Goal: Task Accomplishment & Management: Use online tool/utility

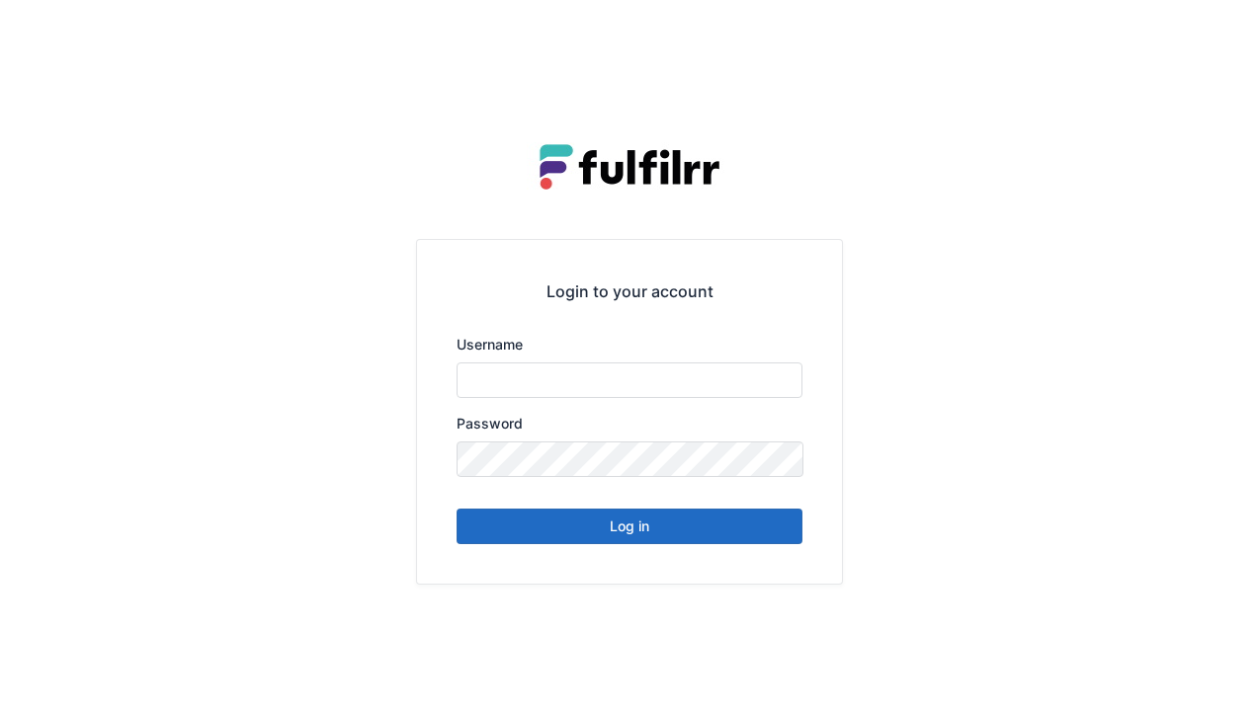
type input "******"
click at [738, 541] on button "Log in" at bounding box center [629, 527] width 346 height 36
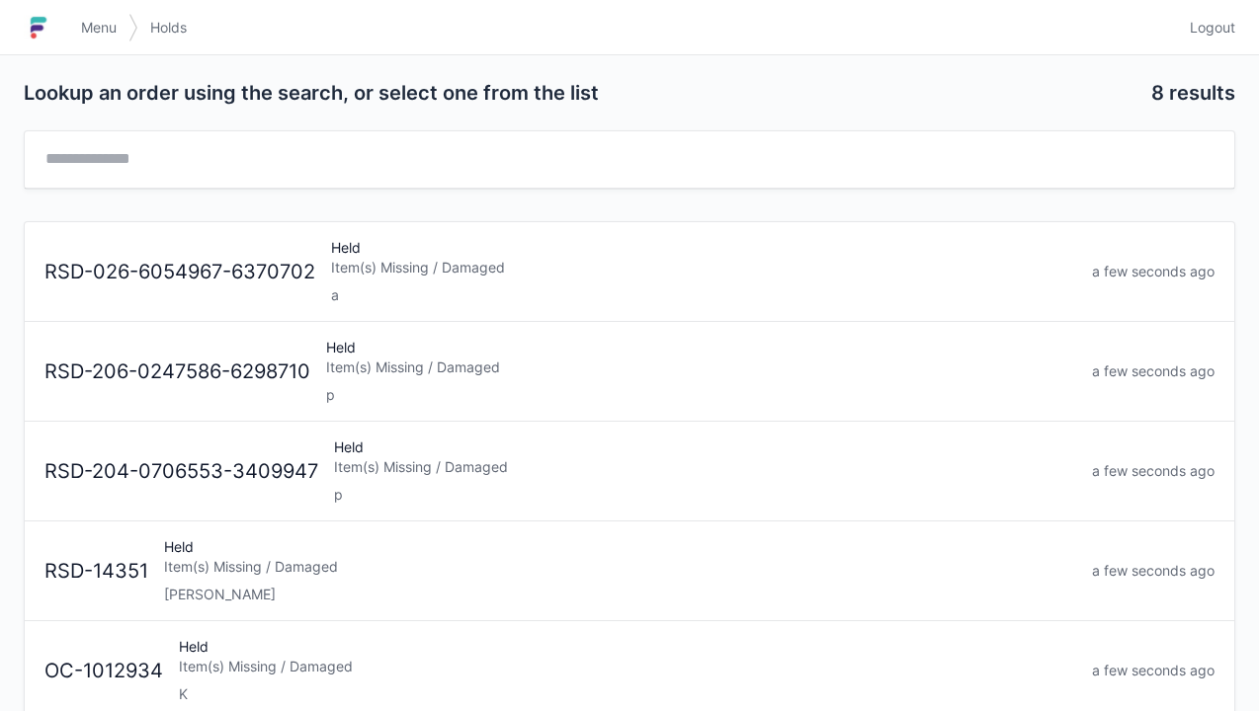
click at [567, 290] on div "a" at bounding box center [703, 296] width 745 height 20
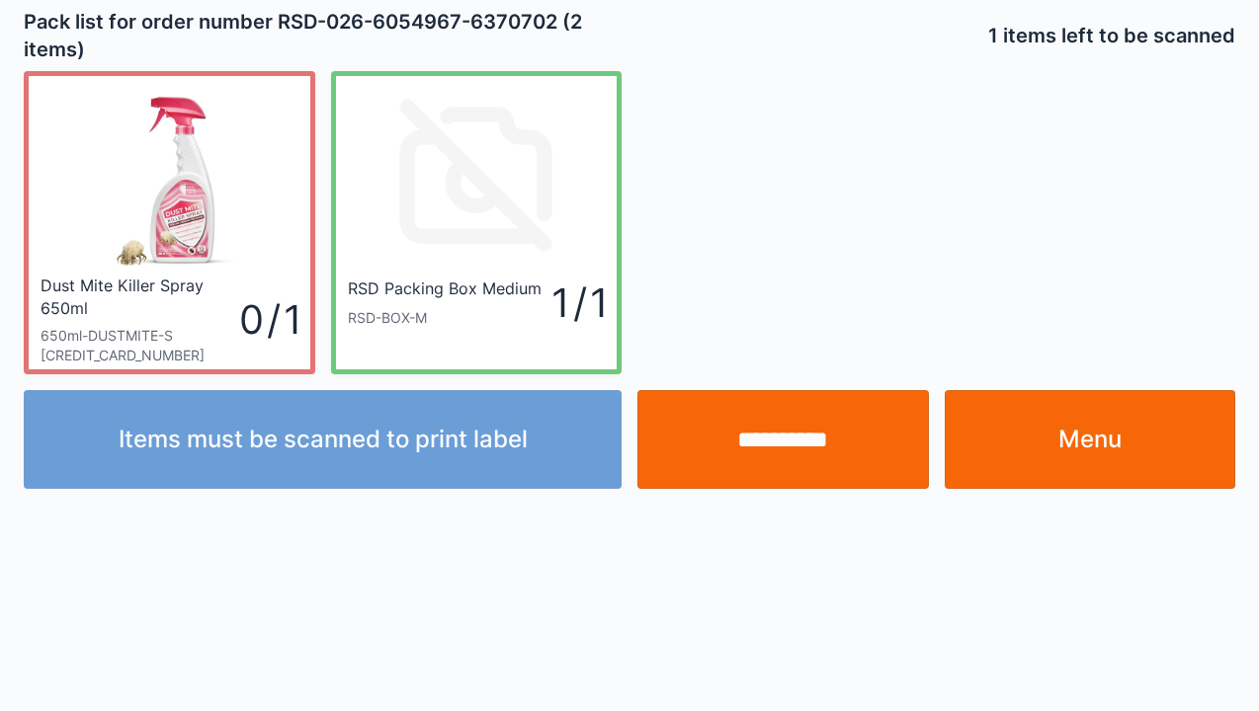
click at [1021, 443] on link "Menu" at bounding box center [1089, 439] width 291 height 99
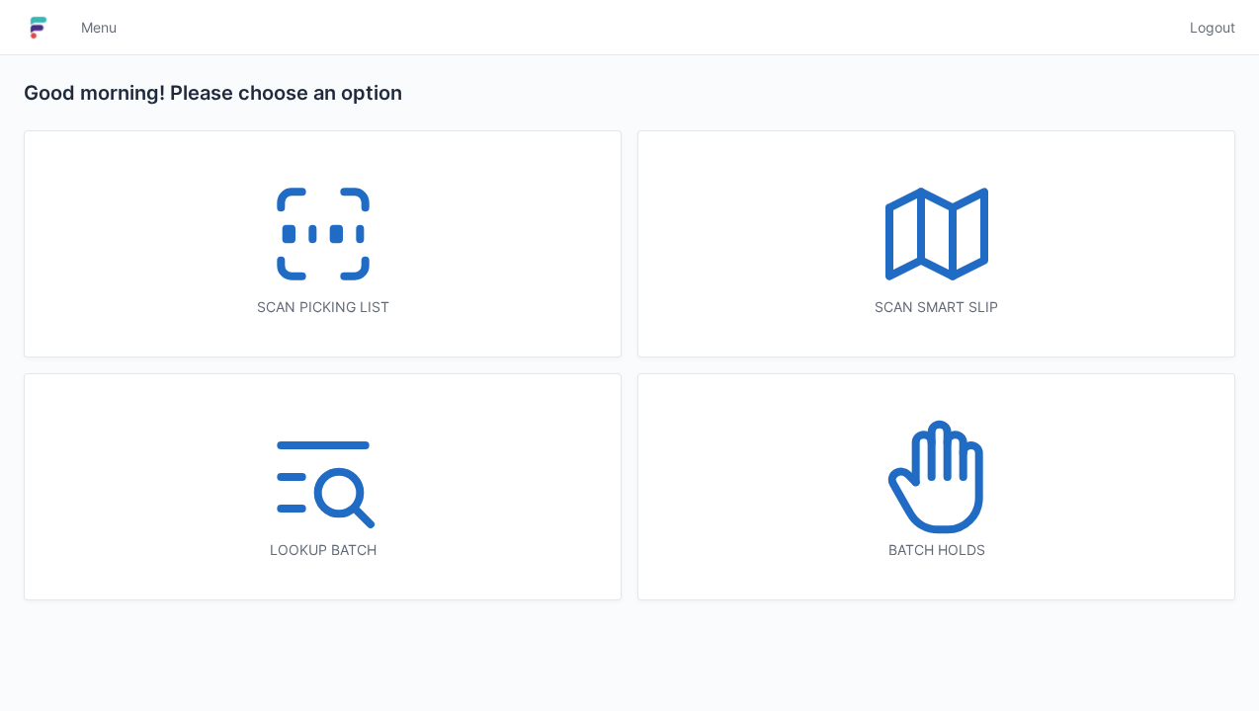
click at [982, 495] on icon at bounding box center [936, 477] width 126 height 126
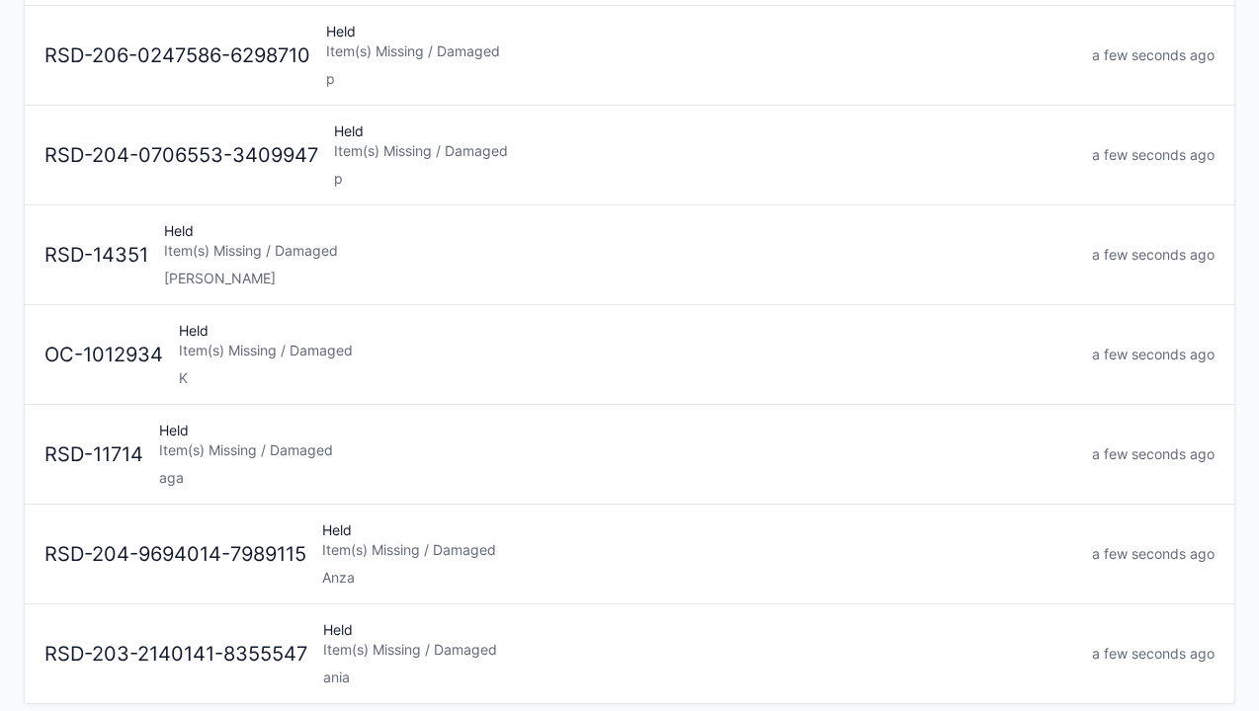
scroll to position [324, 0]
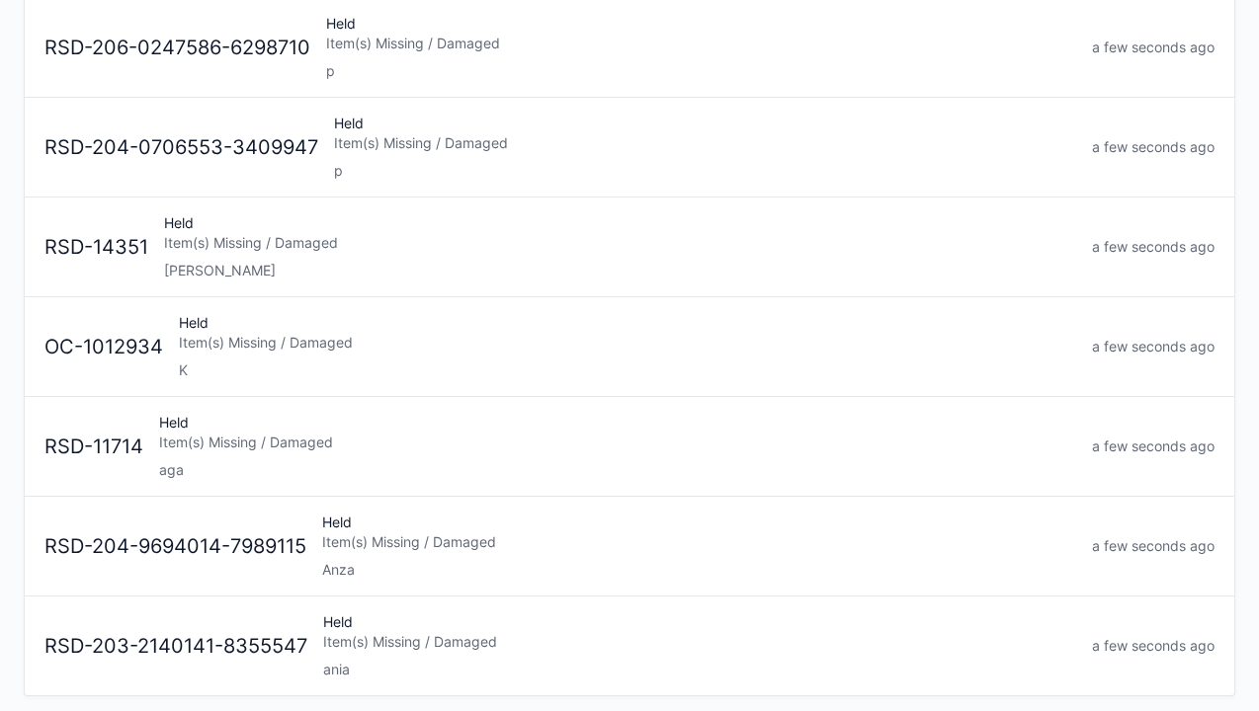
click at [488, 454] on div "Held Item(s) Missing / Damaged aga" at bounding box center [617, 446] width 933 height 67
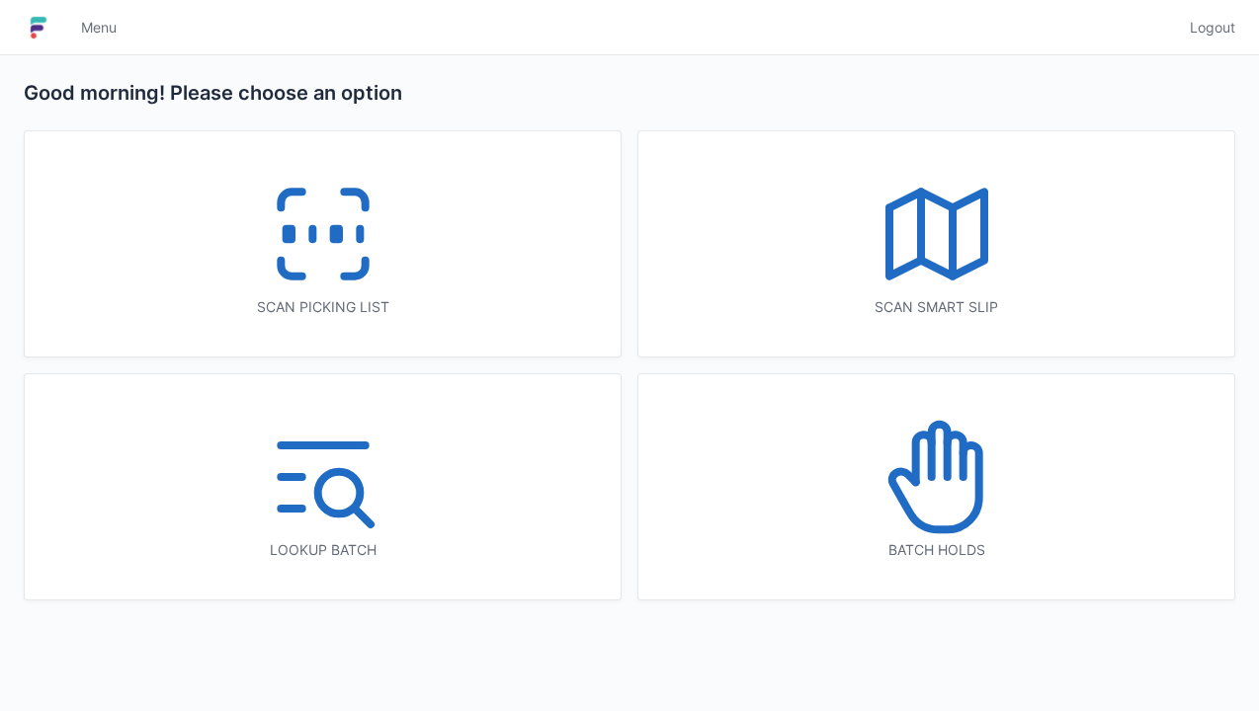
click at [970, 506] on icon at bounding box center [936, 477] width 126 height 126
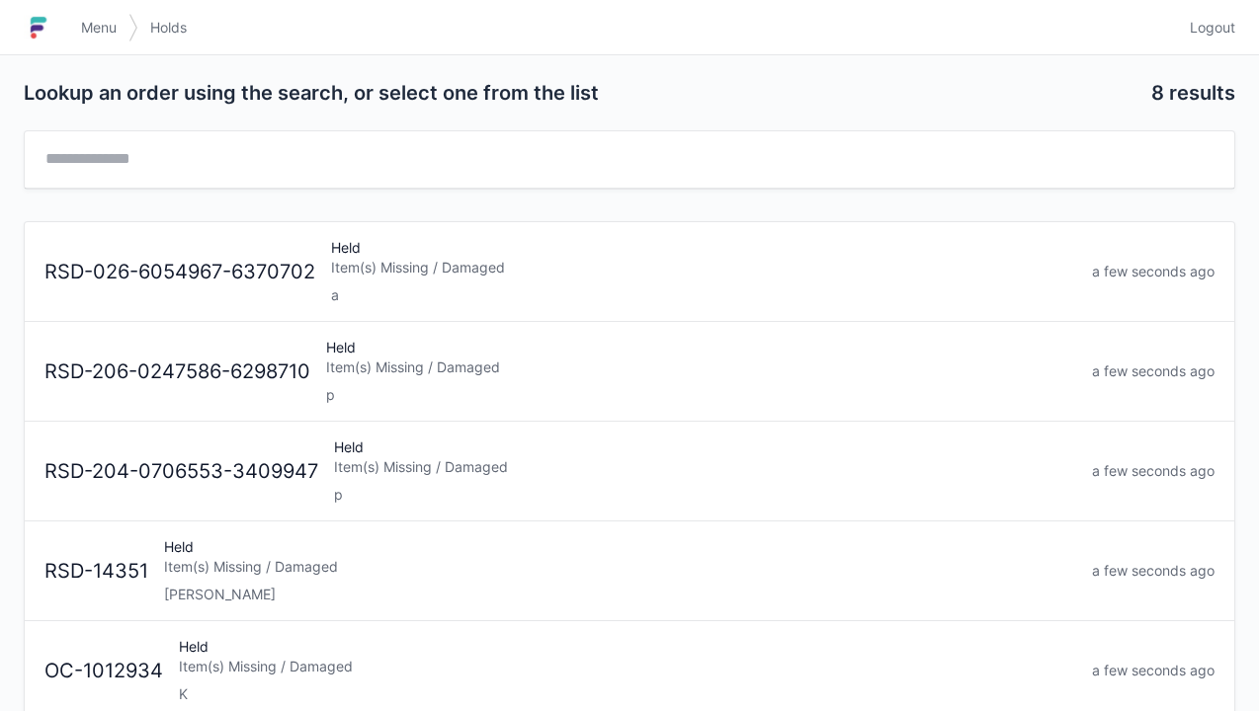
click at [561, 307] on link "RSD-026-6054967-6370702 Held Item(s) Missing / Damaged a a few seconds ago" at bounding box center [629, 272] width 1209 height 100
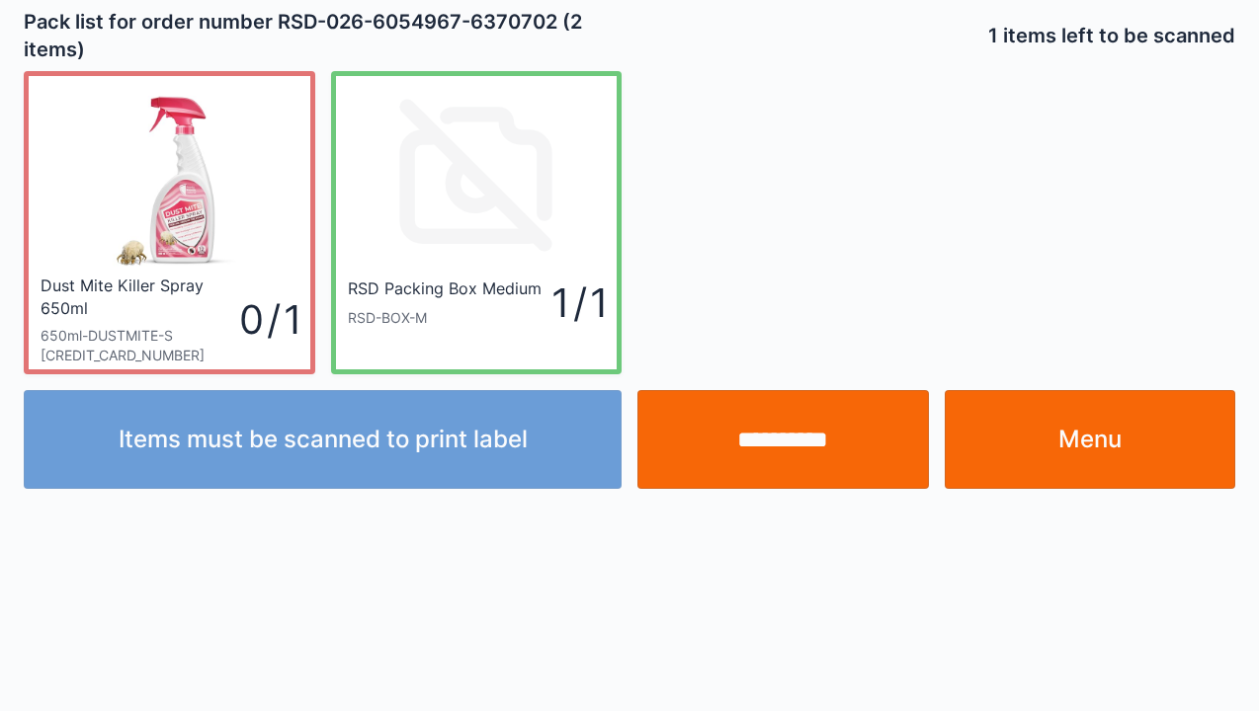
click at [183, 283] on div "Dust Mite Killer Spray 650ml" at bounding box center [138, 296] width 194 height 43
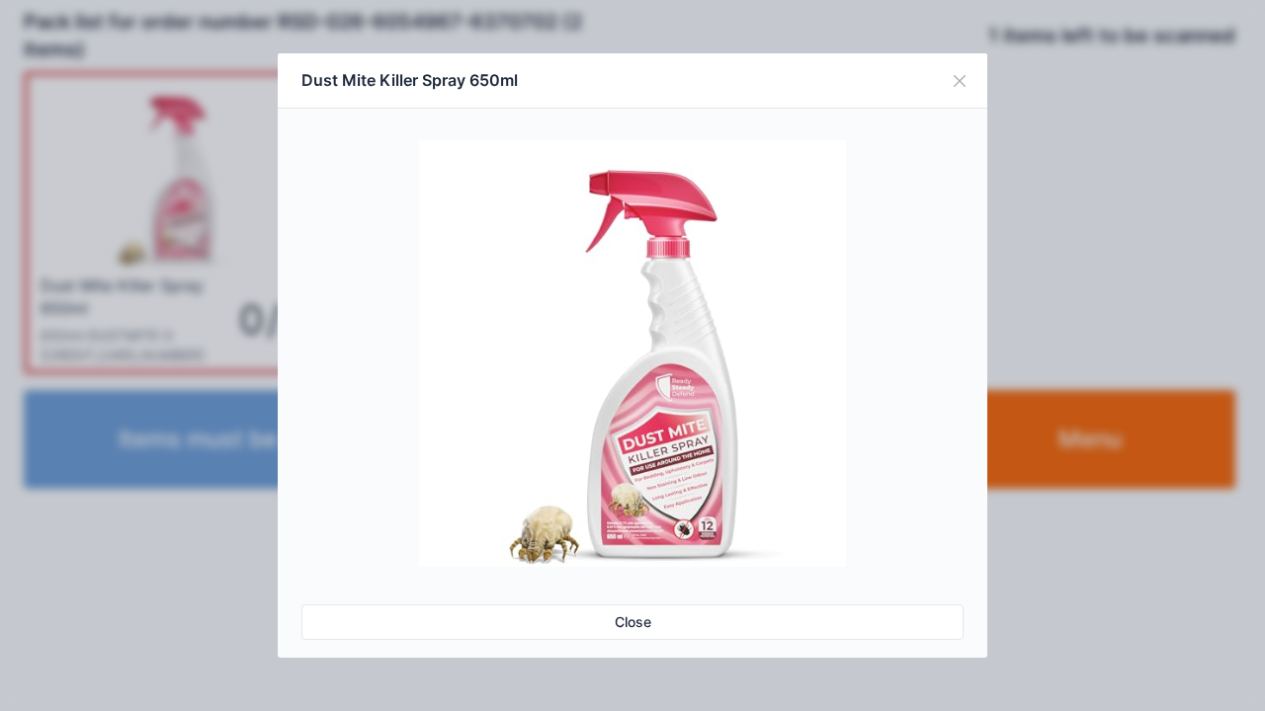
click at [196, 566] on div "Dust Mite Killer Spray 650ml Close" at bounding box center [632, 355] width 1265 height 711
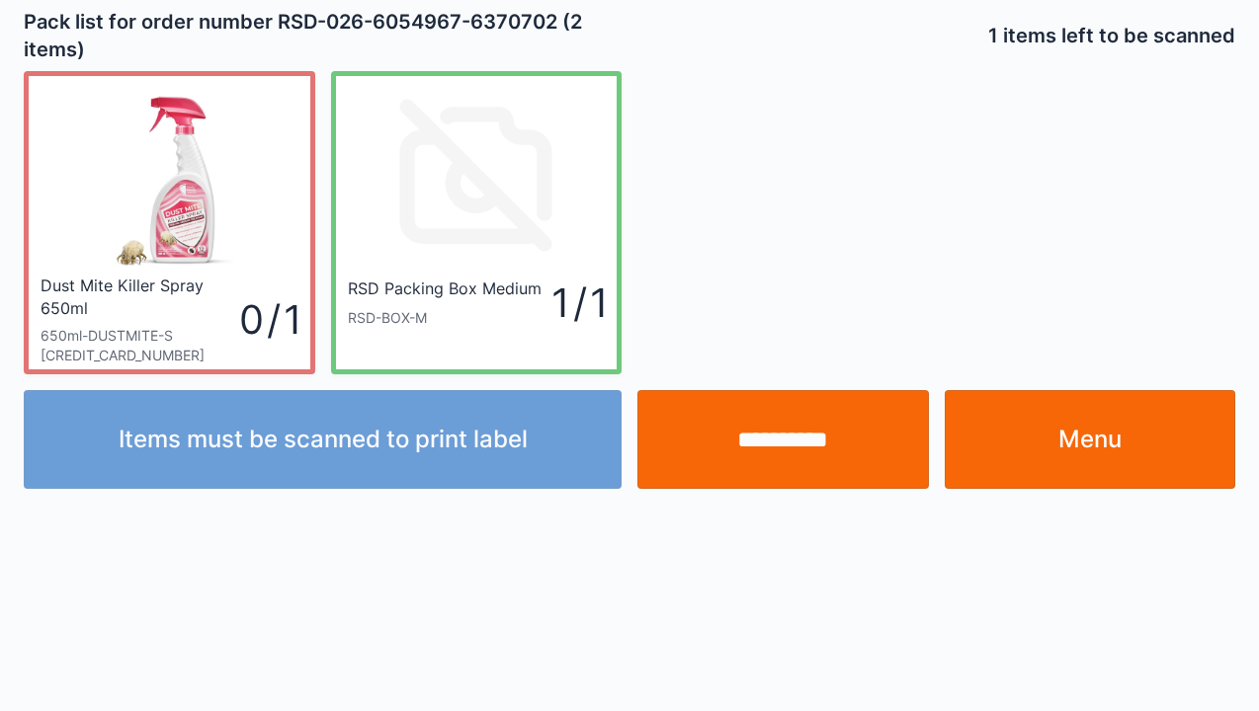
click at [1085, 435] on link "Menu" at bounding box center [1089, 439] width 291 height 99
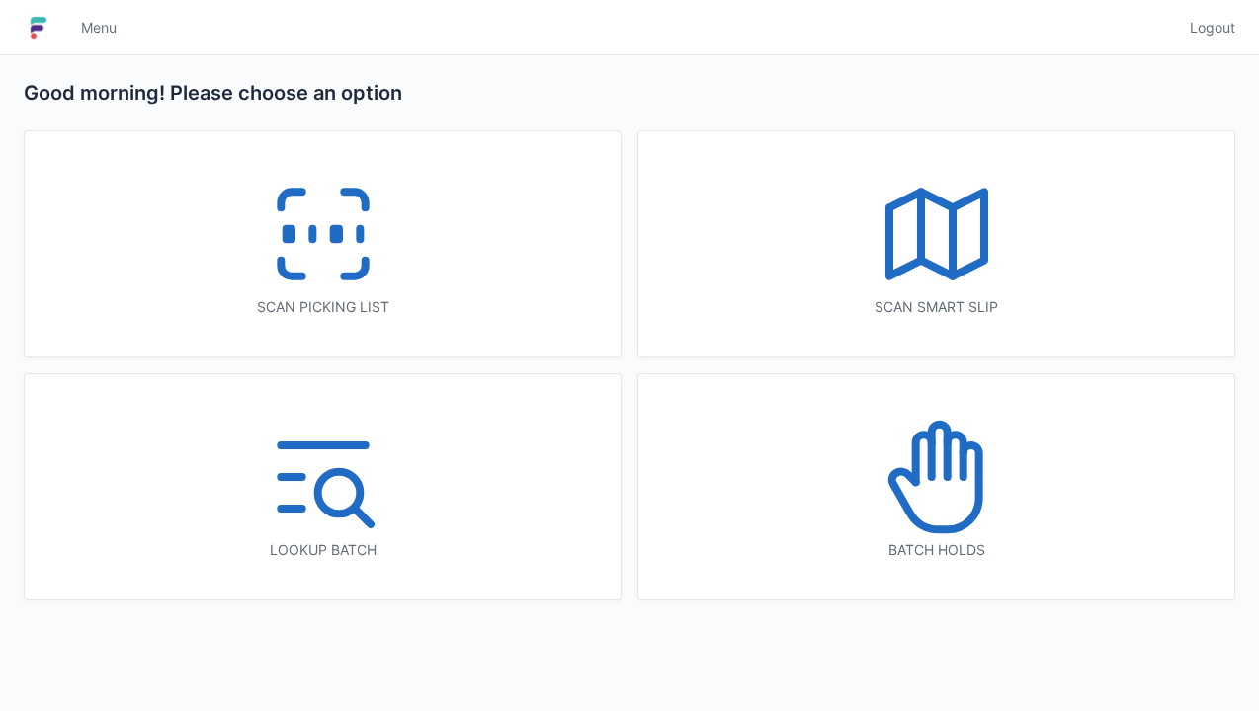
click at [339, 261] on icon at bounding box center [323, 234] width 126 height 126
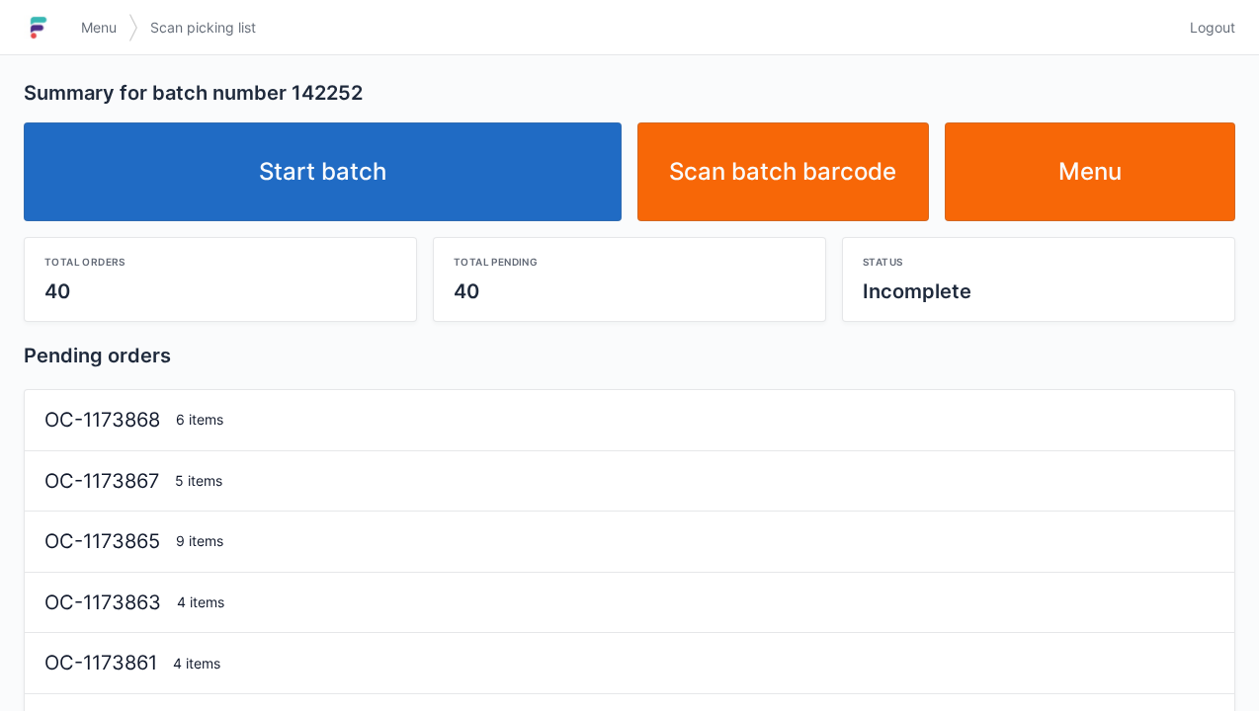
click at [526, 175] on link "Start batch" at bounding box center [323, 172] width 598 height 99
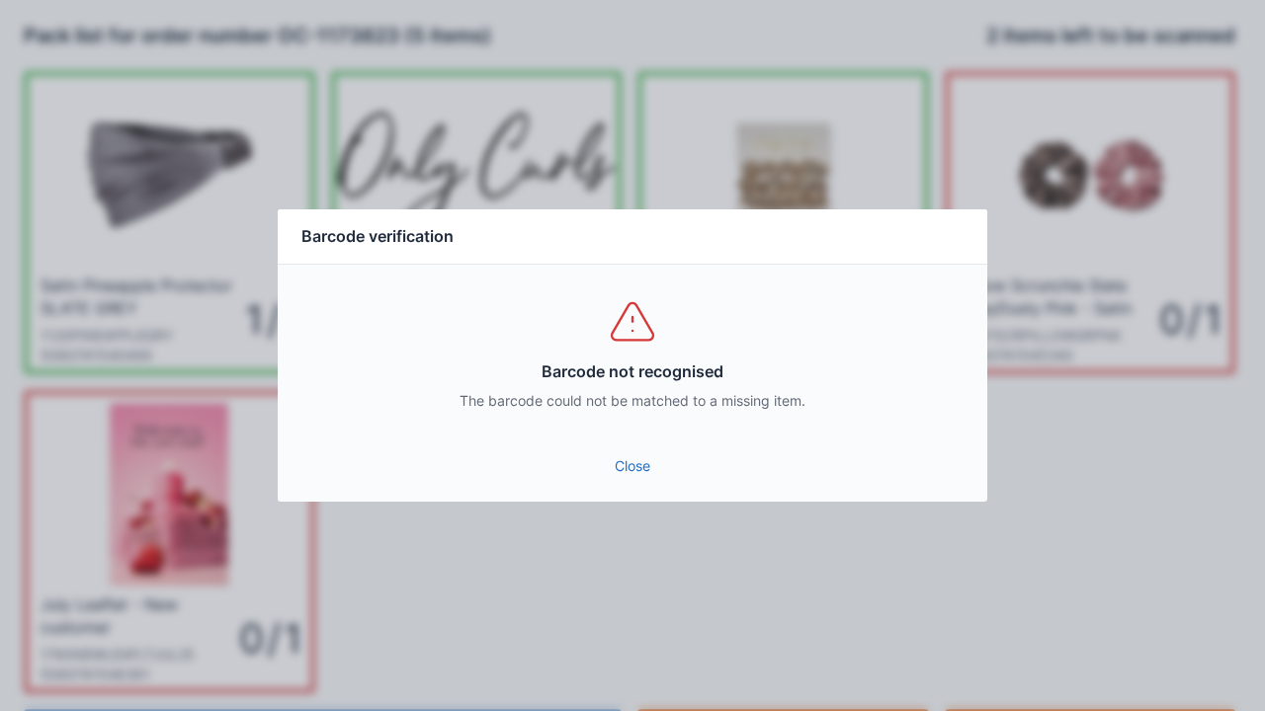
click at [611, 452] on link "Close" at bounding box center [632, 467] width 678 height 36
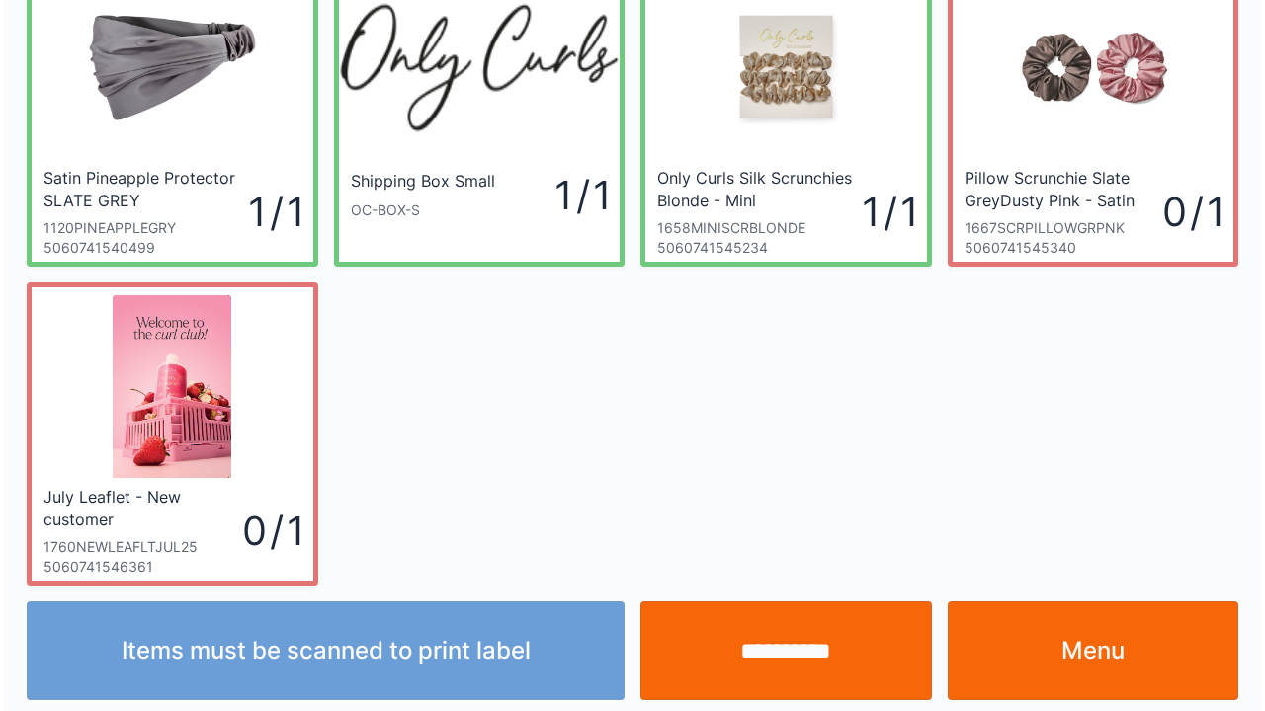
scroll to position [115, 0]
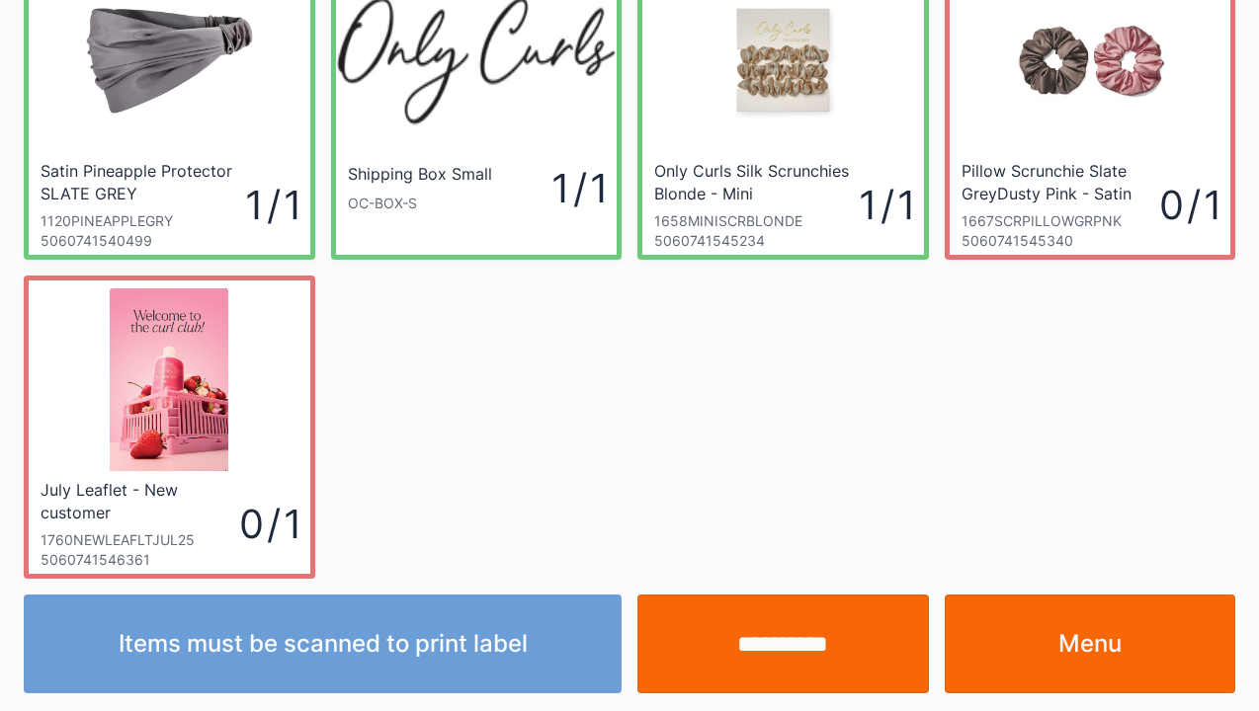
click at [758, 634] on input "**********" at bounding box center [782, 644] width 291 height 99
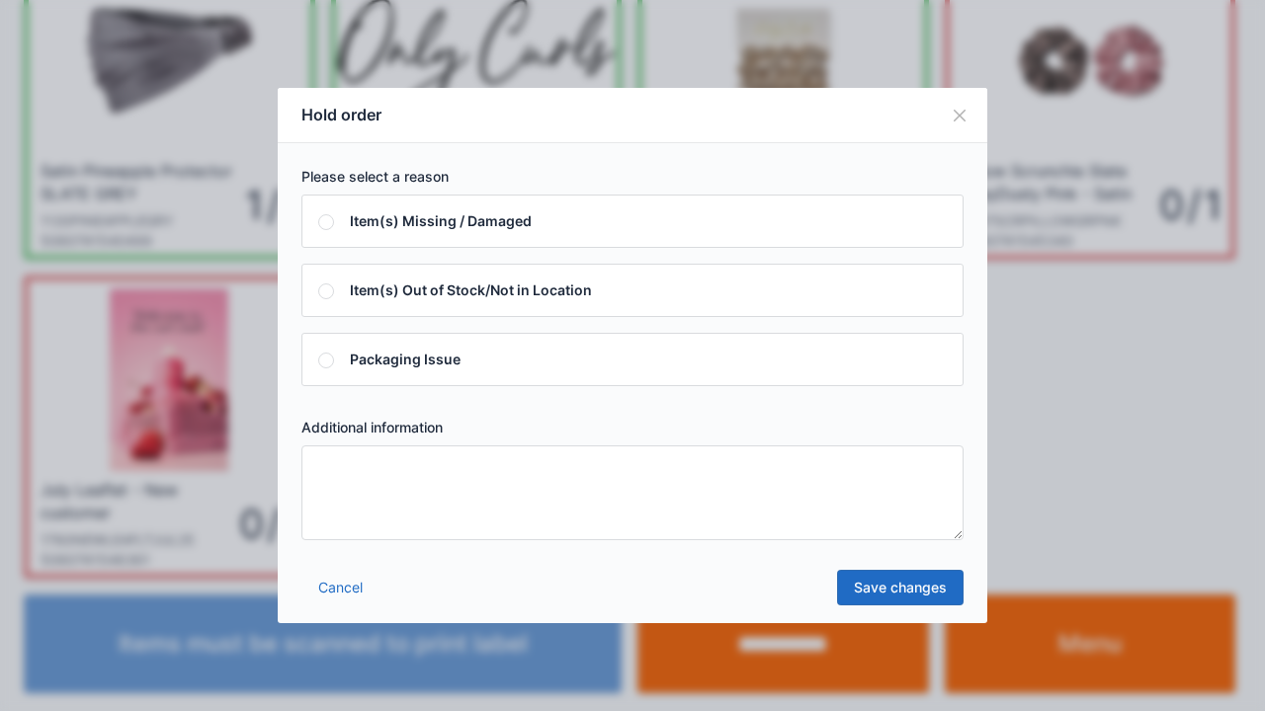
click at [456, 522] on textarea at bounding box center [632, 493] width 662 height 95
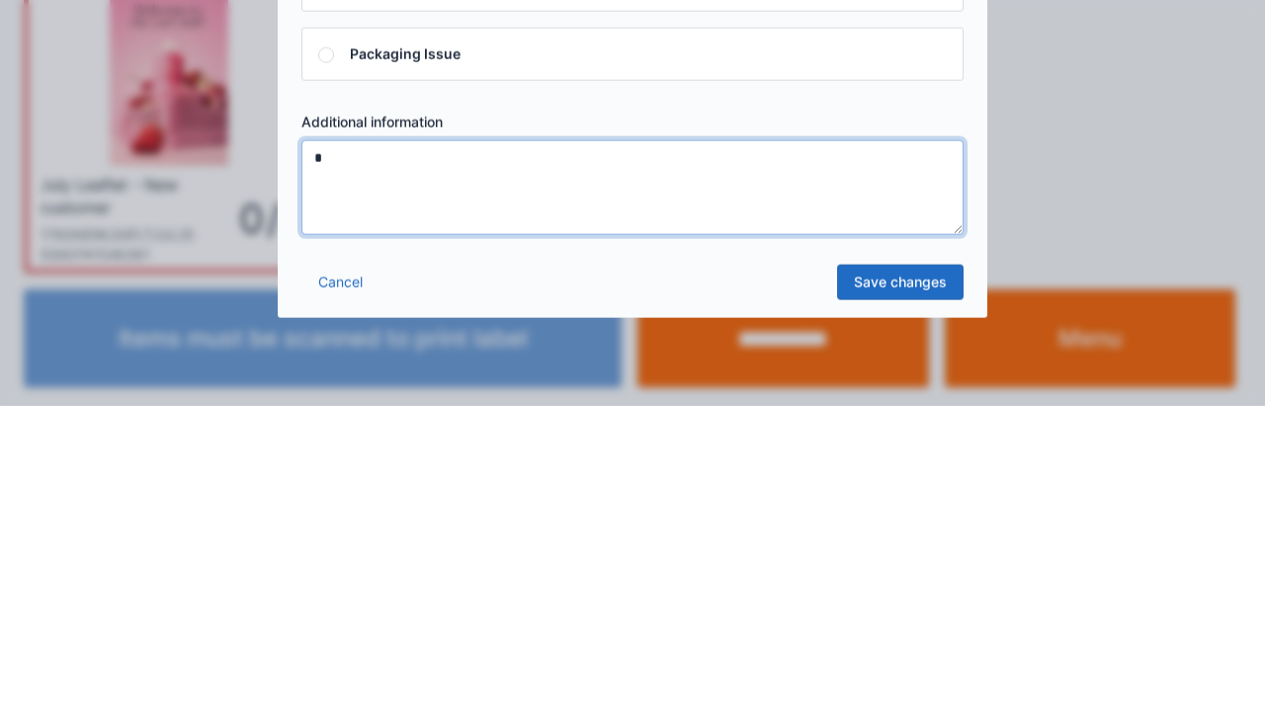
type textarea "*"
click at [865, 600] on link "Save changes" at bounding box center [900, 588] width 126 height 36
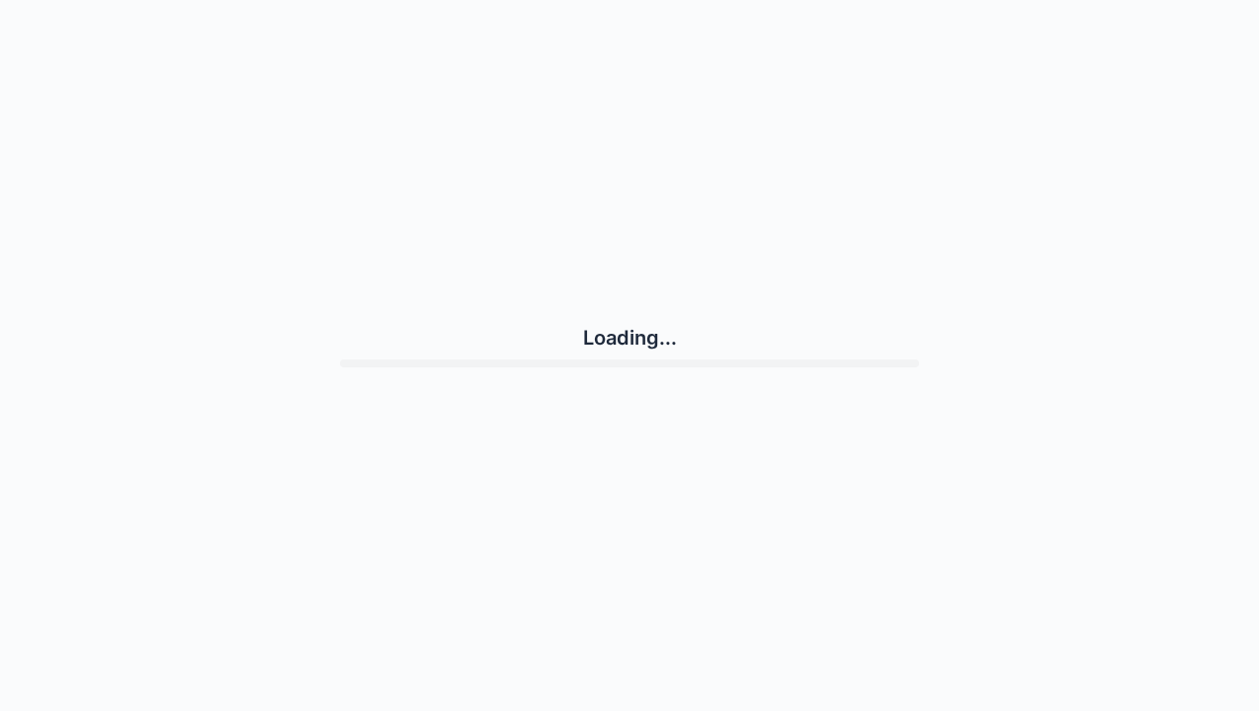
click at [1117, 494] on div "Loading..." at bounding box center [629, 346] width 1211 height 676
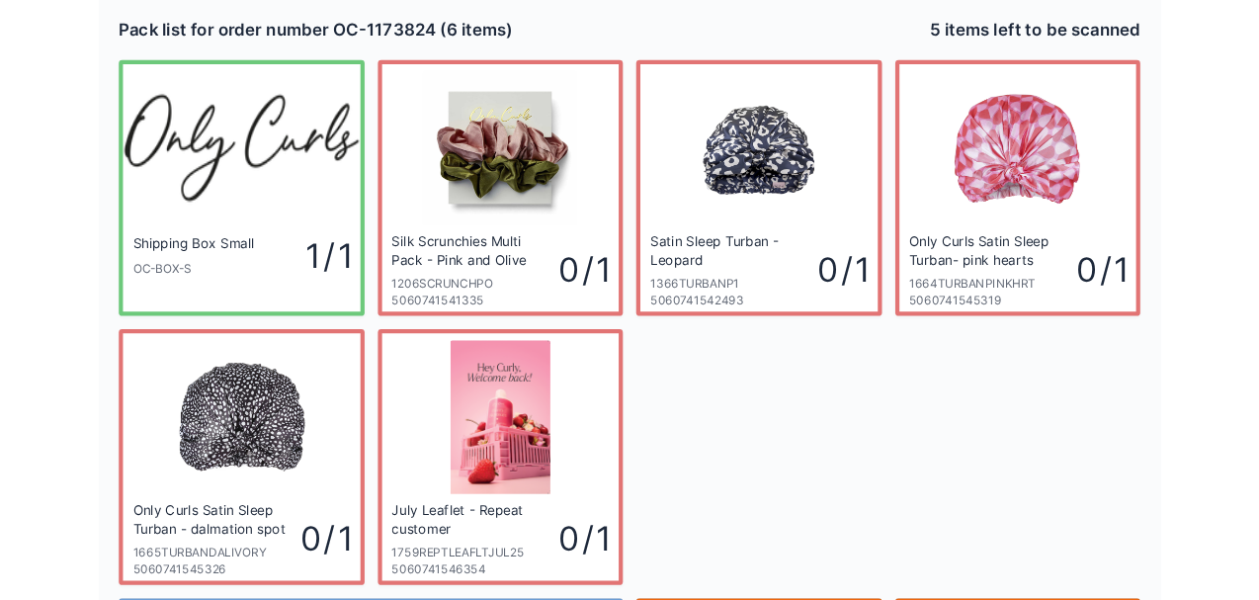
scroll to position [5, 0]
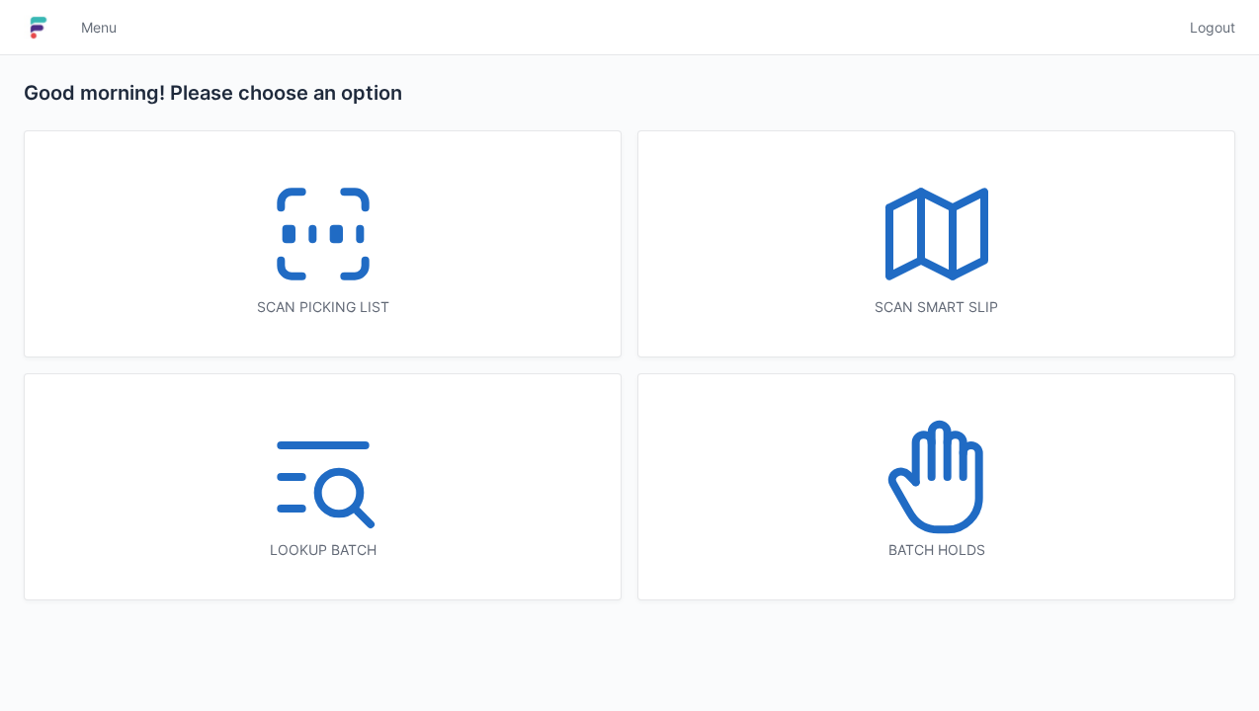
click at [936, 469] on icon at bounding box center [936, 477] width 126 height 126
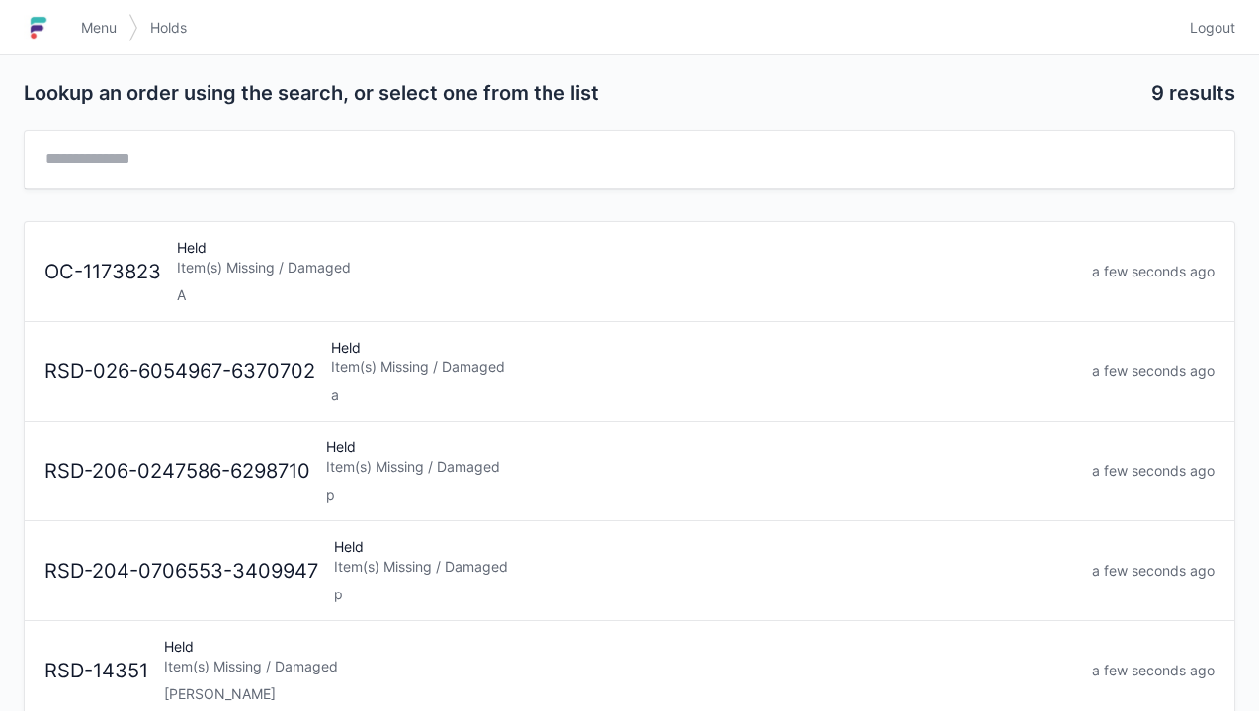
click at [439, 277] on div "Held Item(s) Missing / Damaged A" at bounding box center [626, 271] width 915 height 67
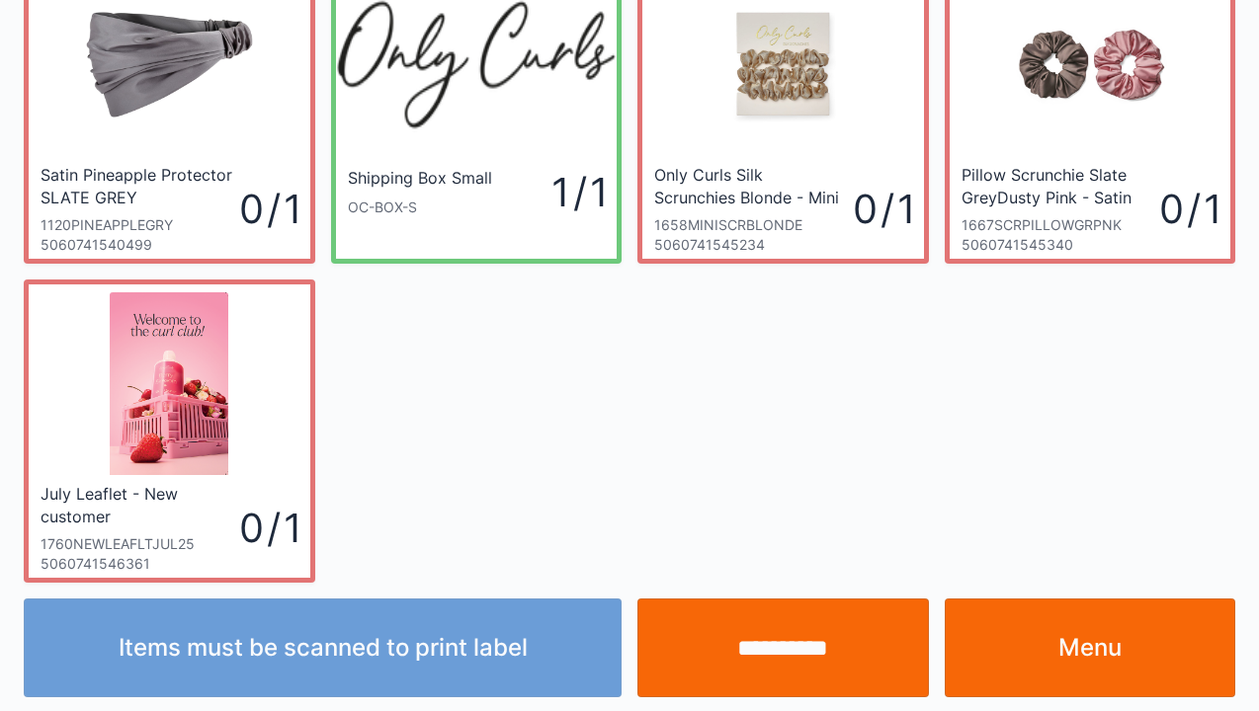
scroll to position [115, 0]
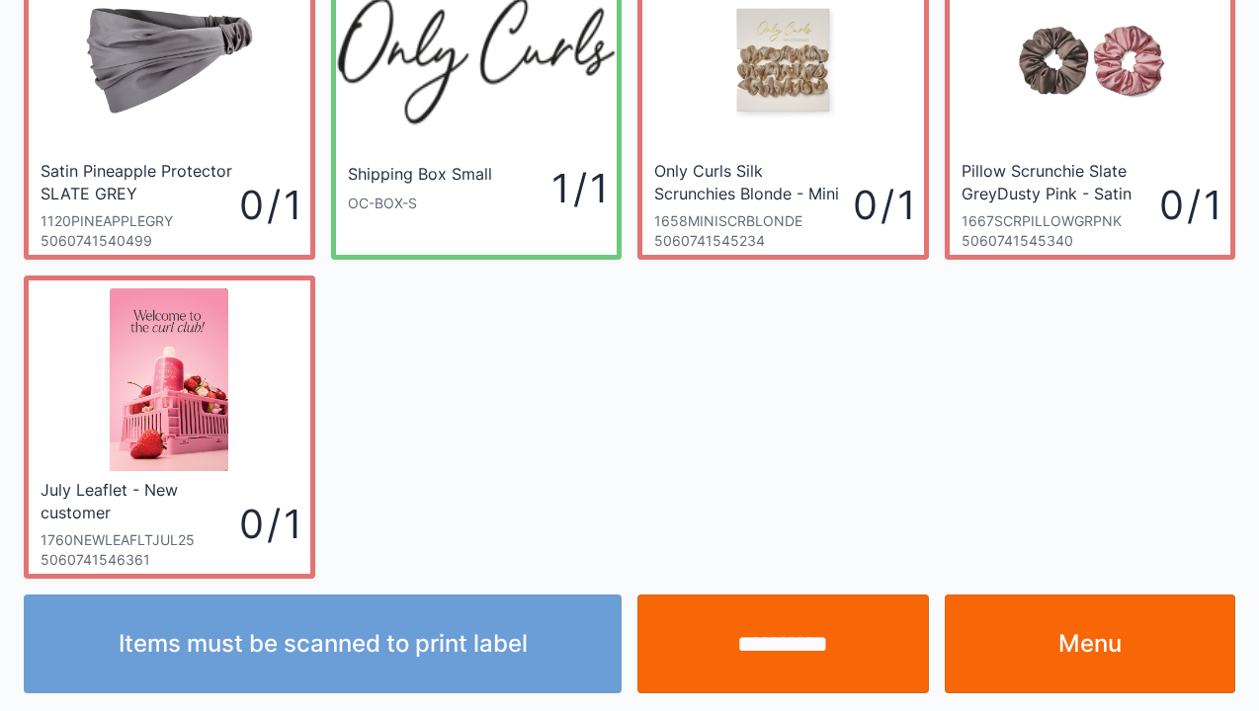
click at [1083, 661] on link "Menu" at bounding box center [1089, 644] width 291 height 99
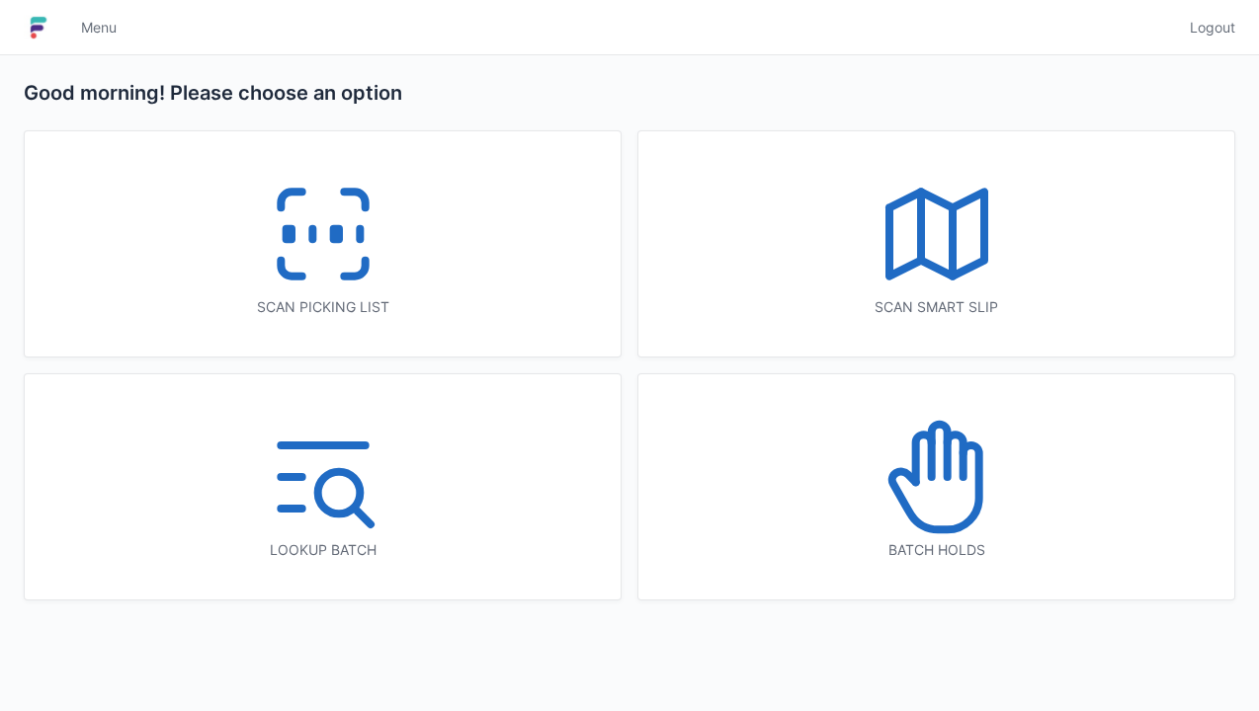
click at [913, 498] on icon at bounding box center [936, 477] width 126 height 126
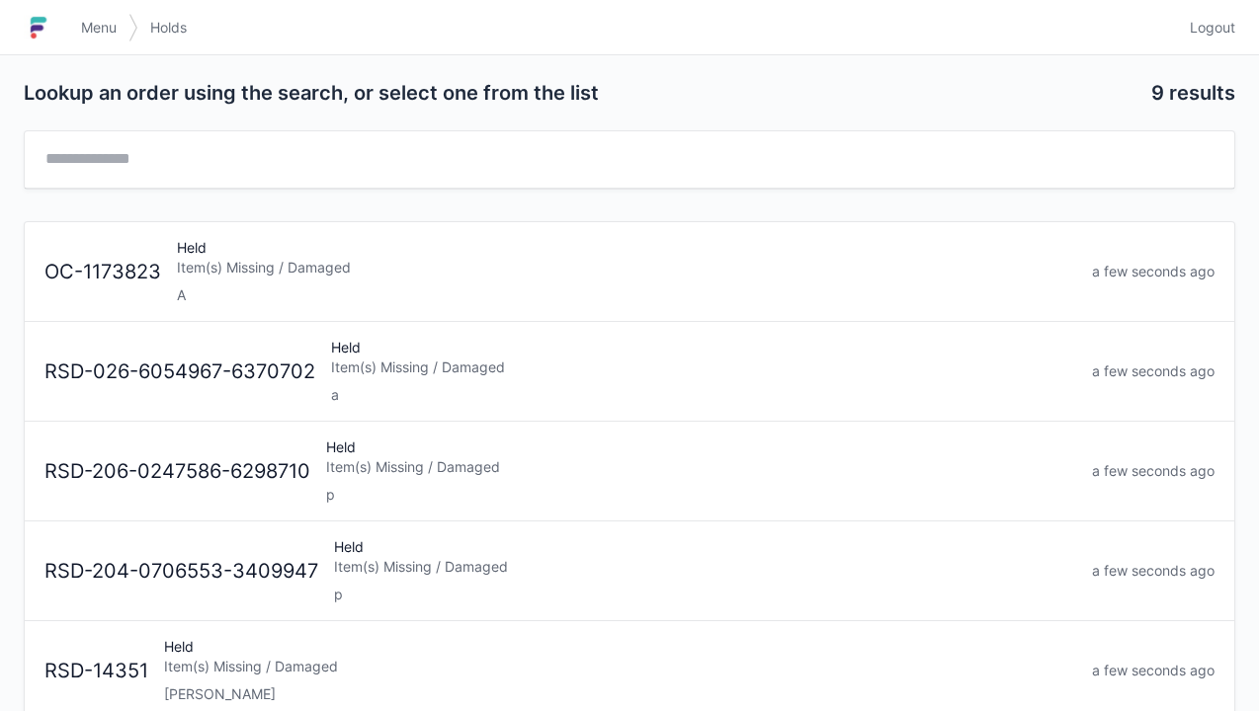
click at [559, 394] on div "a" at bounding box center [703, 395] width 745 height 20
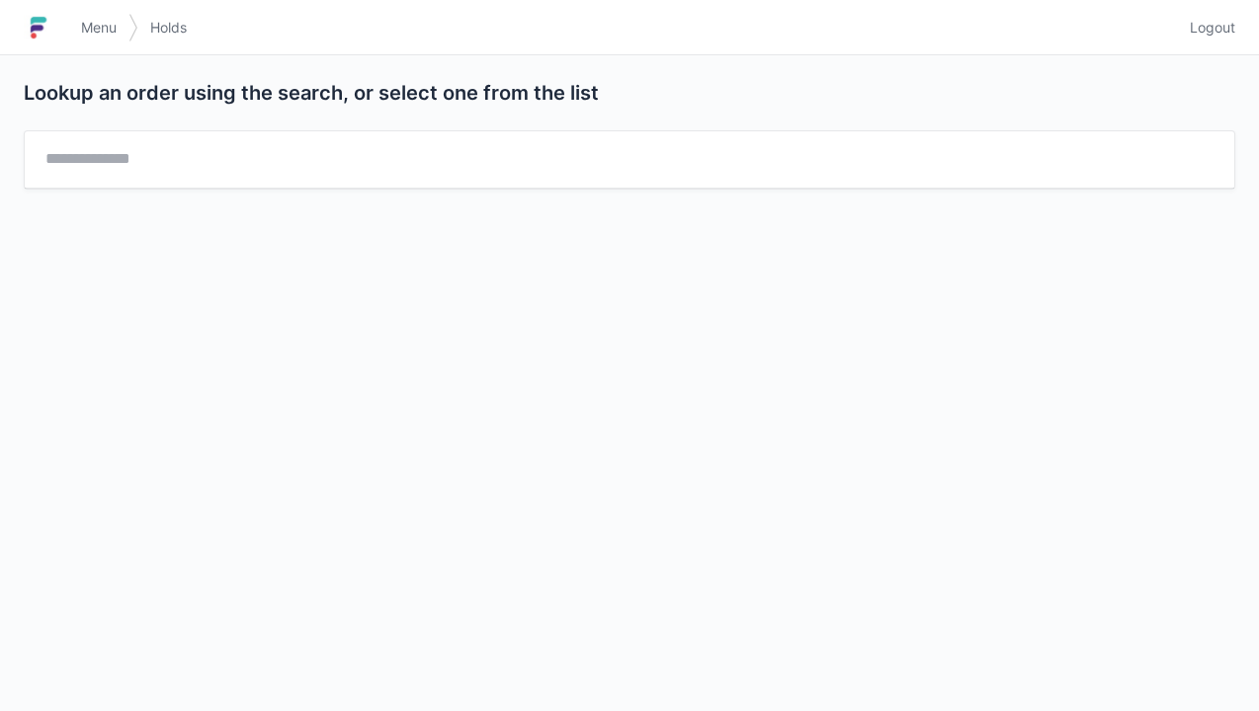
click at [1229, 14] on link "Logout" at bounding box center [1206, 28] width 57 height 36
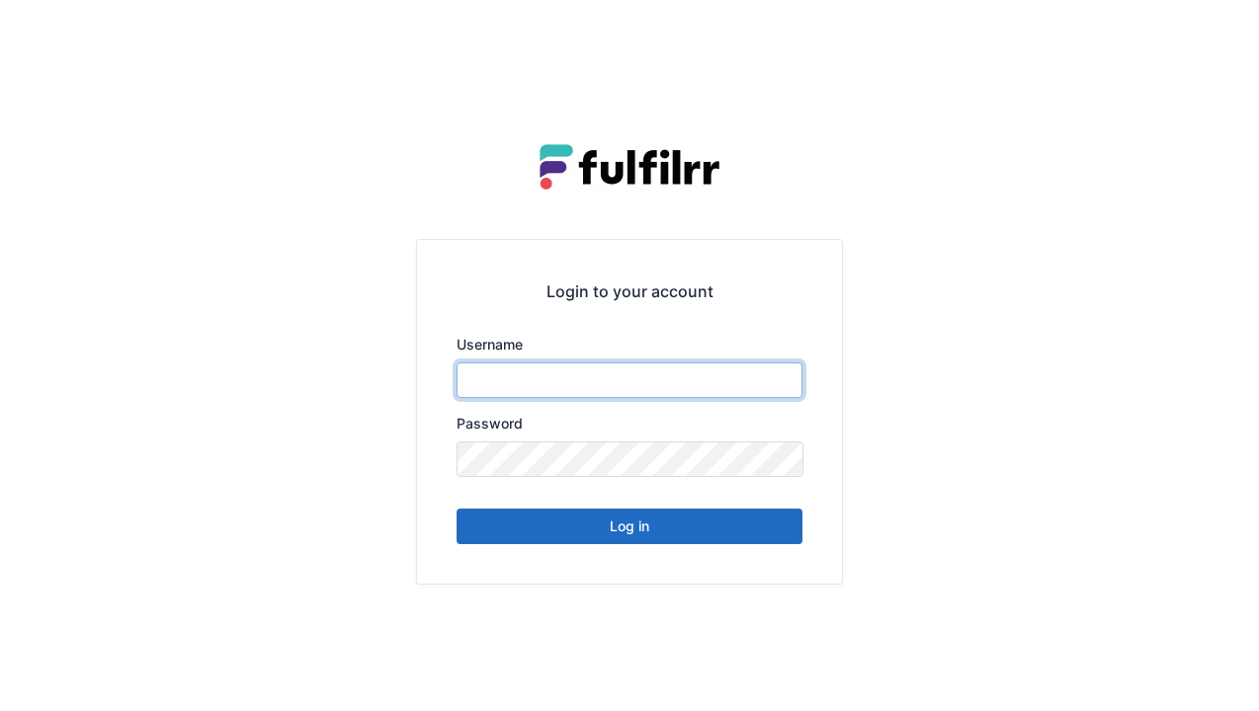
type input "******"
click at [717, 524] on button "Log in" at bounding box center [629, 527] width 346 height 36
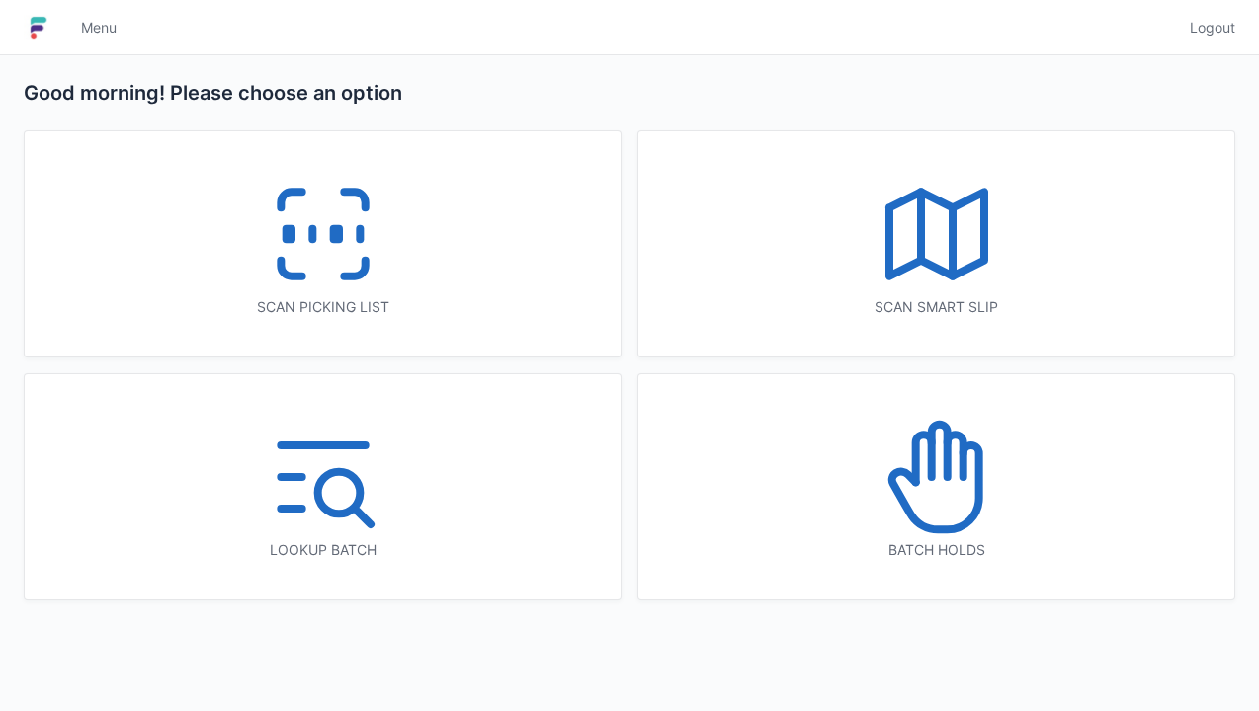
click at [347, 266] on icon at bounding box center [323, 234] width 126 height 126
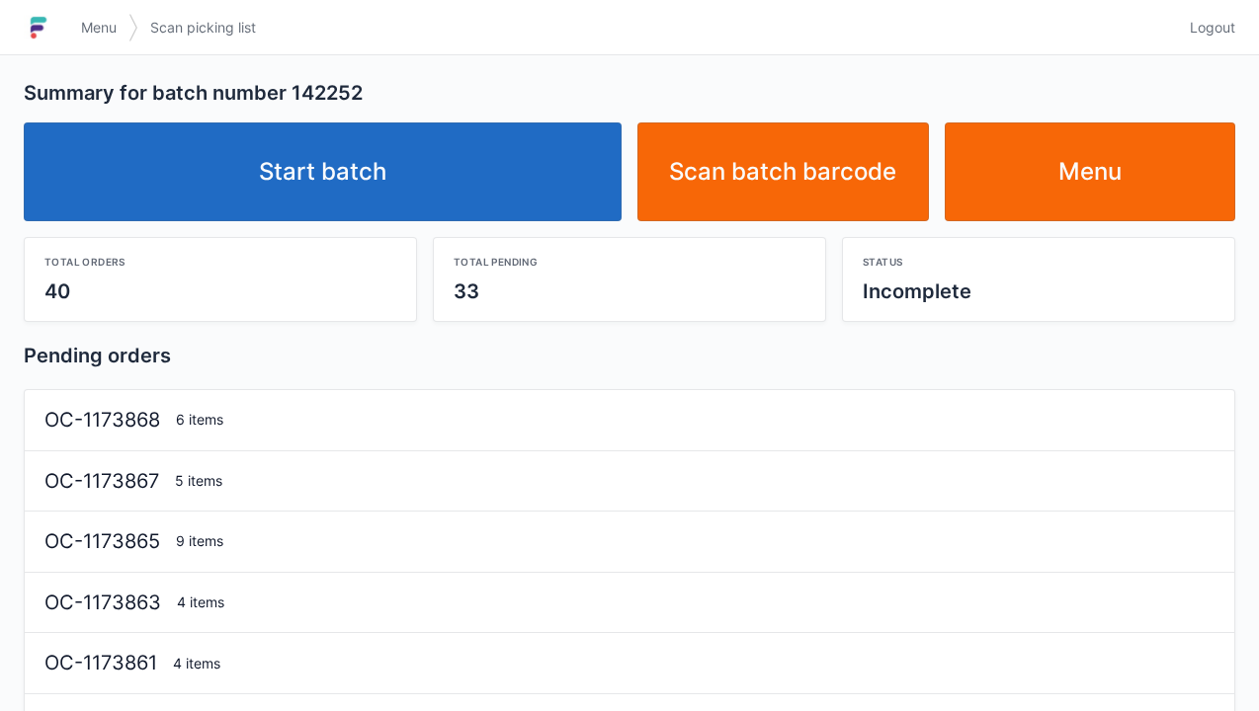
click at [489, 182] on link "Start batch" at bounding box center [323, 172] width 598 height 99
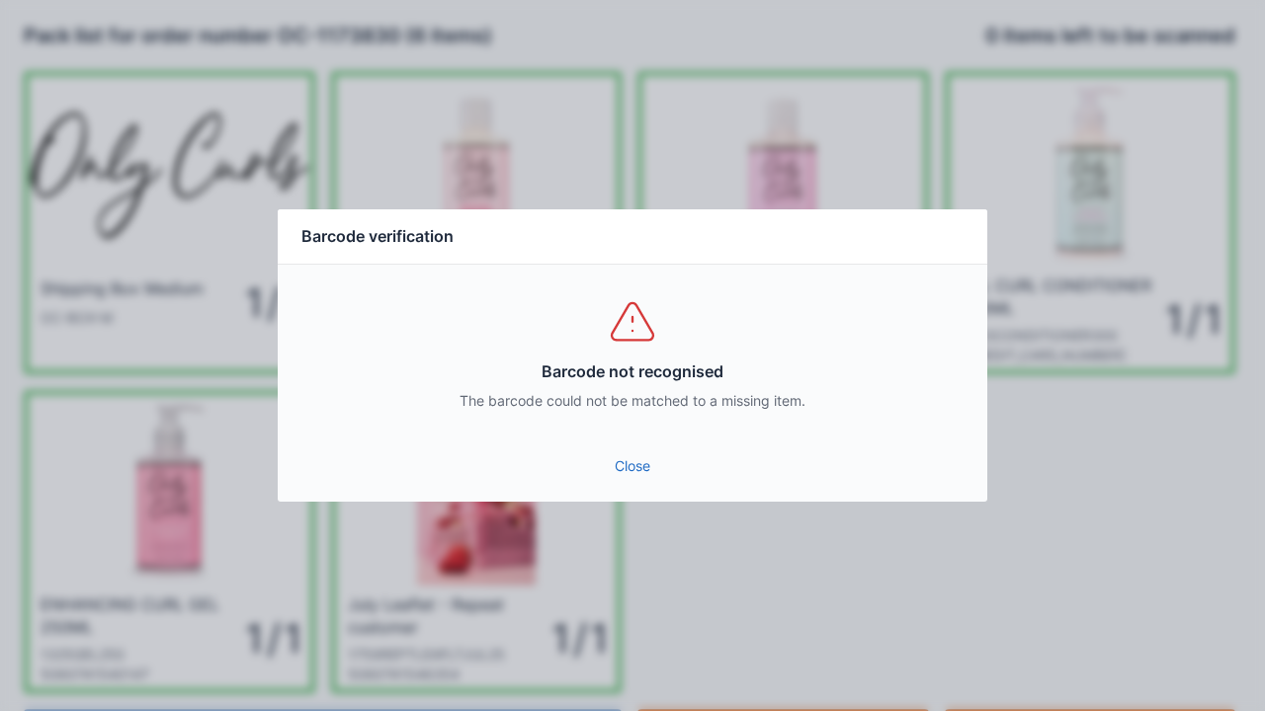
click at [633, 450] on link "Close" at bounding box center [632, 467] width 678 height 36
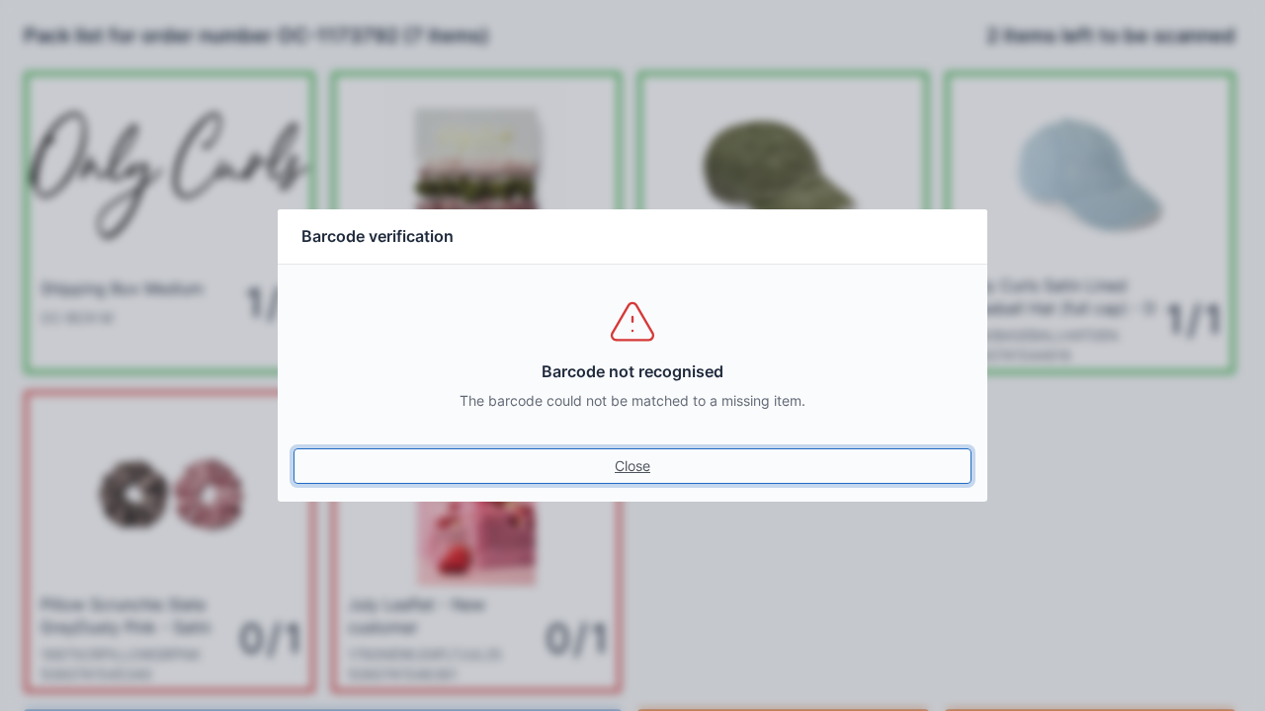
click at [642, 454] on link "Close" at bounding box center [632, 467] width 678 height 36
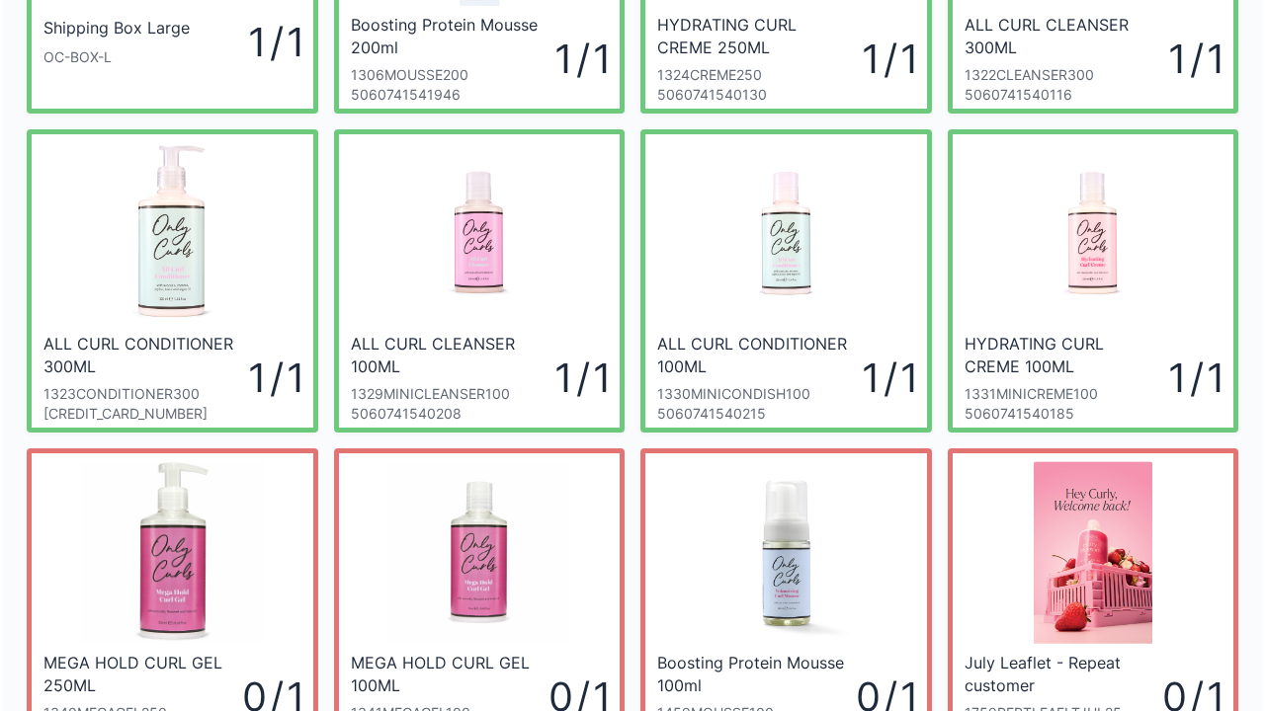
scroll to position [434, 0]
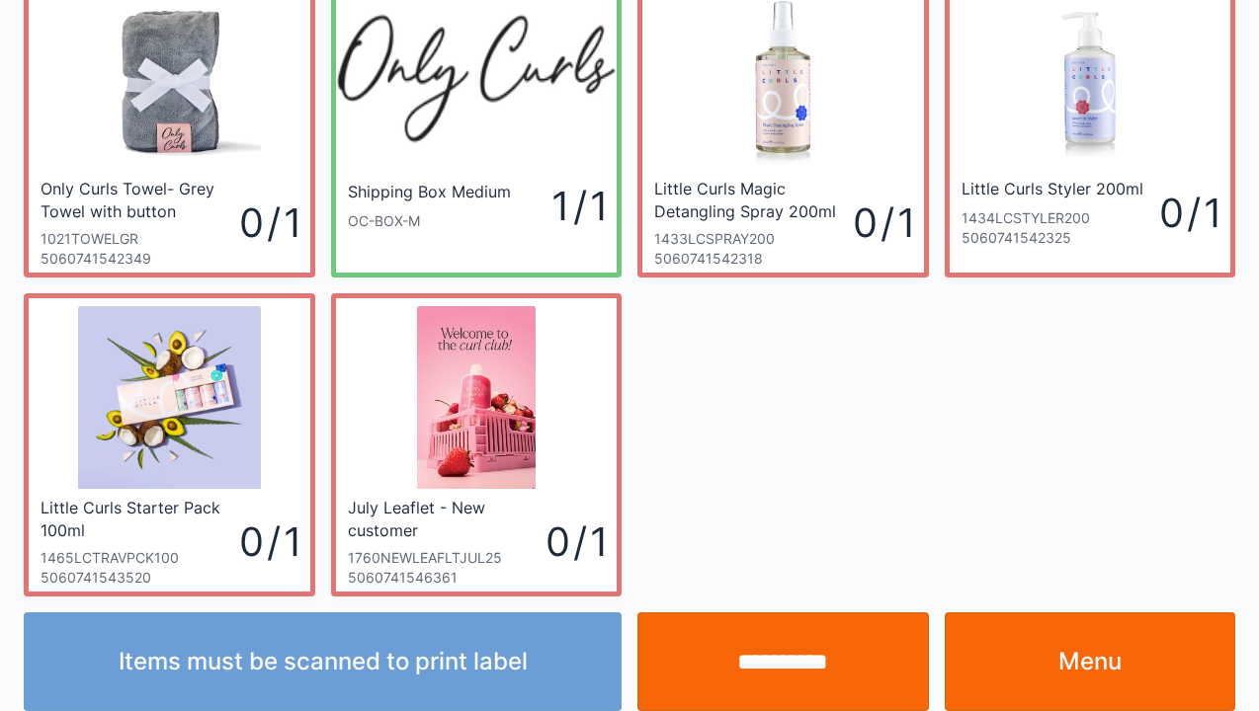
scroll to position [115, 0]
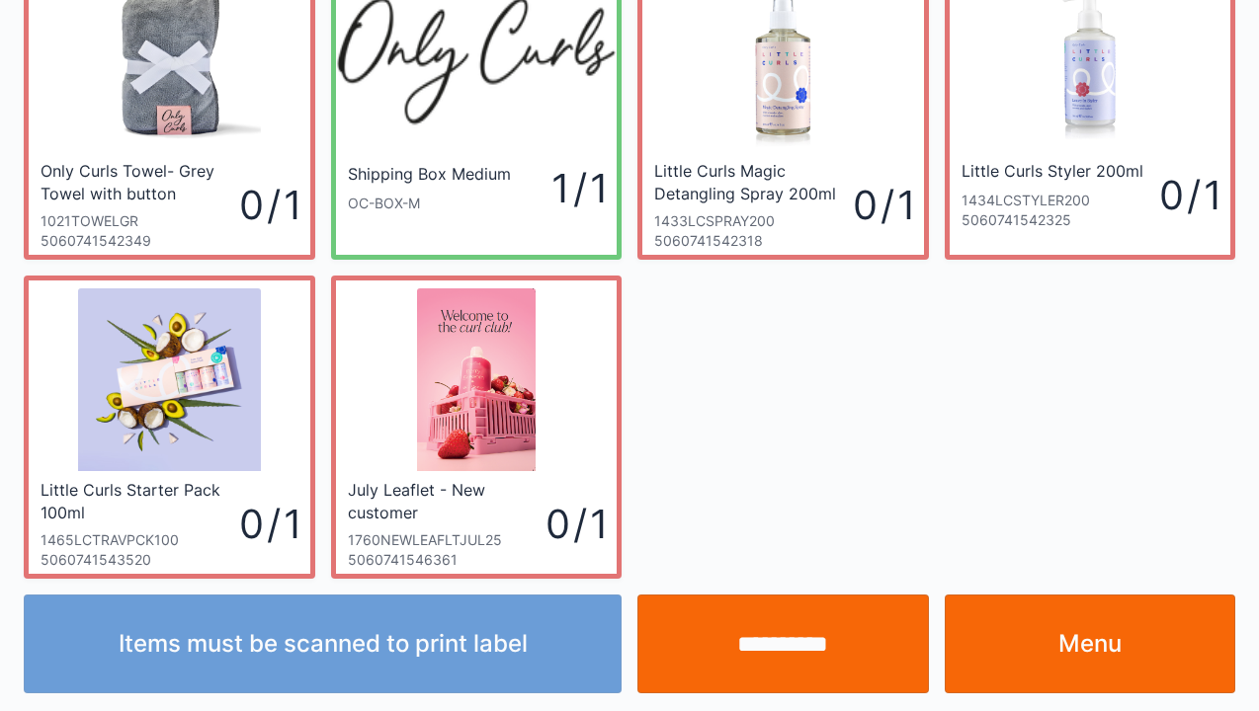
click at [1107, 638] on link "Menu" at bounding box center [1089, 644] width 291 height 99
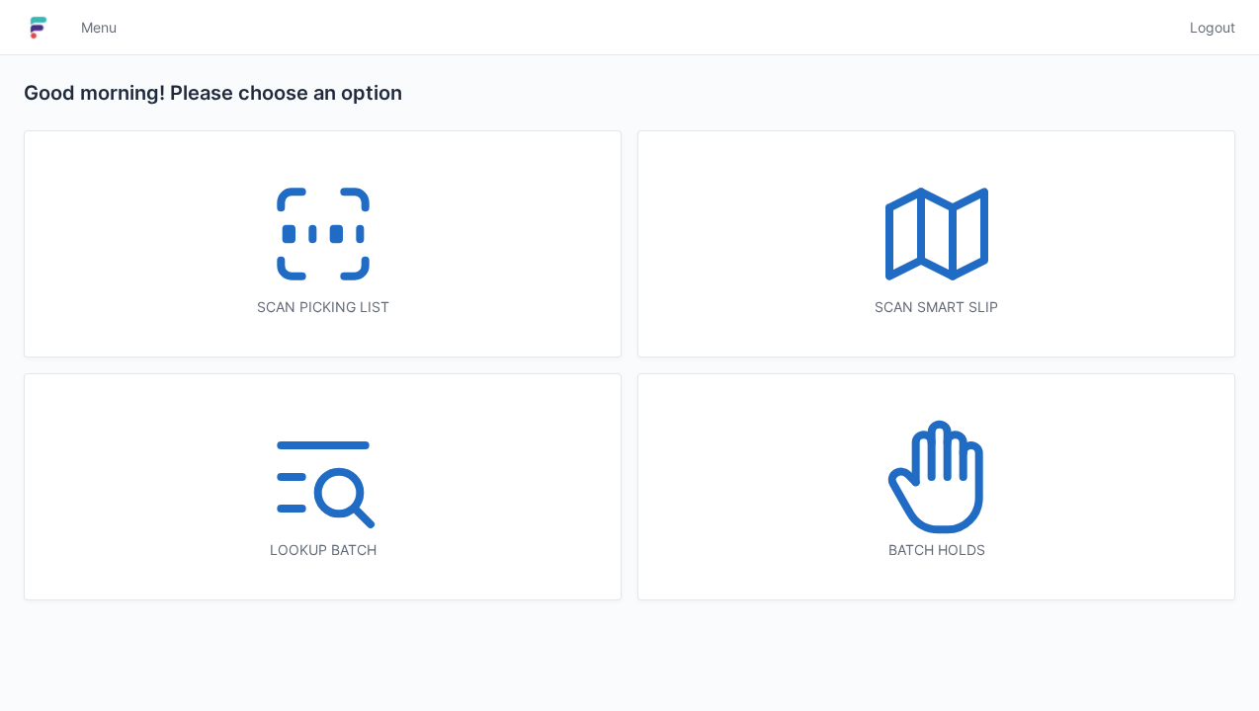
click at [932, 522] on icon at bounding box center [936, 477] width 126 height 126
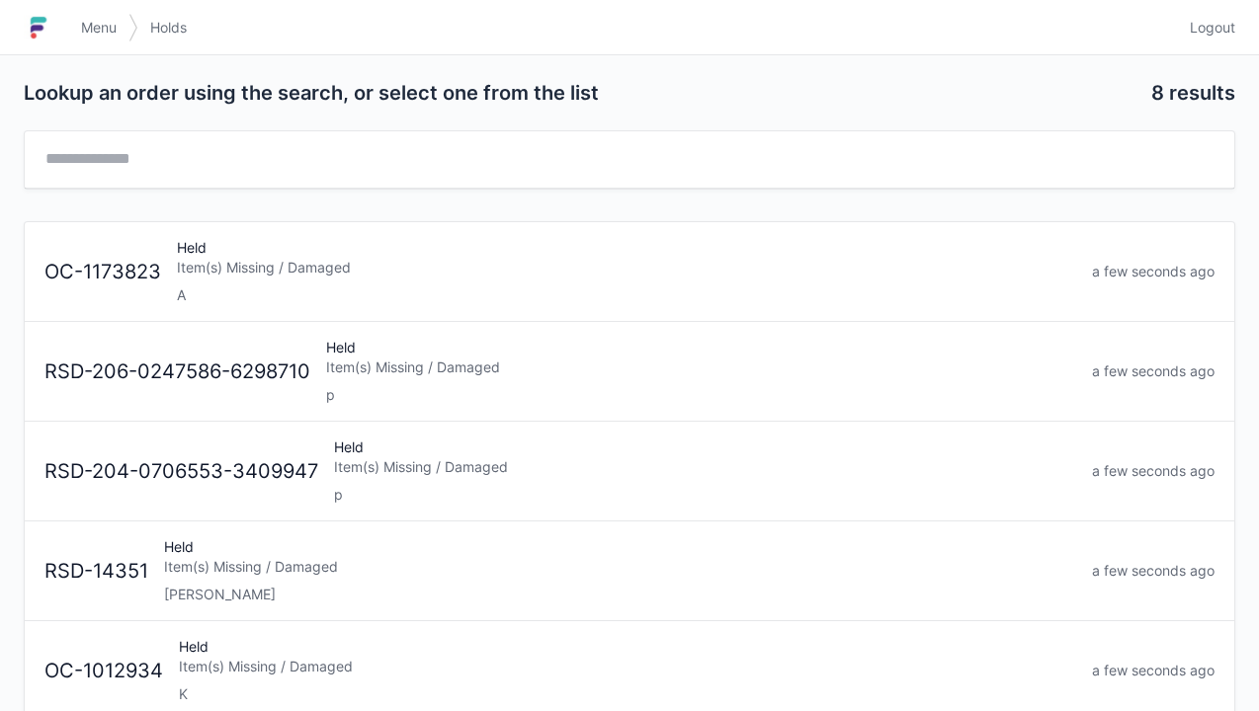
click at [599, 395] on div "p" at bounding box center [701, 395] width 750 height 20
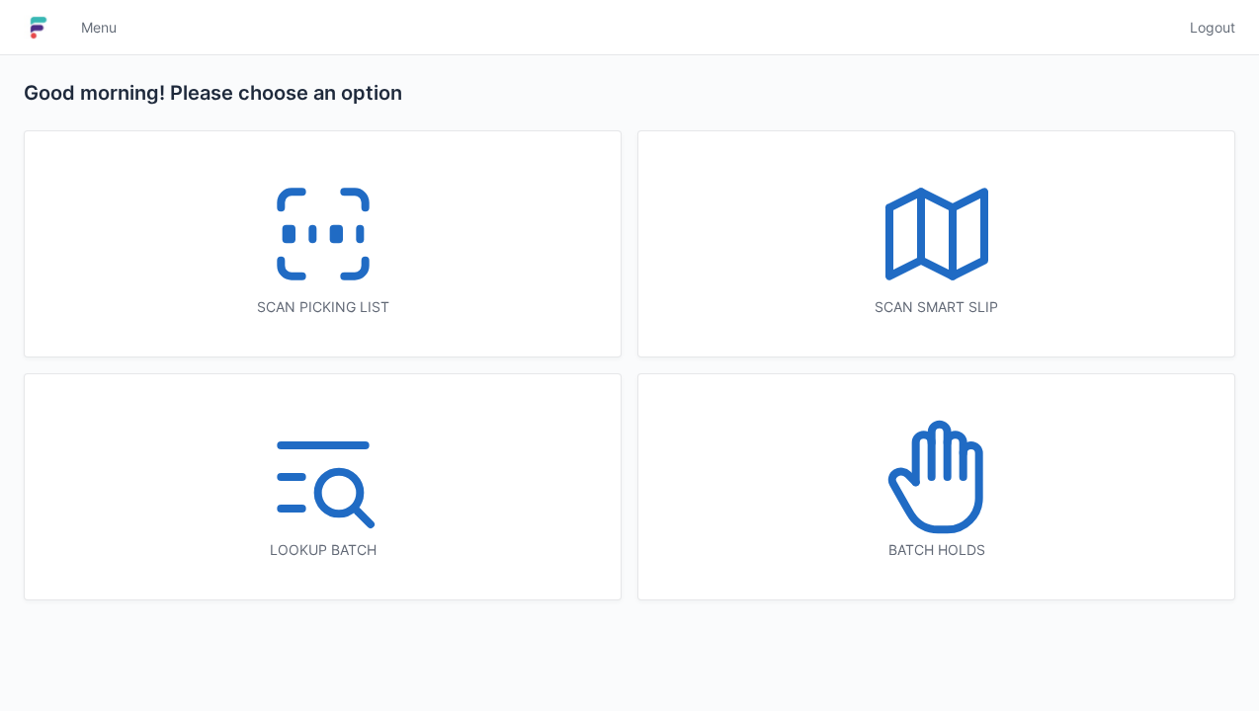
click at [923, 520] on icon at bounding box center [936, 477] width 126 height 126
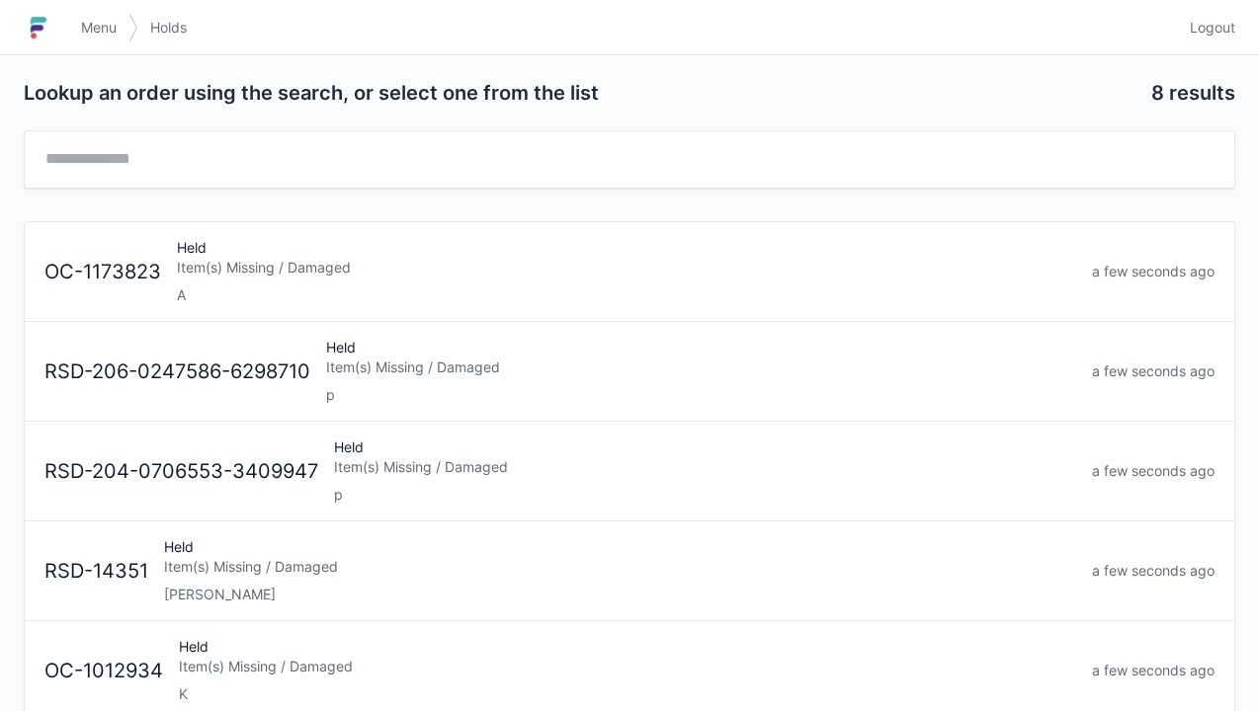
click at [92, 41] on link "Menu" at bounding box center [98, 28] width 59 height 36
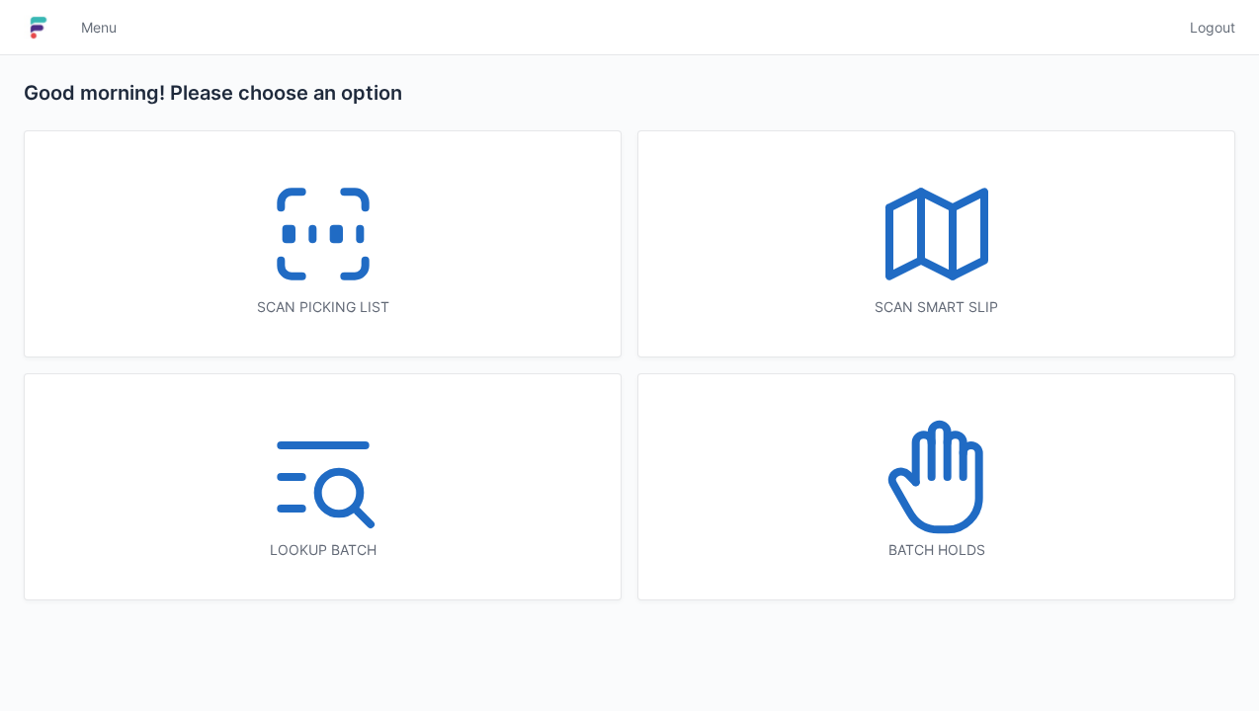
click at [338, 260] on icon at bounding box center [323, 234] width 126 height 126
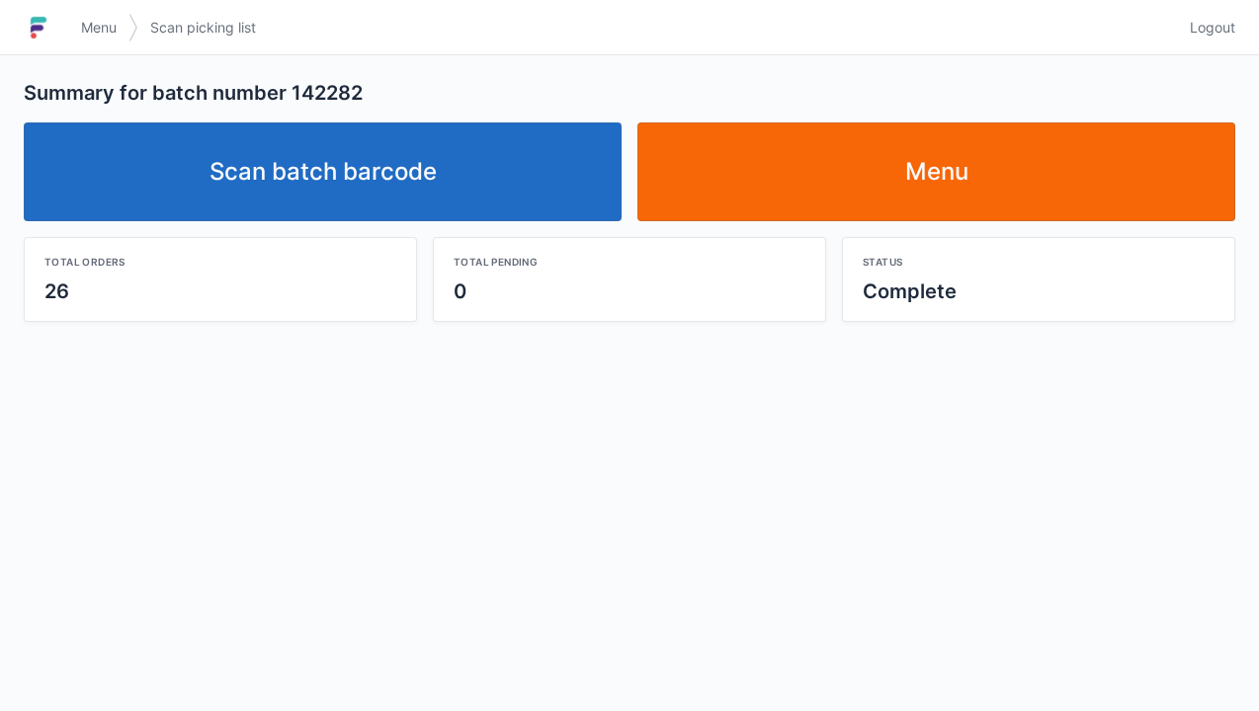
click at [1012, 137] on link "Menu" at bounding box center [936, 172] width 598 height 99
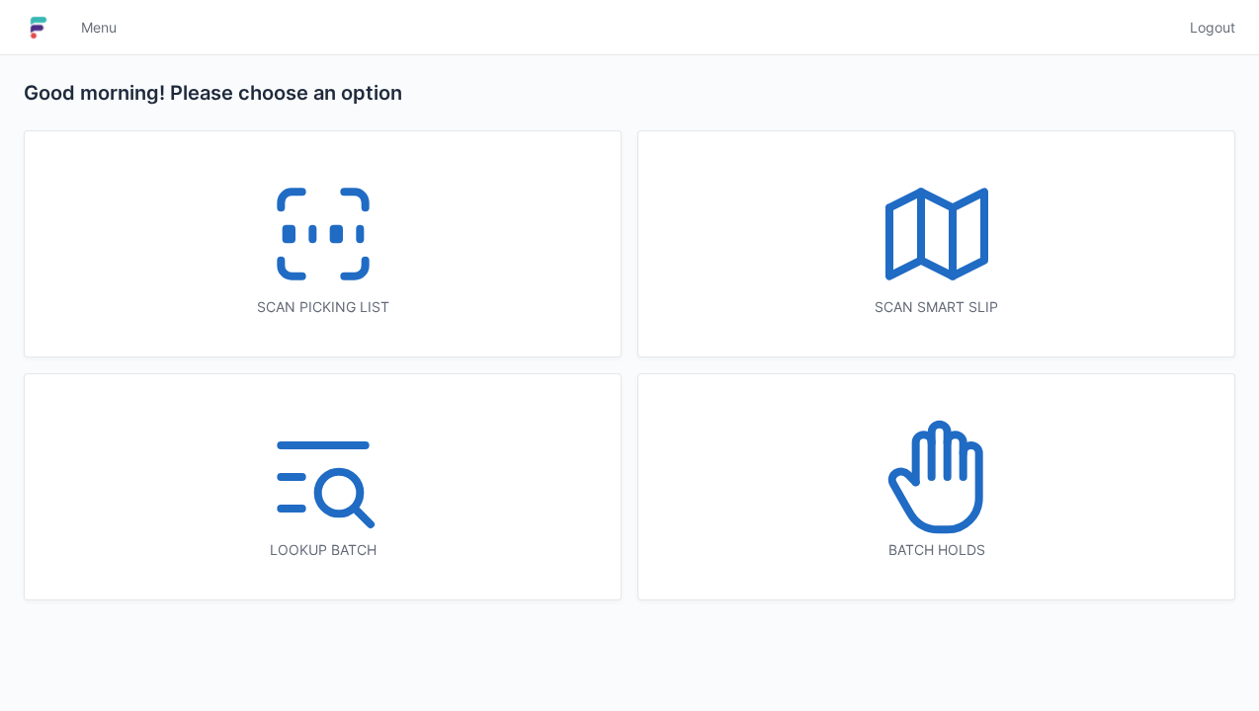
click at [919, 510] on icon at bounding box center [936, 477] width 126 height 126
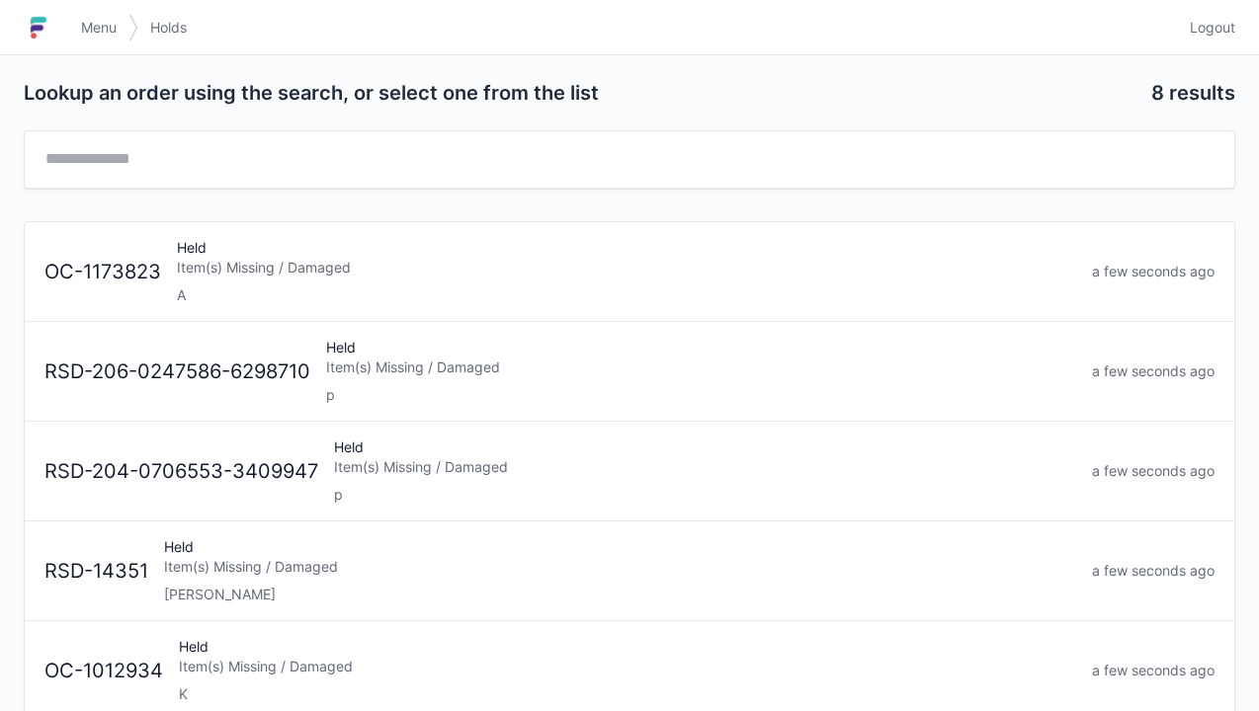
click at [796, 385] on div "p" at bounding box center [701, 395] width 750 height 20
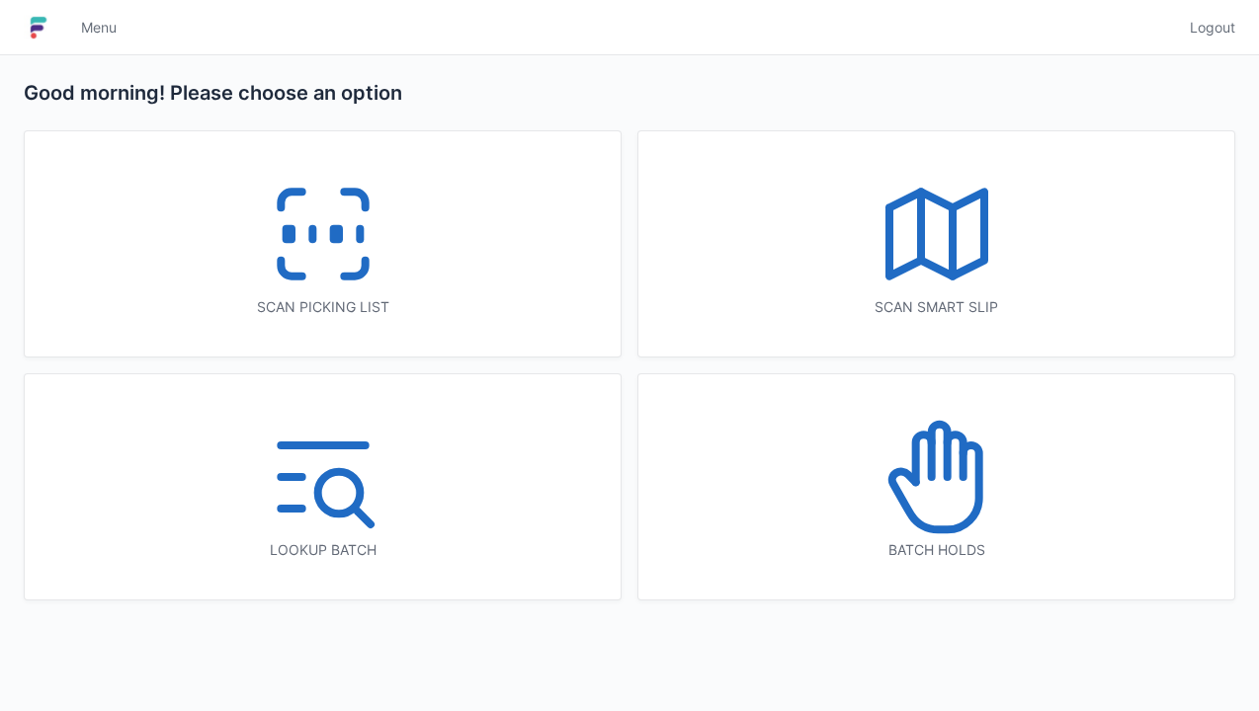
click at [919, 537] on icon at bounding box center [936, 477] width 126 height 126
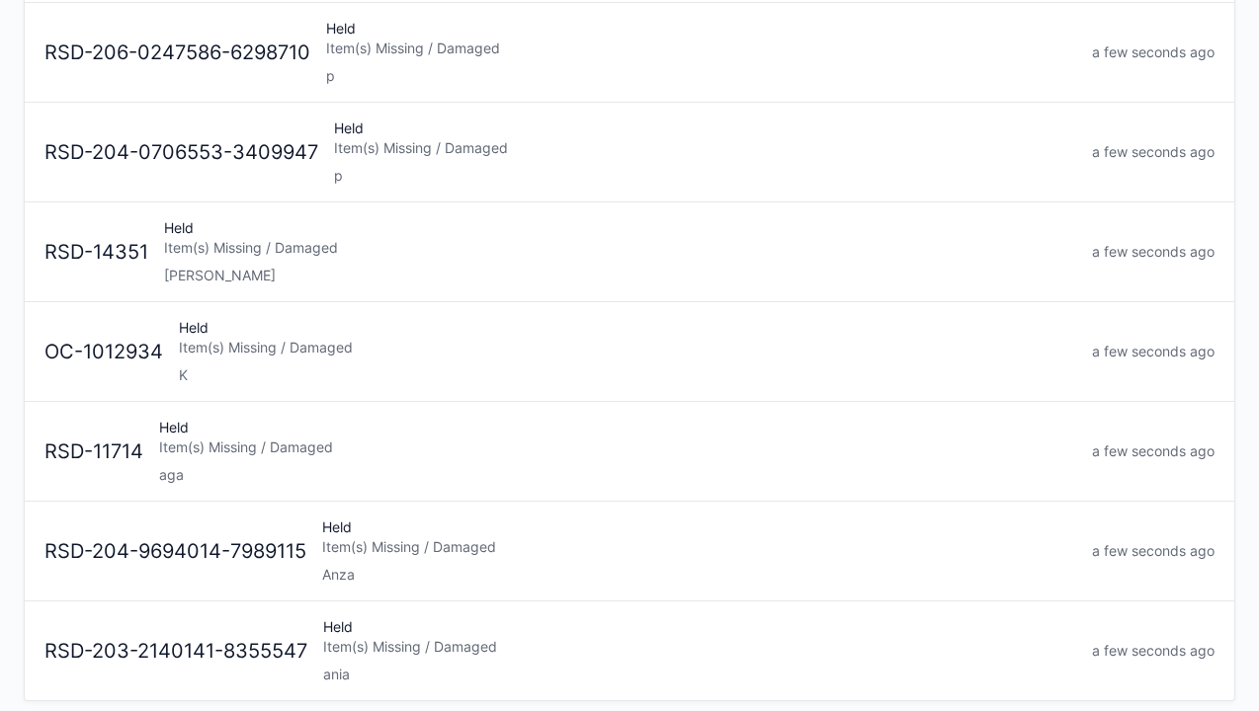
scroll to position [324, 0]
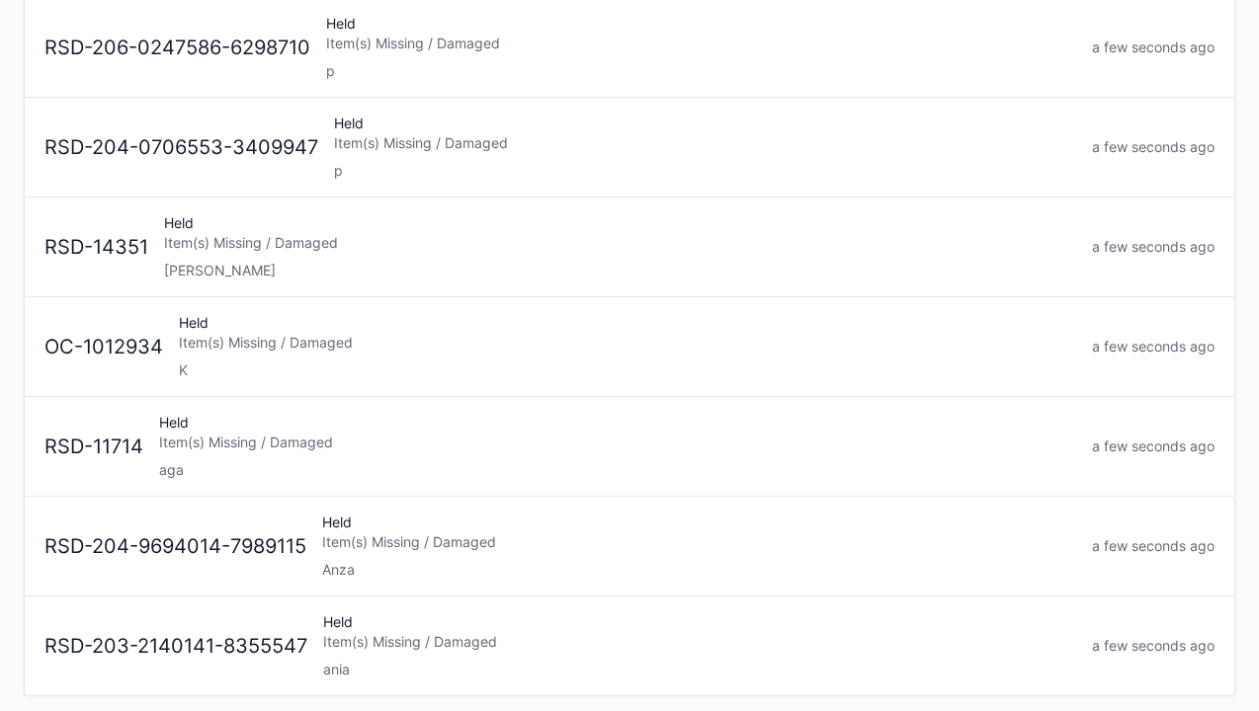
click at [636, 421] on div "Held Item(s) Missing / Damaged aga" at bounding box center [617, 446] width 933 height 67
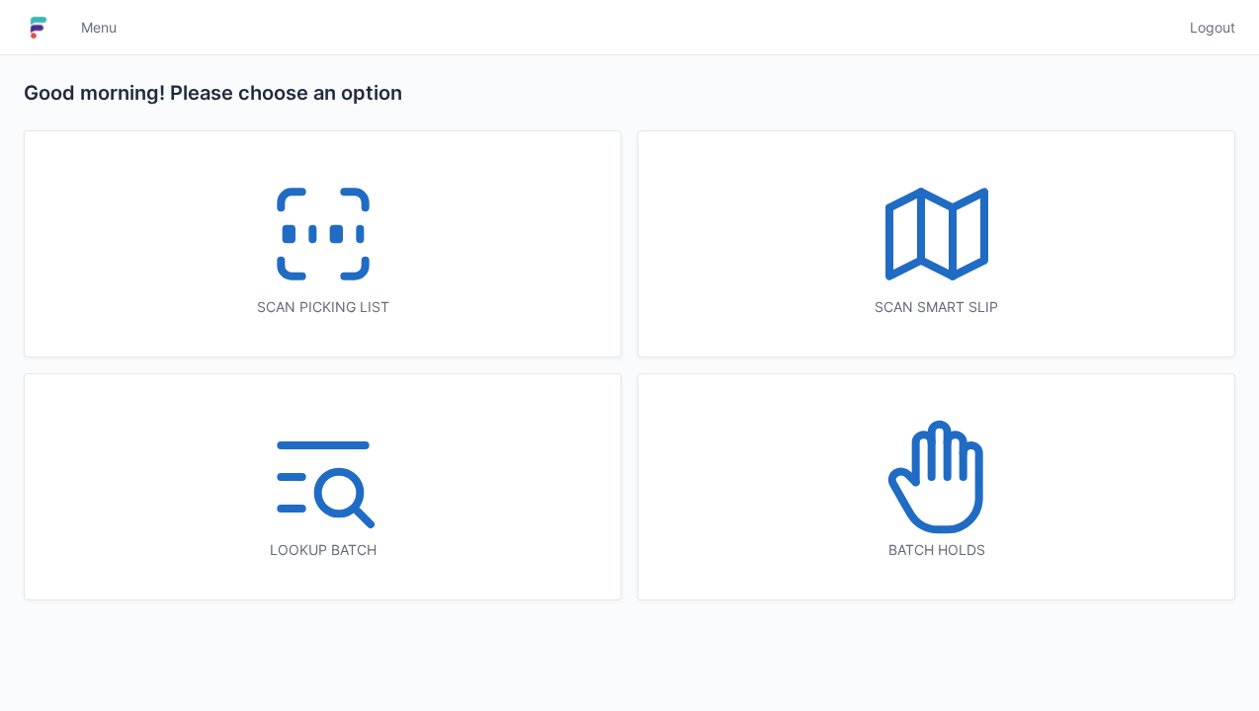
click at [372, 229] on icon at bounding box center [323, 234] width 126 height 126
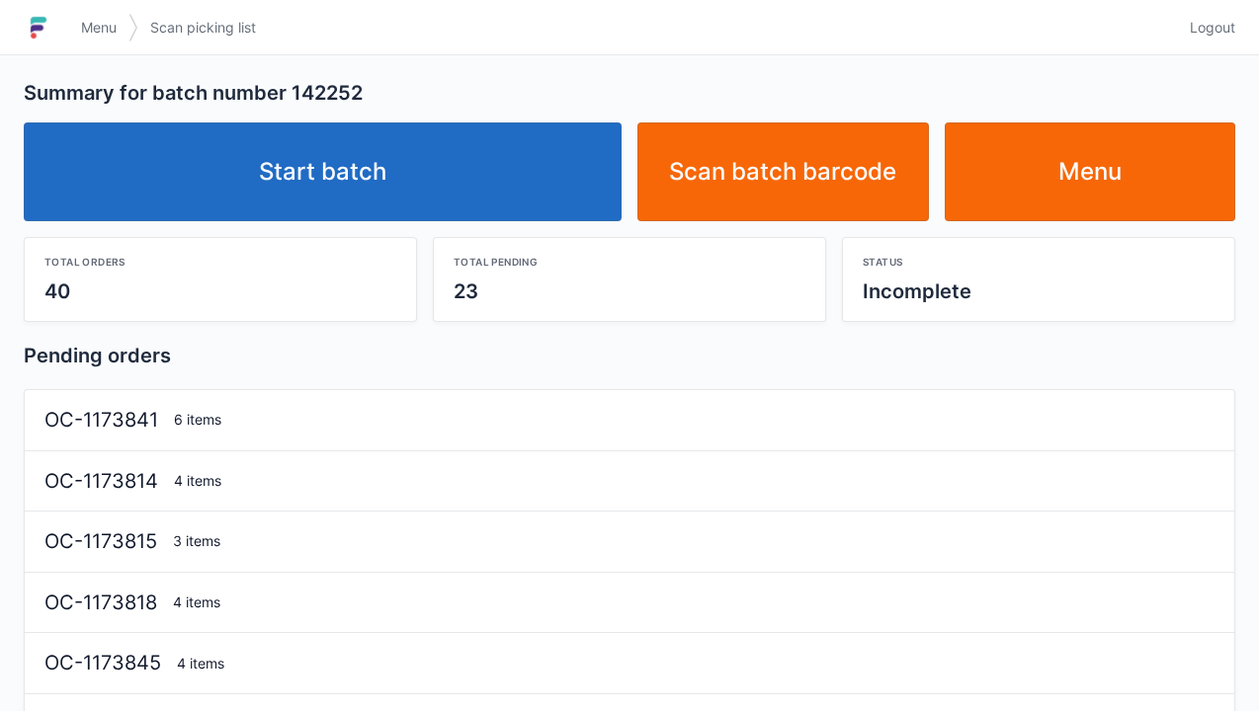
click at [548, 161] on link "Start batch" at bounding box center [323, 172] width 598 height 99
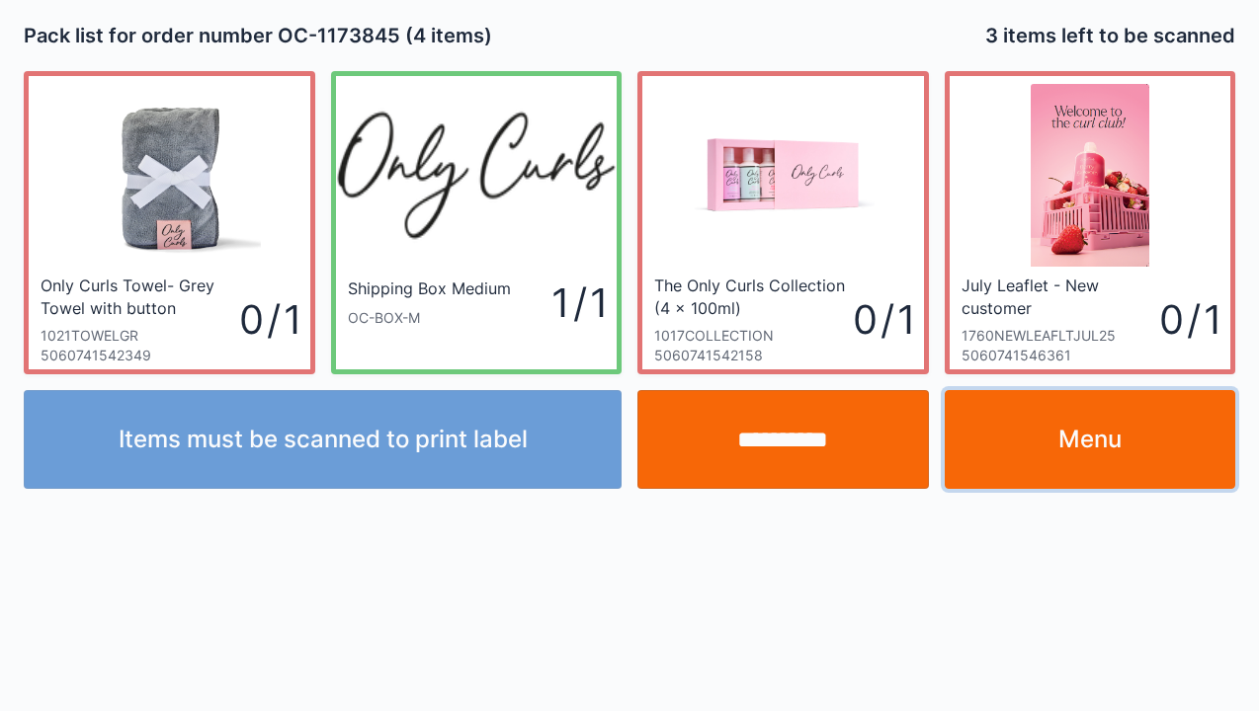
click at [1104, 452] on link "Menu" at bounding box center [1089, 439] width 291 height 99
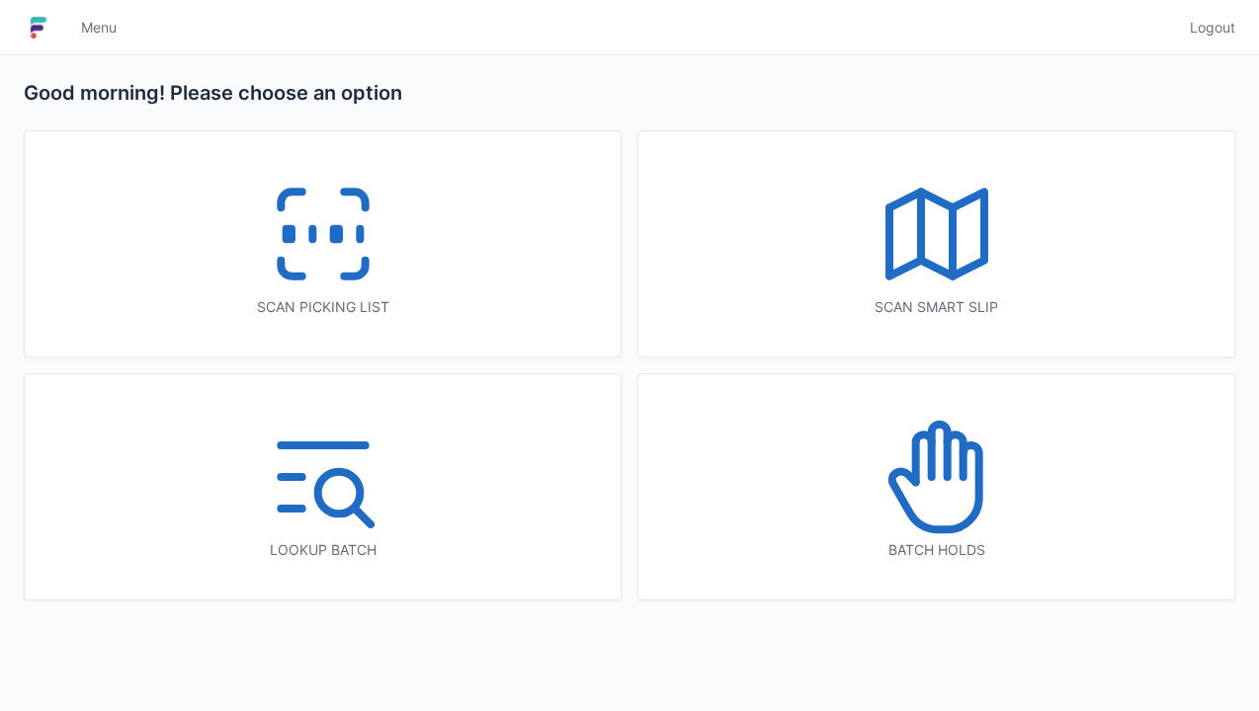
click at [338, 253] on icon at bounding box center [323, 234] width 126 height 126
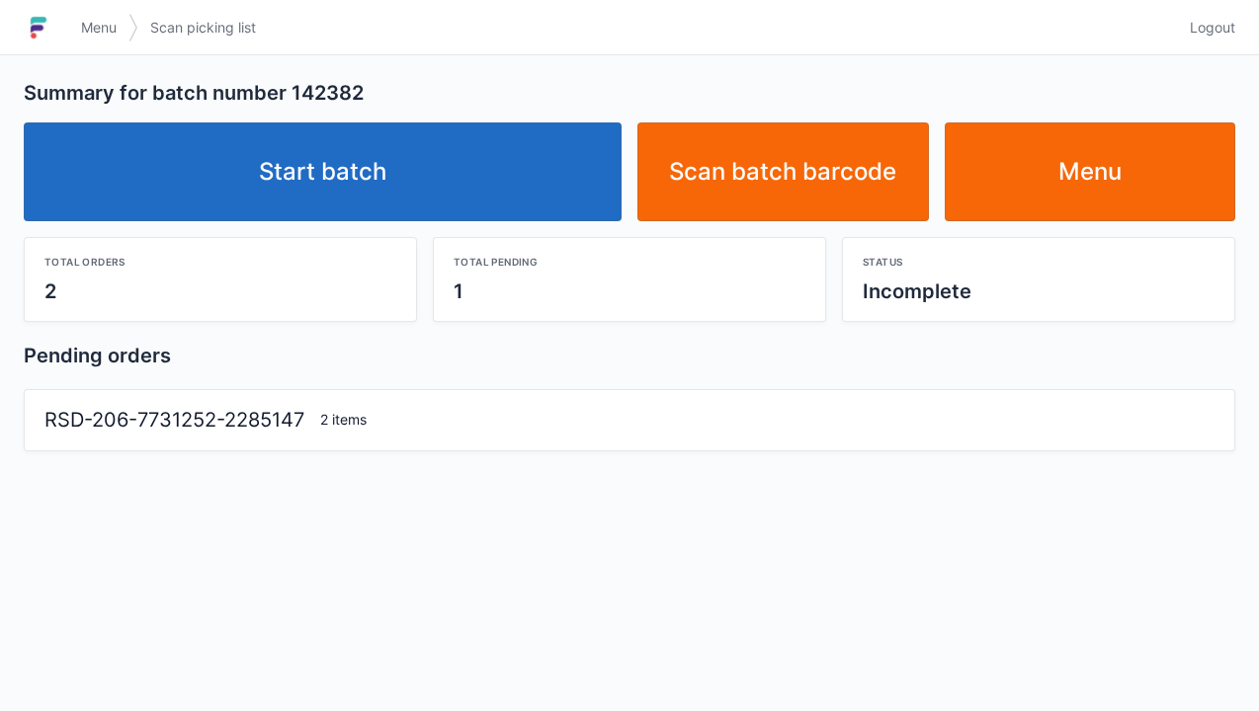
click at [449, 188] on link "Start batch" at bounding box center [323, 172] width 598 height 99
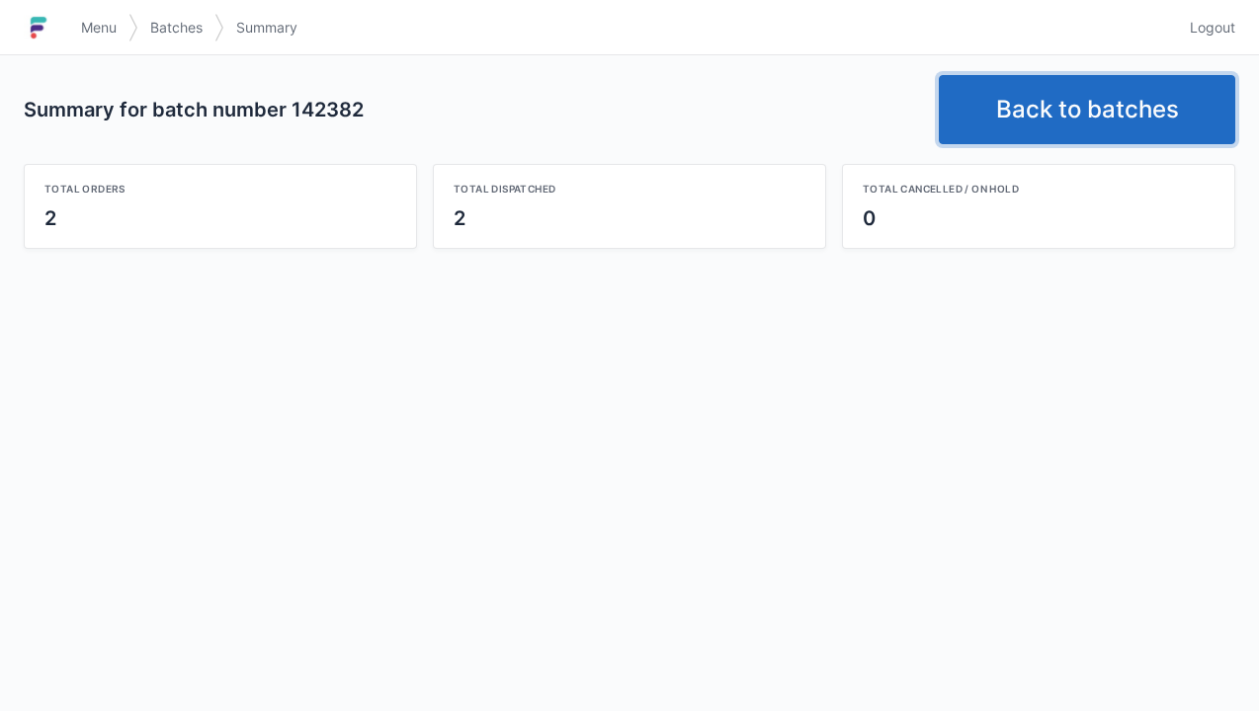
click at [1097, 103] on link "Back to batches" at bounding box center [1087, 109] width 296 height 69
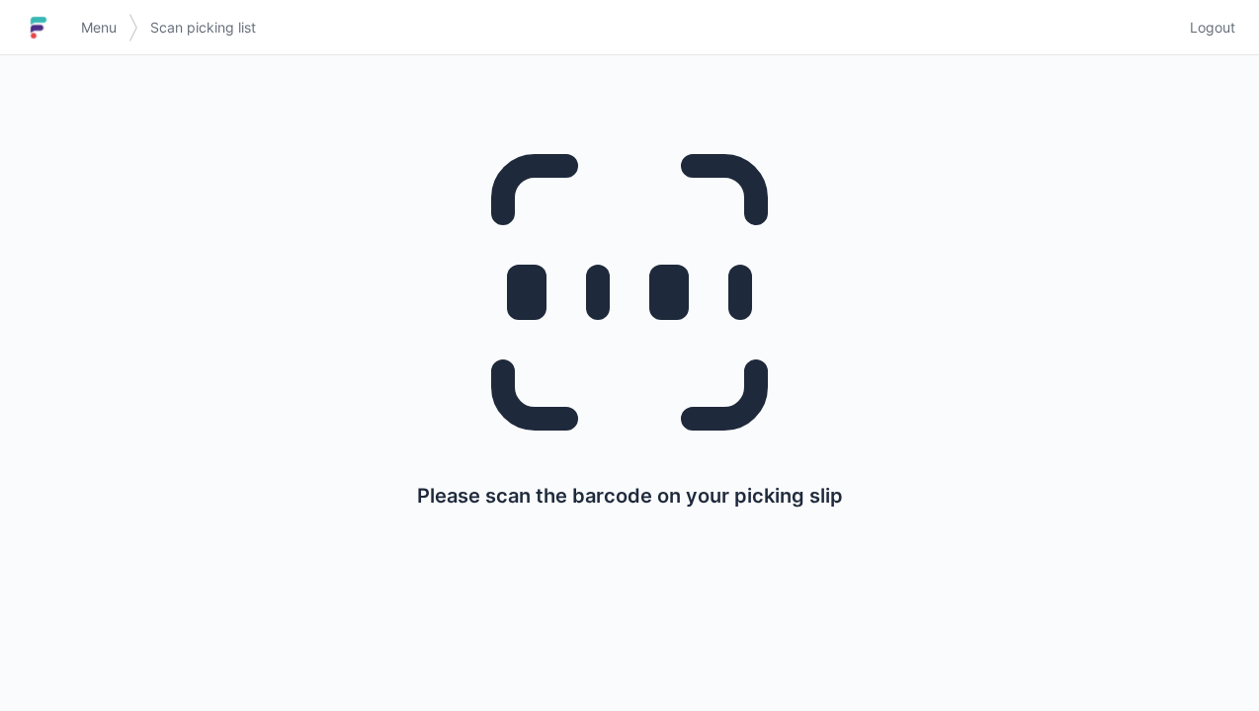
click at [1219, 41] on link "Logout" at bounding box center [1206, 28] width 57 height 36
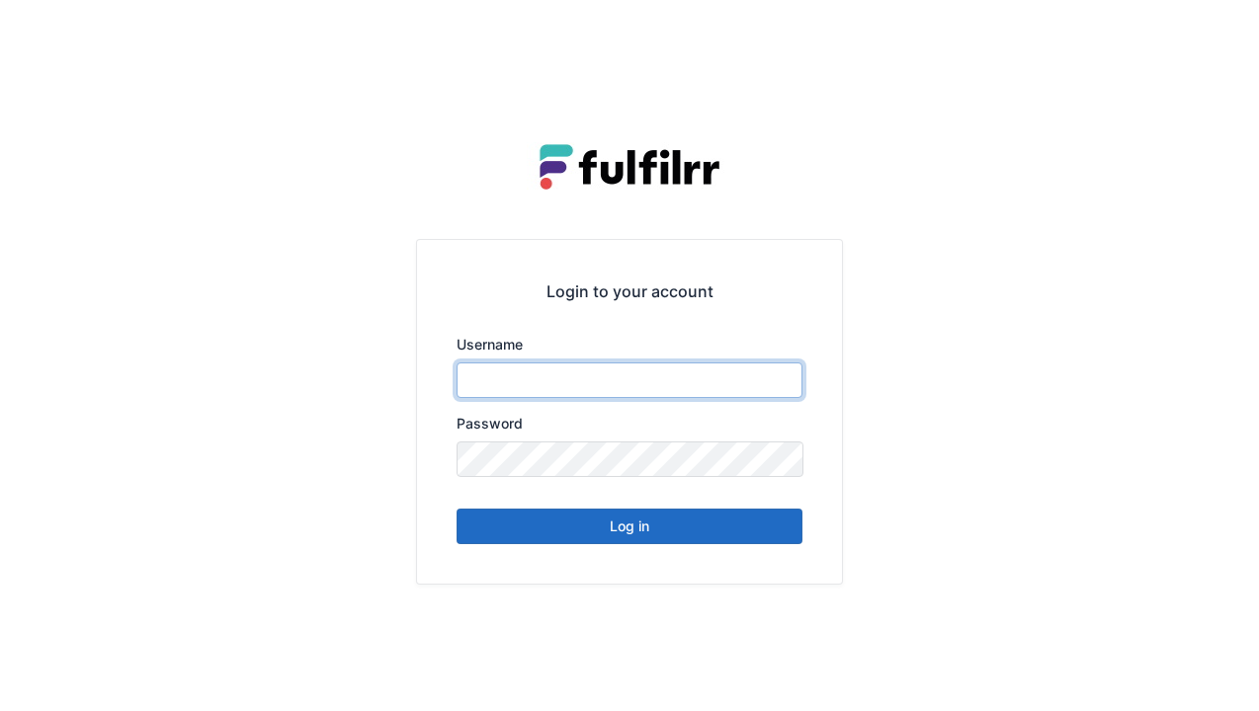
type input "******"
click at [701, 553] on div "Login to your account Username ****** Password Log in" at bounding box center [629, 411] width 425 height 343
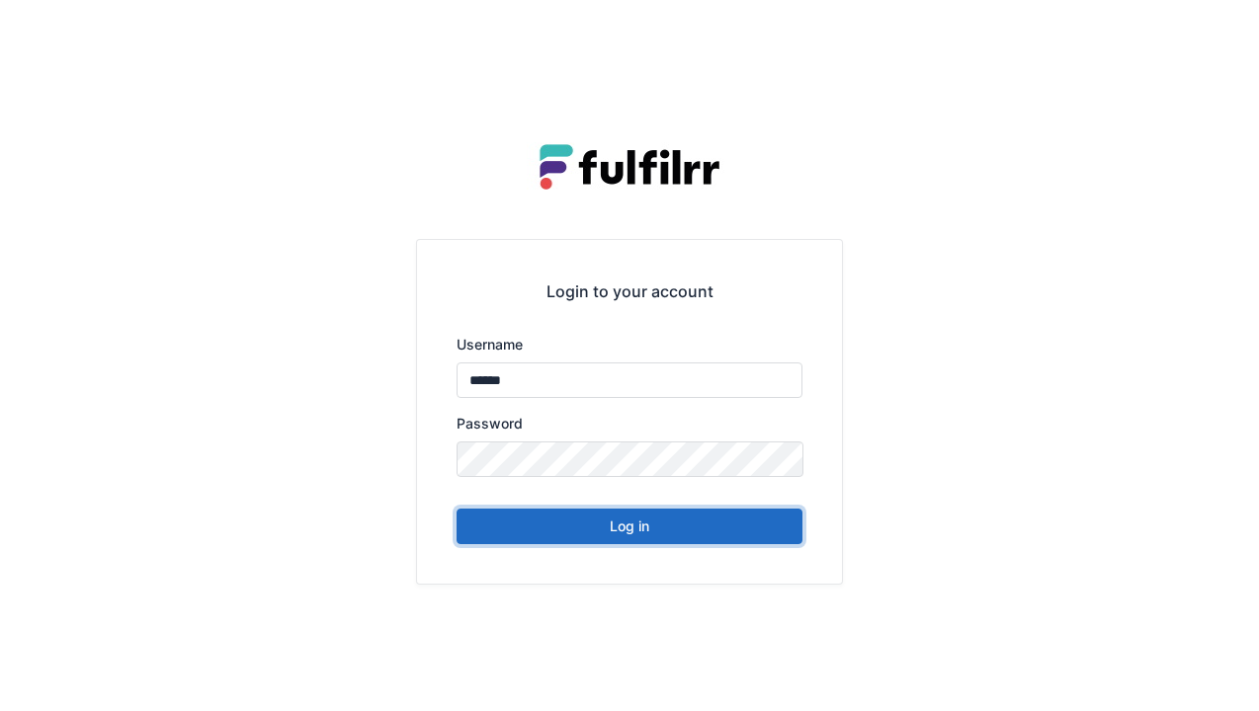
click at [735, 537] on button "Log in" at bounding box center [629, 527] width 346 height 36
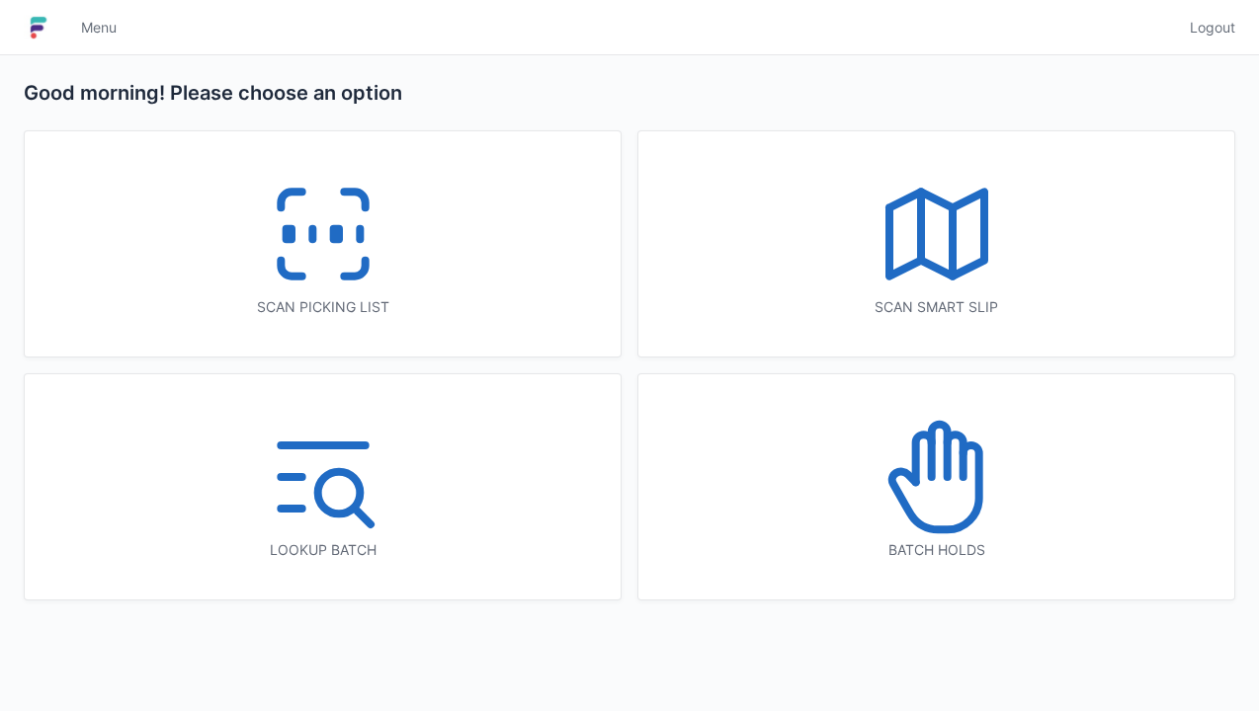
click at [336, 259] on icon at bounding box center [323, 234] width 126 height 126
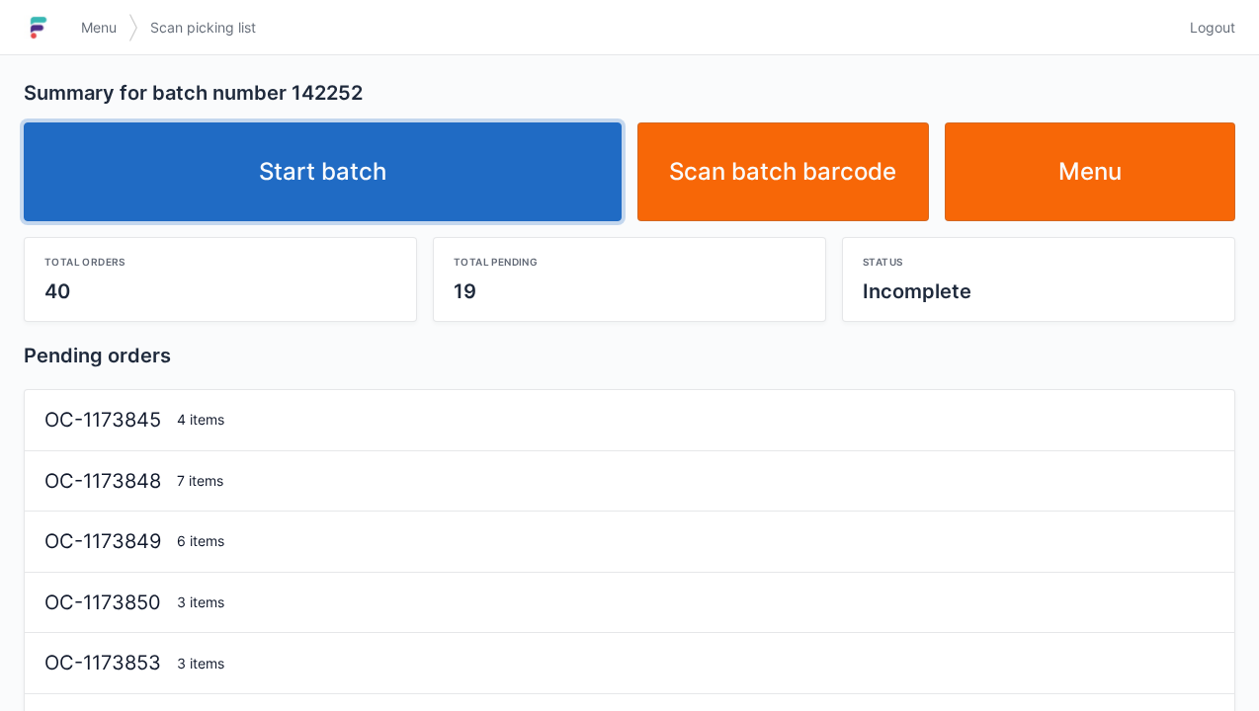
click at [518, 174] on link "Start batch" at bounding box center [323, 172] width 598 height 99
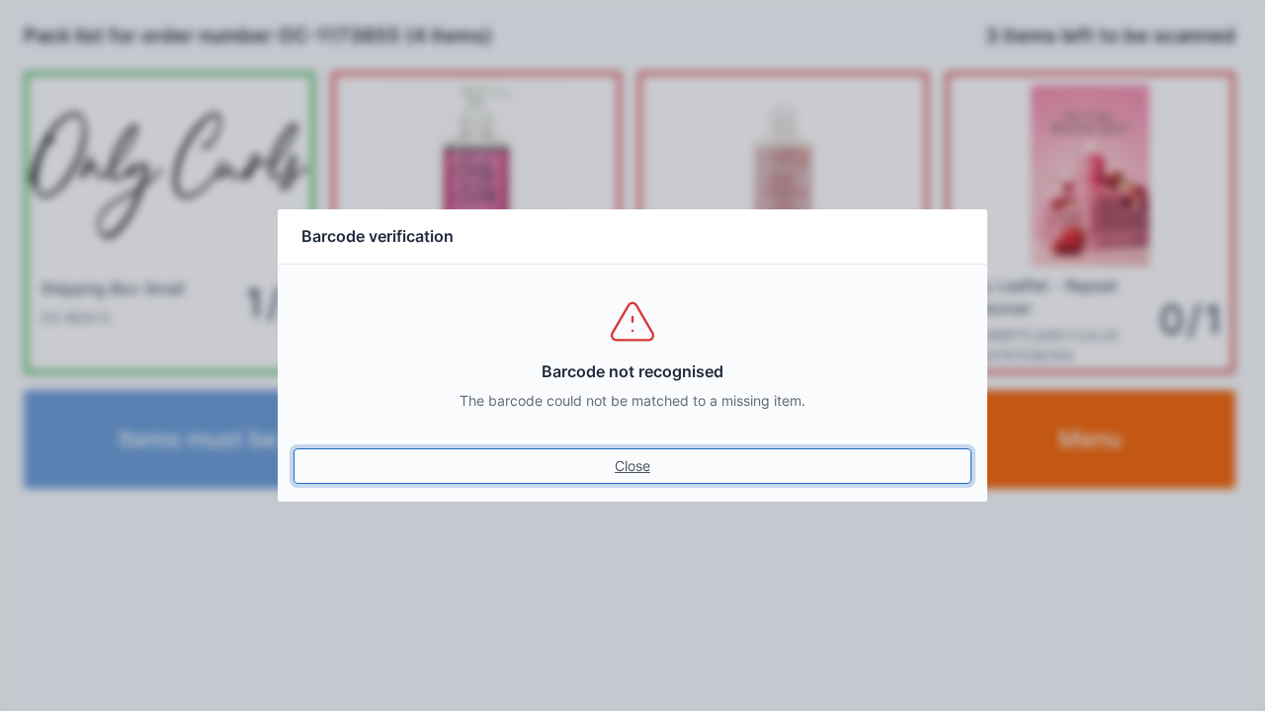
click at [642, 469] on link "Close" at bounding box center [632, 467] width 678 height 36
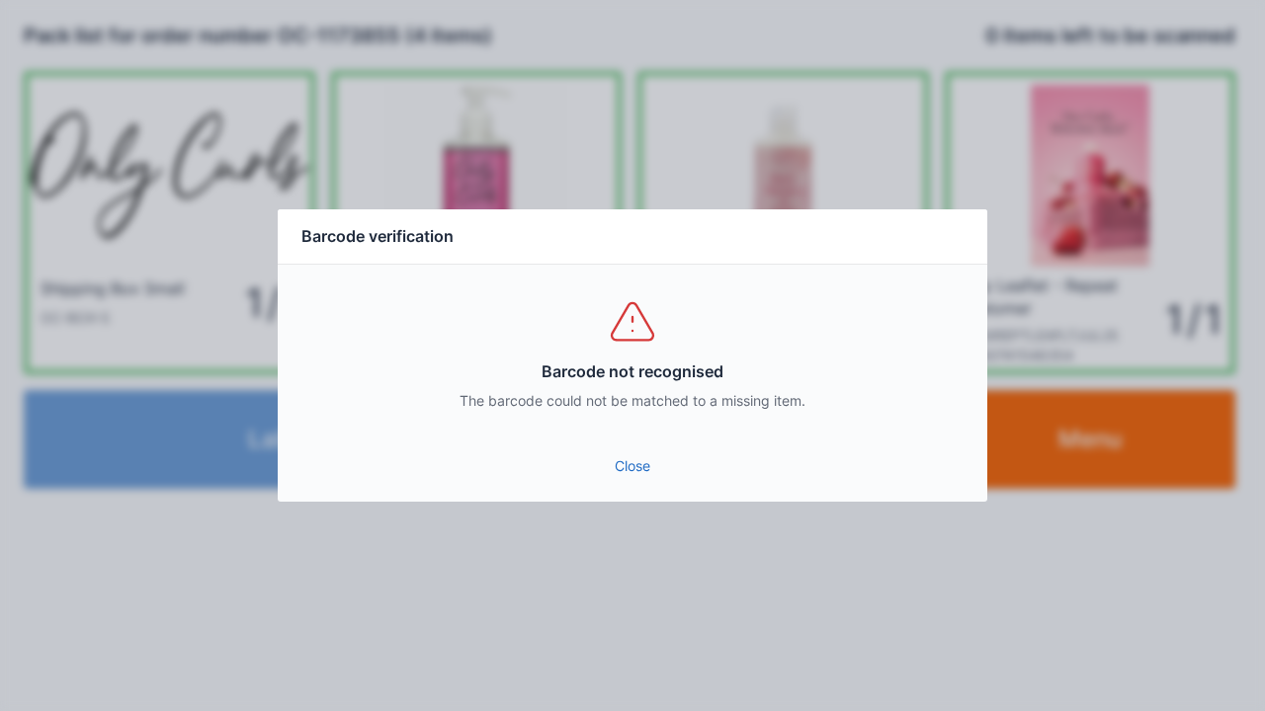
click at [642, 468] on link "Close" at bounding box center [632, 467] width 678 height 36
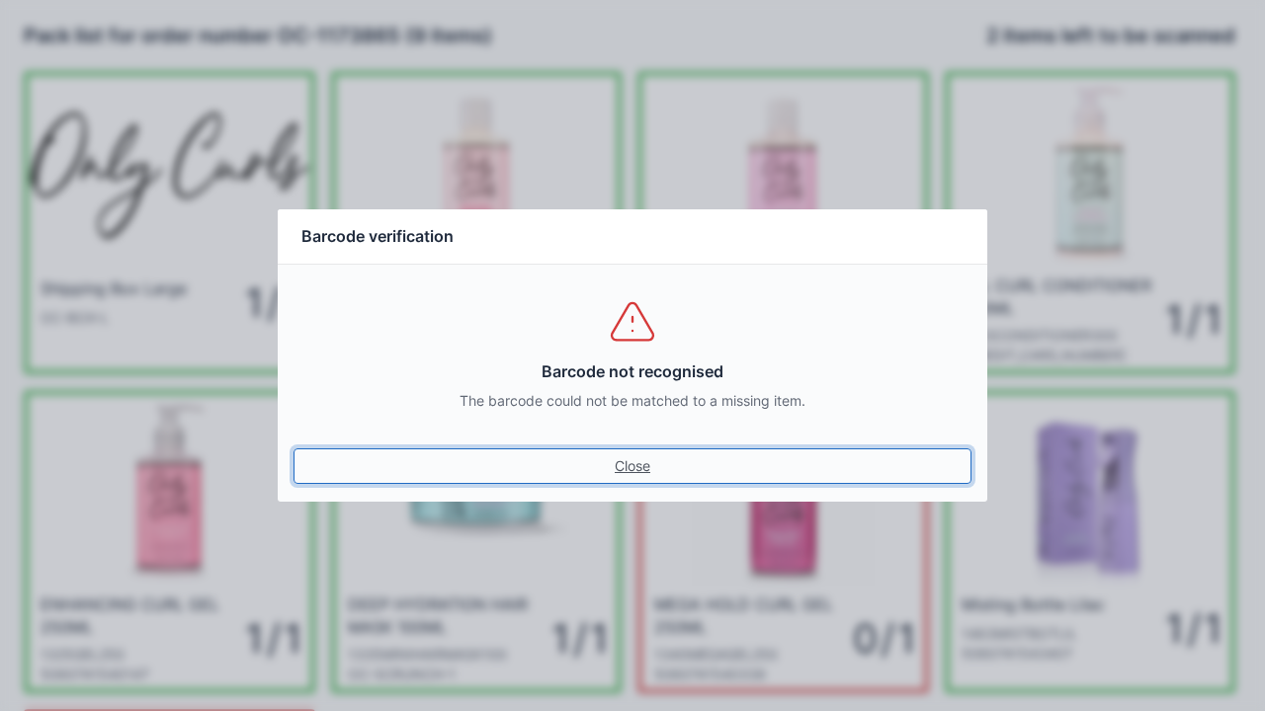
click at [644, 470] on link "Close" at bounding box center [632, 467] width 678 height 36
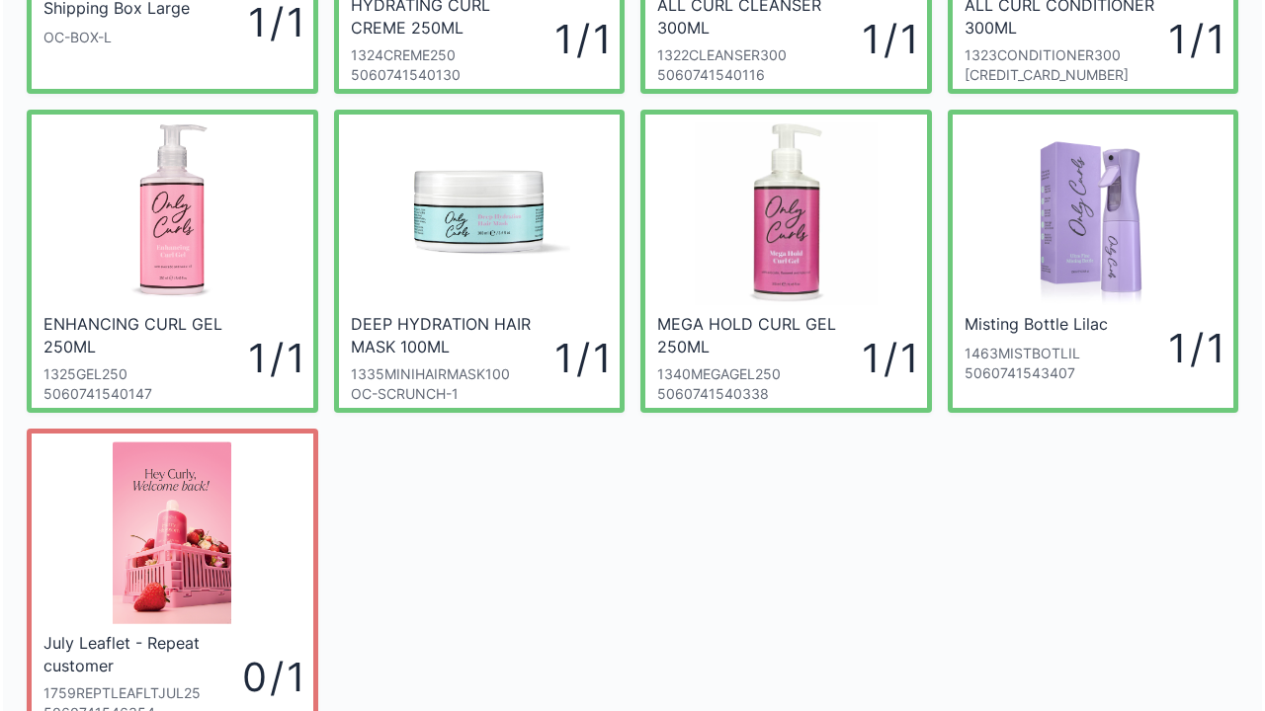
scroll to position [434, 0]
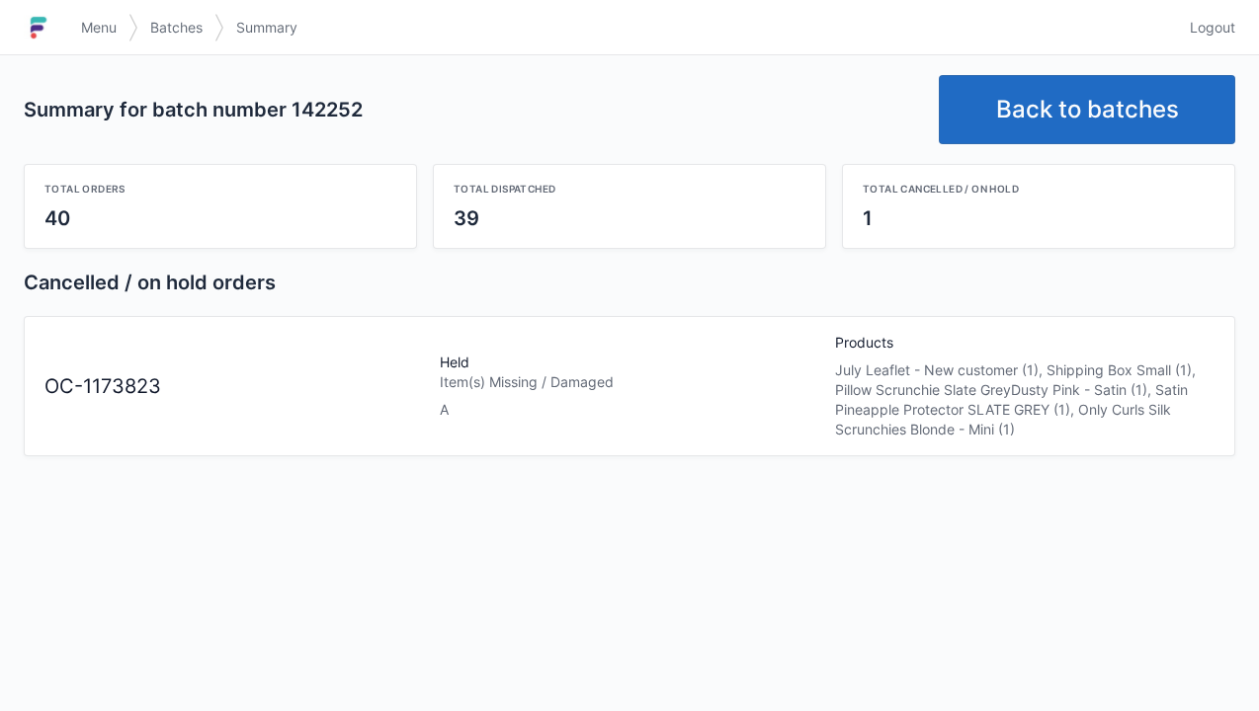
click at [1164, 91] on link "Back to batches" at bounding box center [1087, 109] width 296 height 69
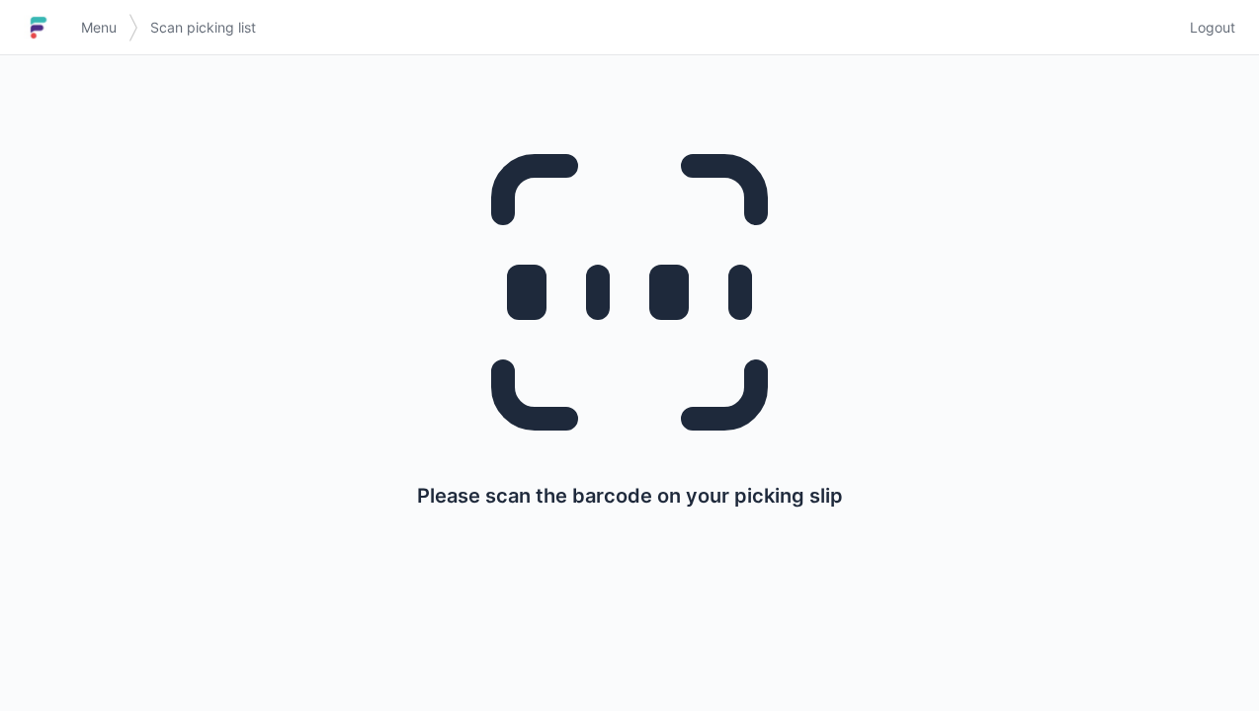
click at [1231, 28] on span "Logout" at bounding box center [1211, 28] width 45 height 20
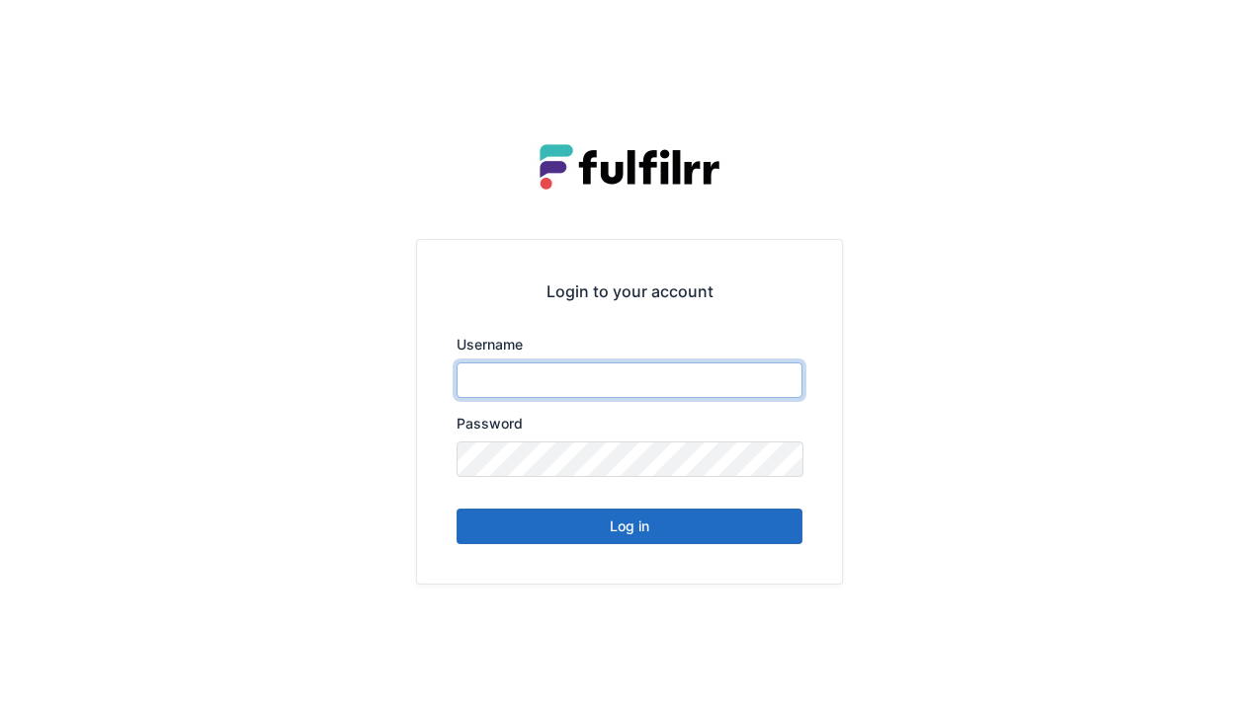
type input "******"
click at [723, 535] on button "Log in" at bounding box center [629, 527] width 346 height 36
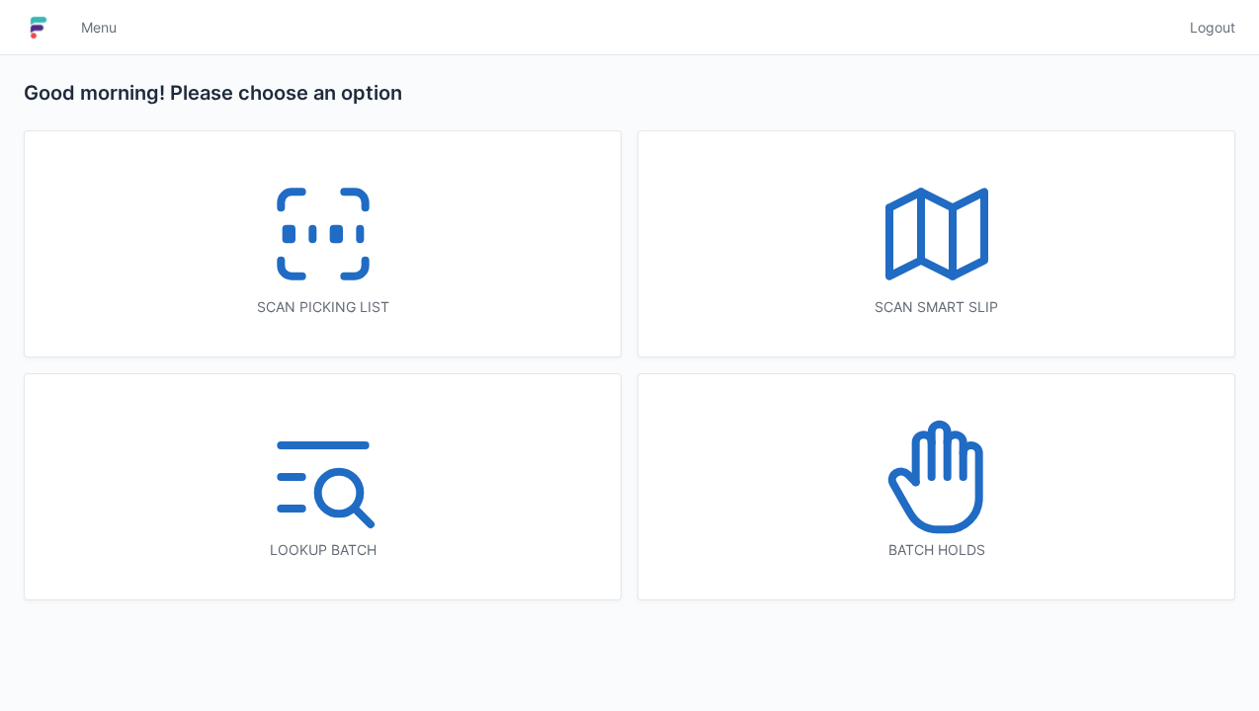
click at [381, 253] on icon at bounding box center [323, 234] width 126 height 126
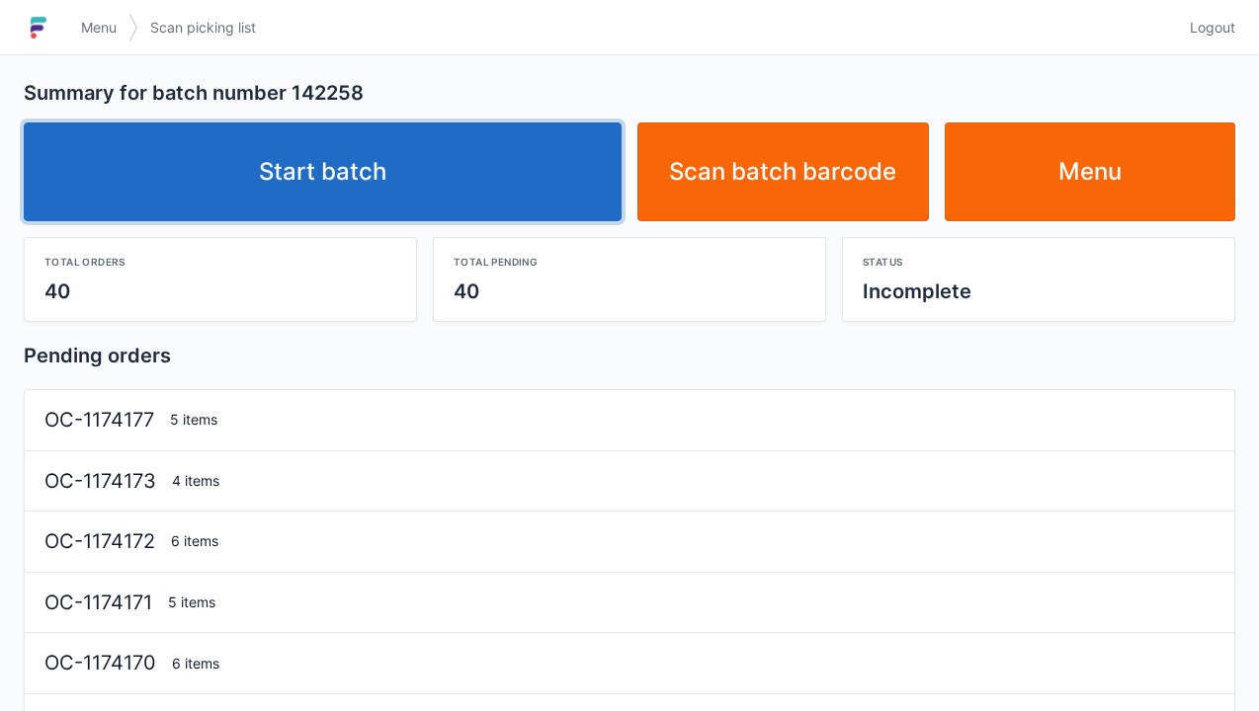
click at [516, 198] on link "Start batch" at bounding box center [323, 172] width 598 height 99
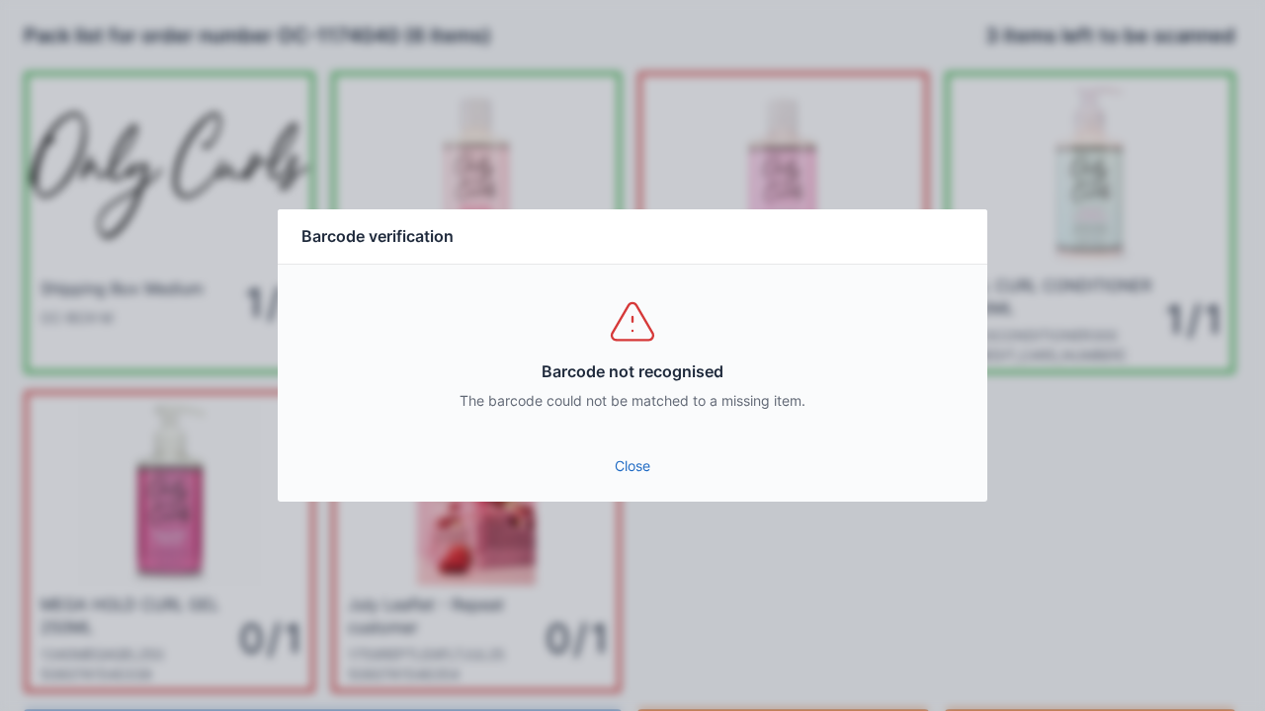
click at [636, 480] on link "Close" at bounding box center [632, 467] width 678 height 36
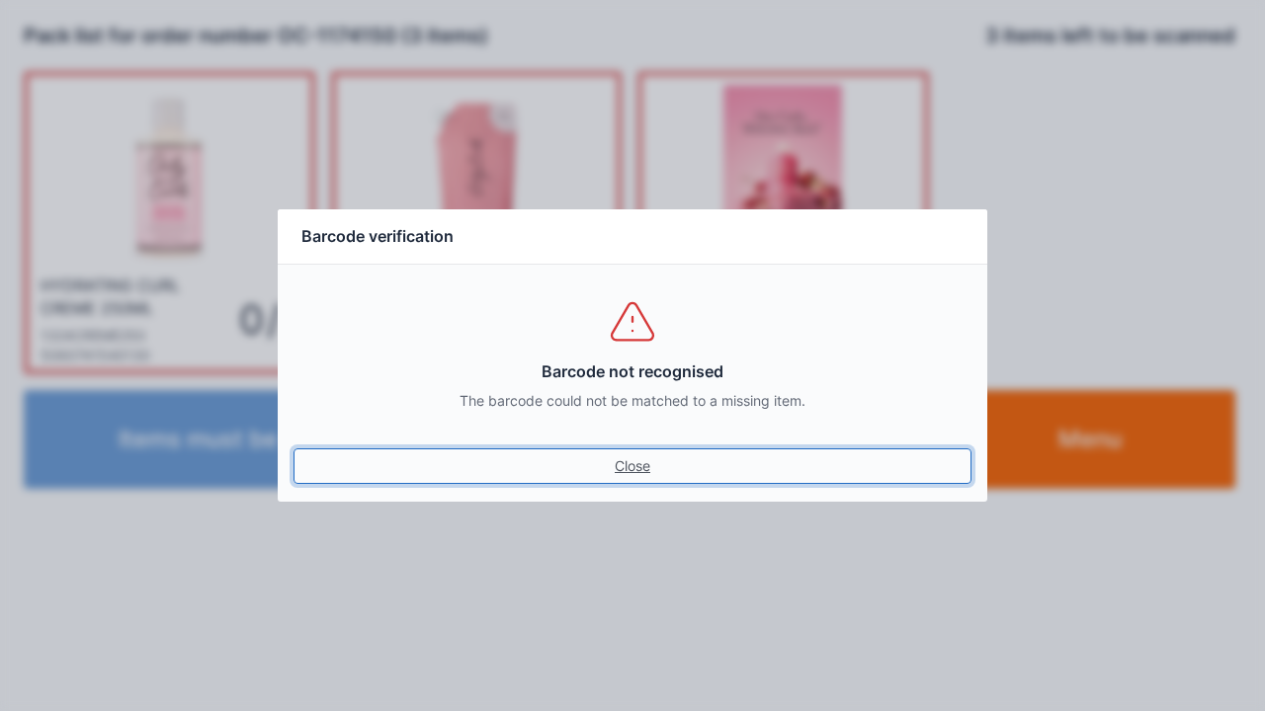
click at [628, 482] on link "Close" at bounding box center [632, 467] width 678 height 36
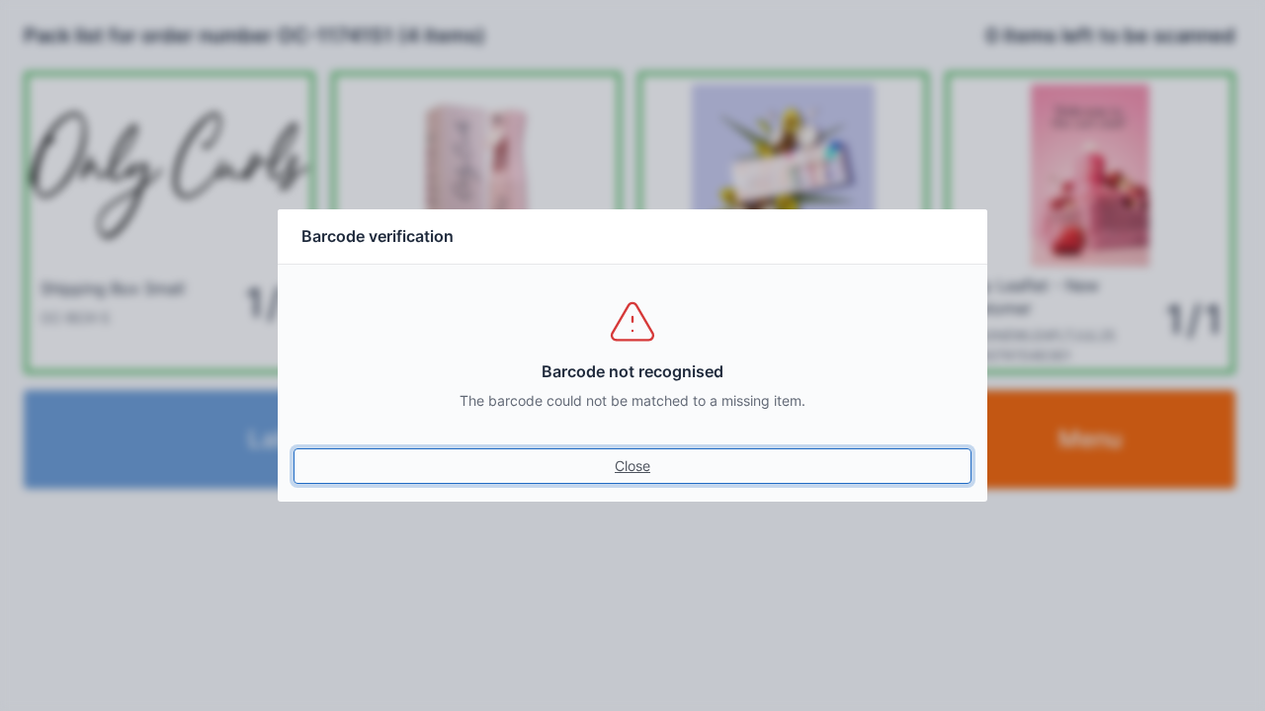
click at [632, 474] on link "Close" at bounding box center [632, 467] width 678 height 36
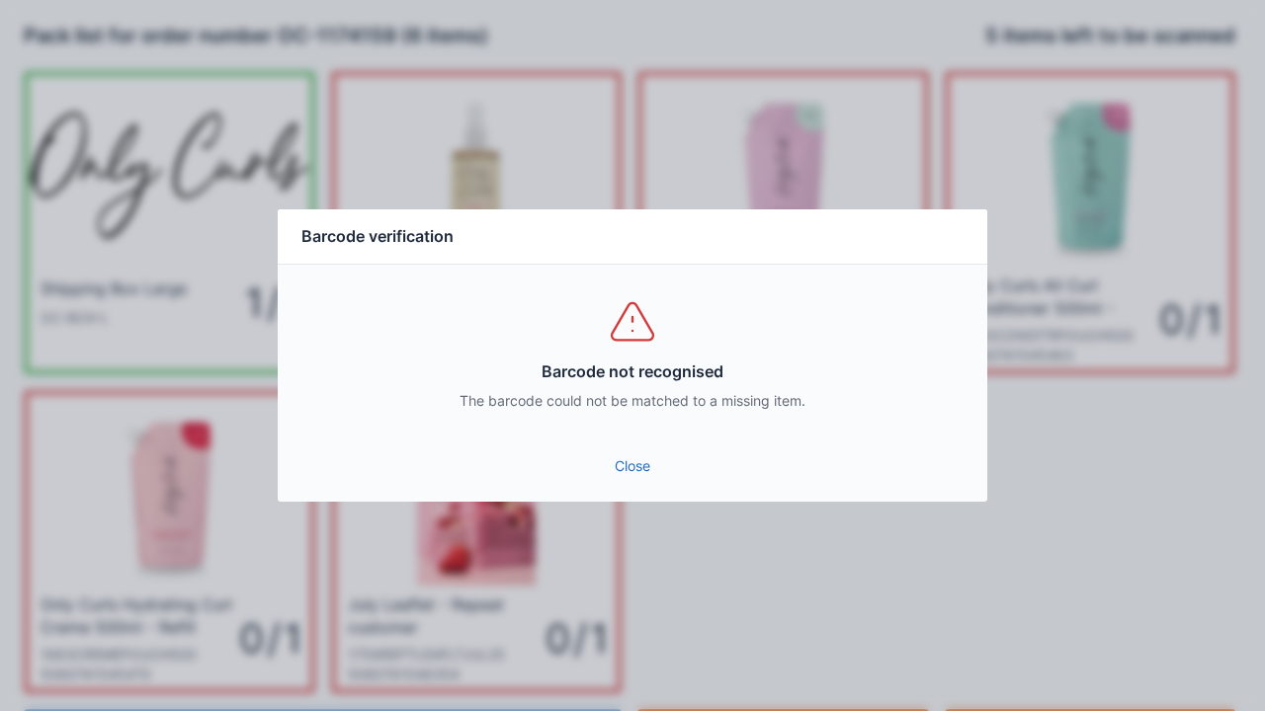
click at [624, 481] on link "Close" at bounding box center [632, 467] width 678 height 36
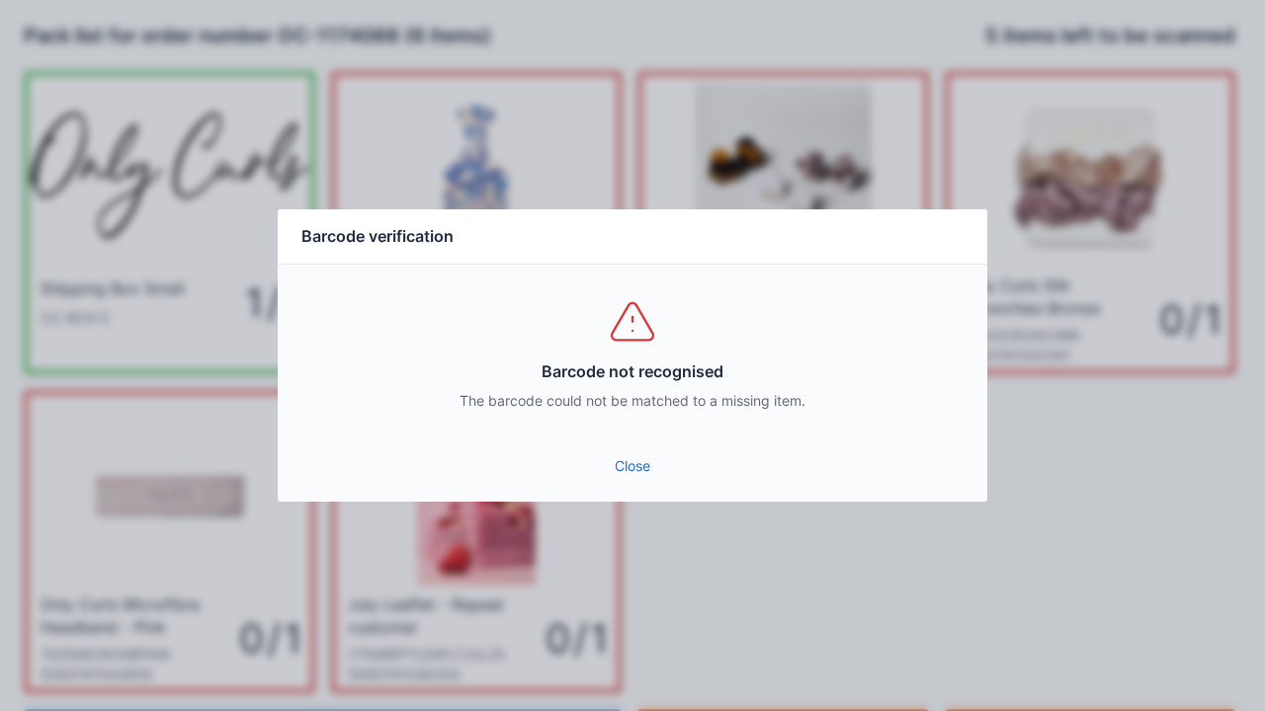
click at [646, 471] on link "Close" at bounding box center [632, 467] width 678 height 36
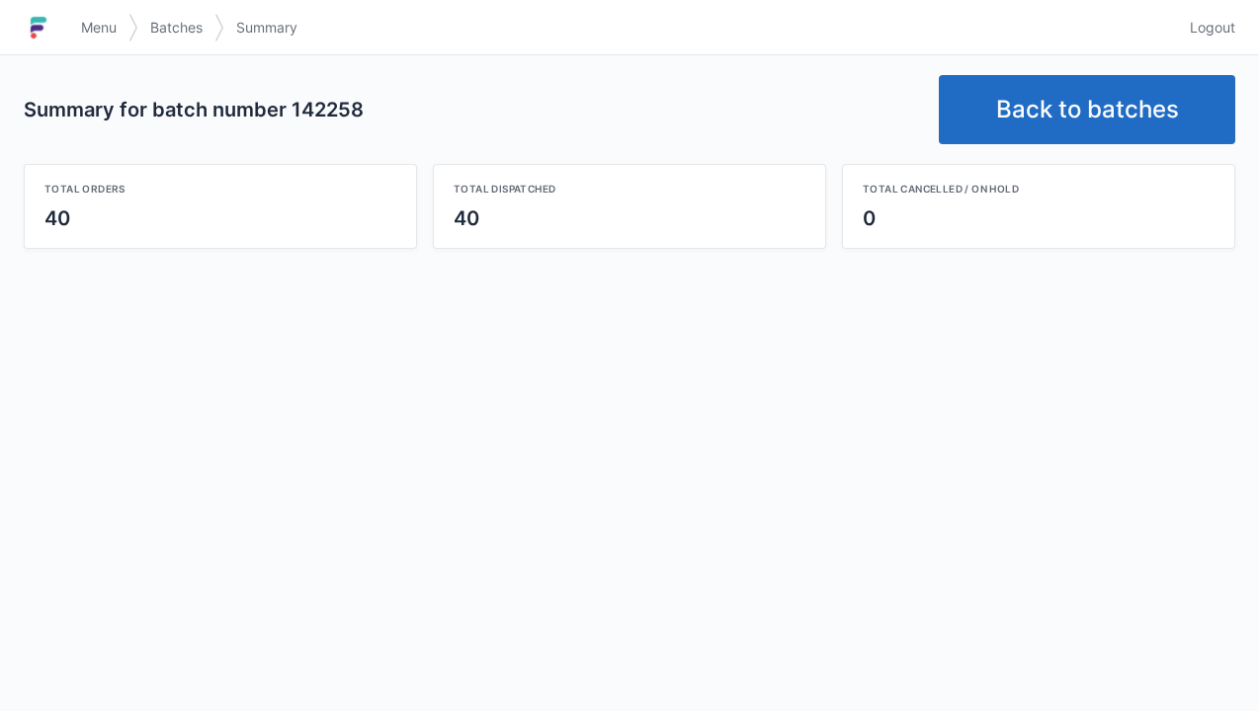
click at [1118, 93] on link "Back to batches" at bounding box center [1087, 109] width 296 height 69
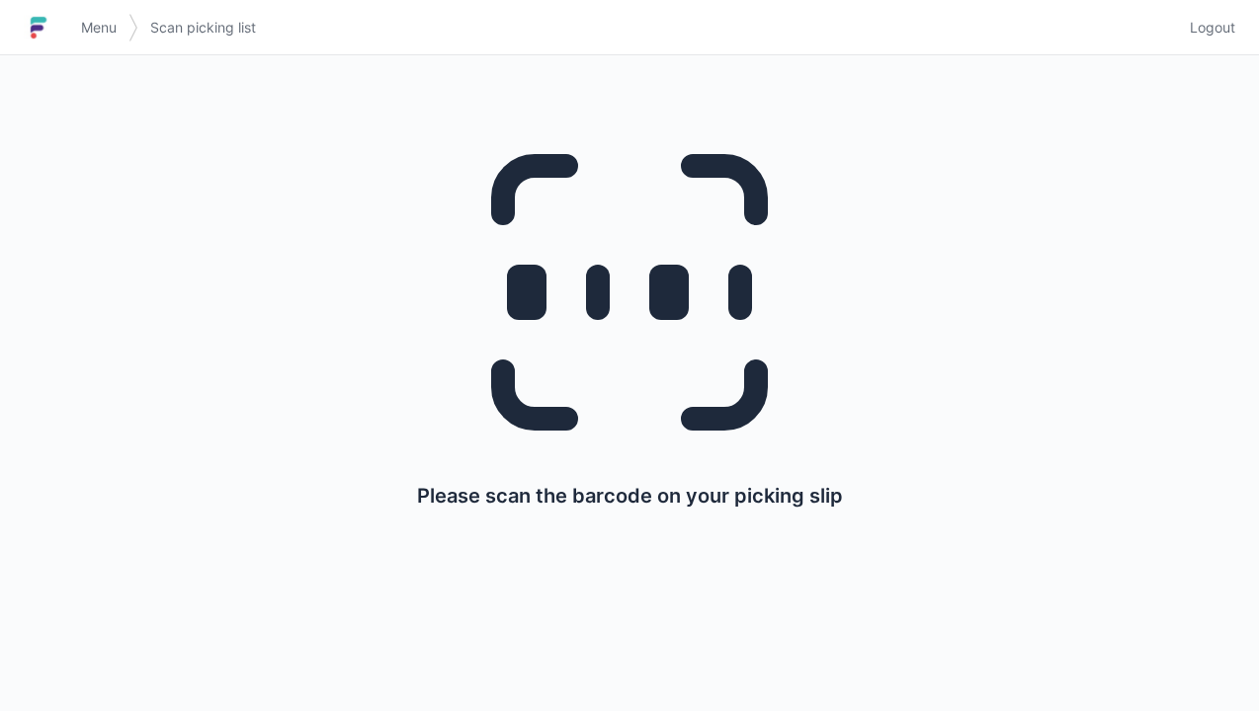
click at [1224, 43] on link "Logout" at bounding box center [1206, 28] width 57 height 36
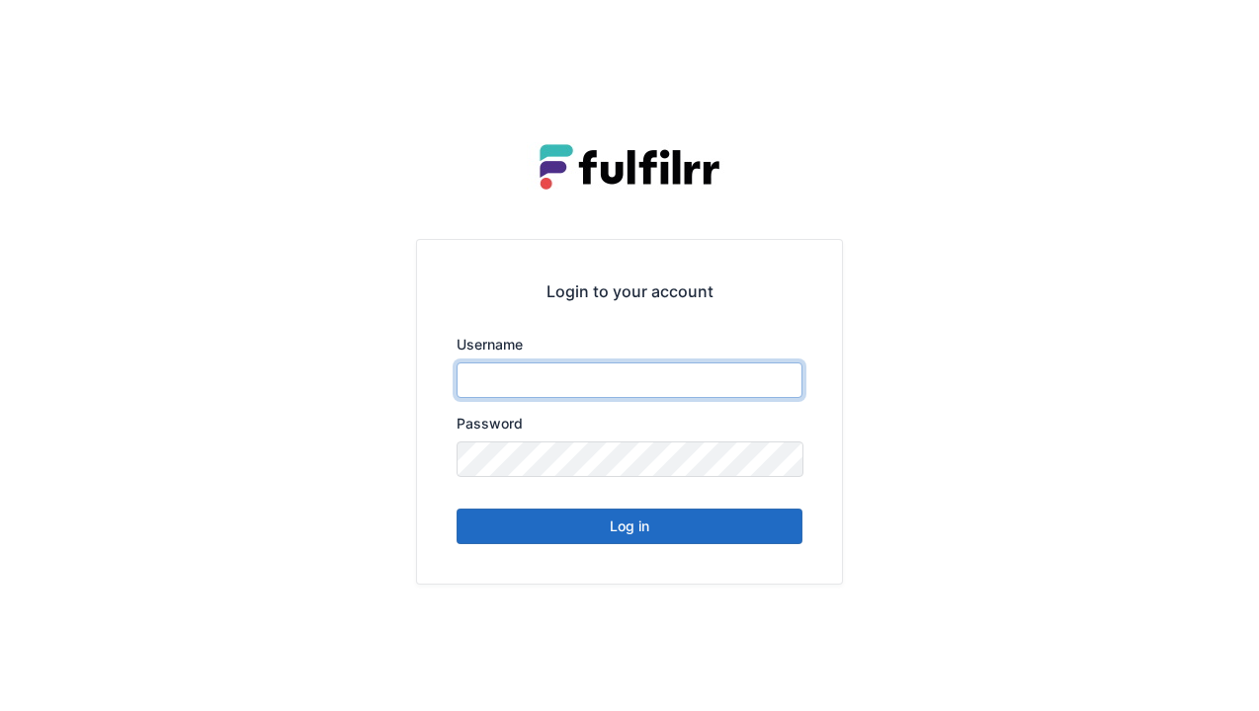
type input "******"
click at [676, 528] on button "Log in" at bounding box center [629, 527] width 346 height 36
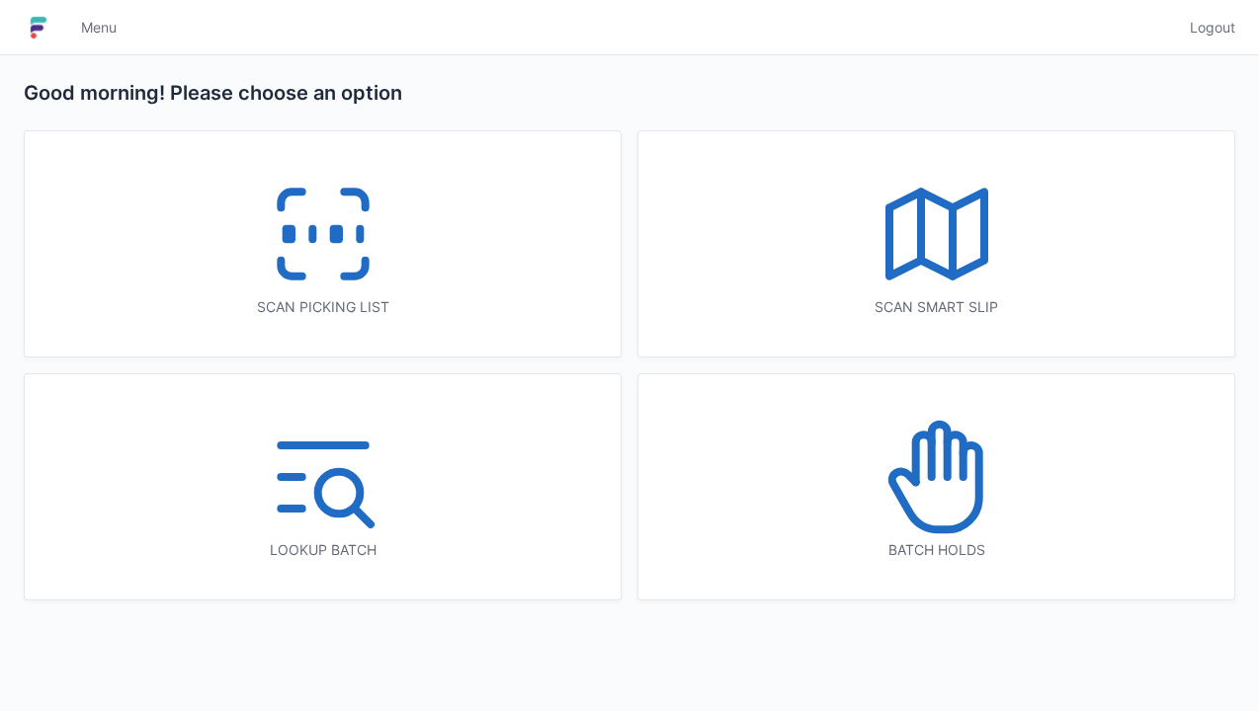
click at [985, 518] on icon at bounding box center [936, 477] width 126 height 126
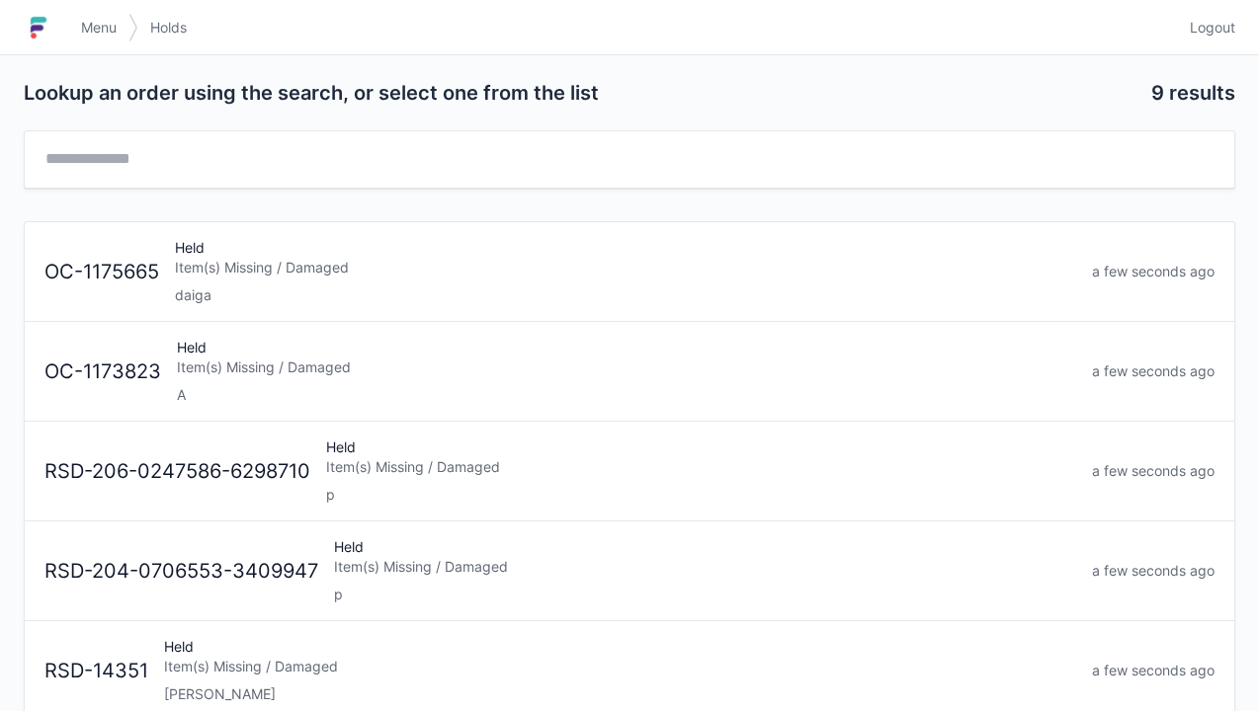
click at [540, 375] on div "Held Item(s) Missing / Damaged A" at bounding box center [626, 371] width 915 height 67
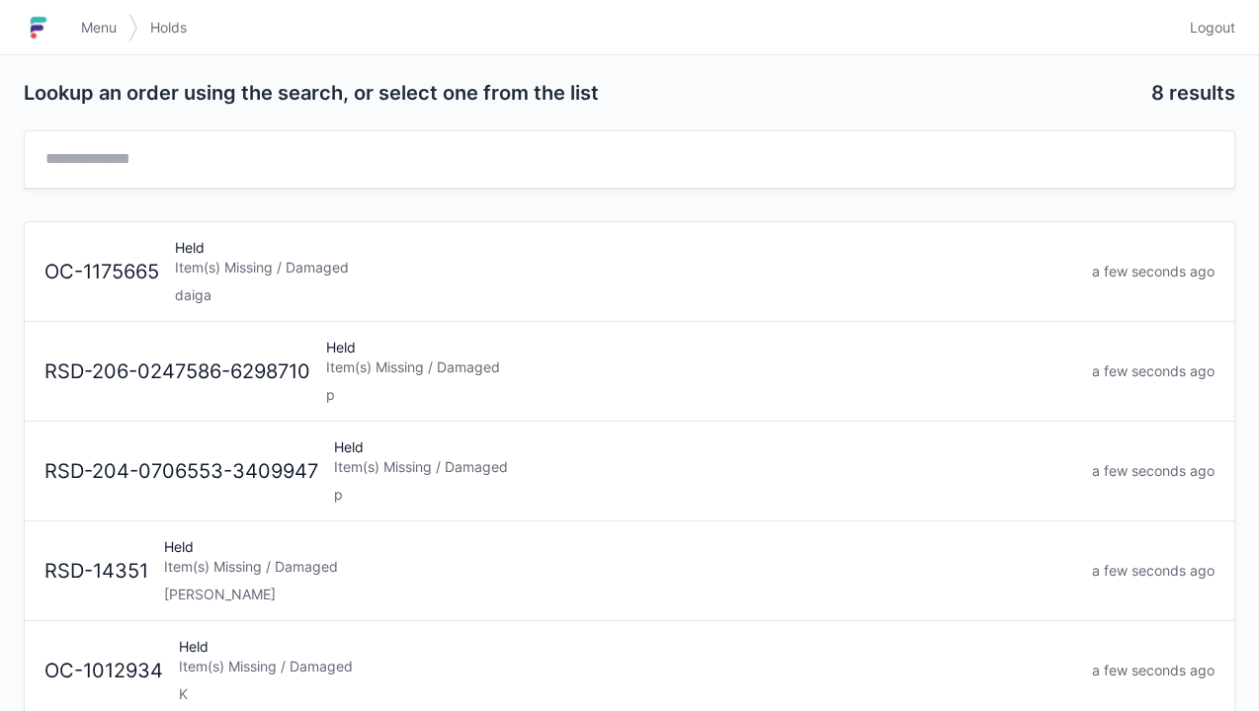
click at [1213, 41] on link "Logout" at bounding box center [1206, 28] width 57 height 36
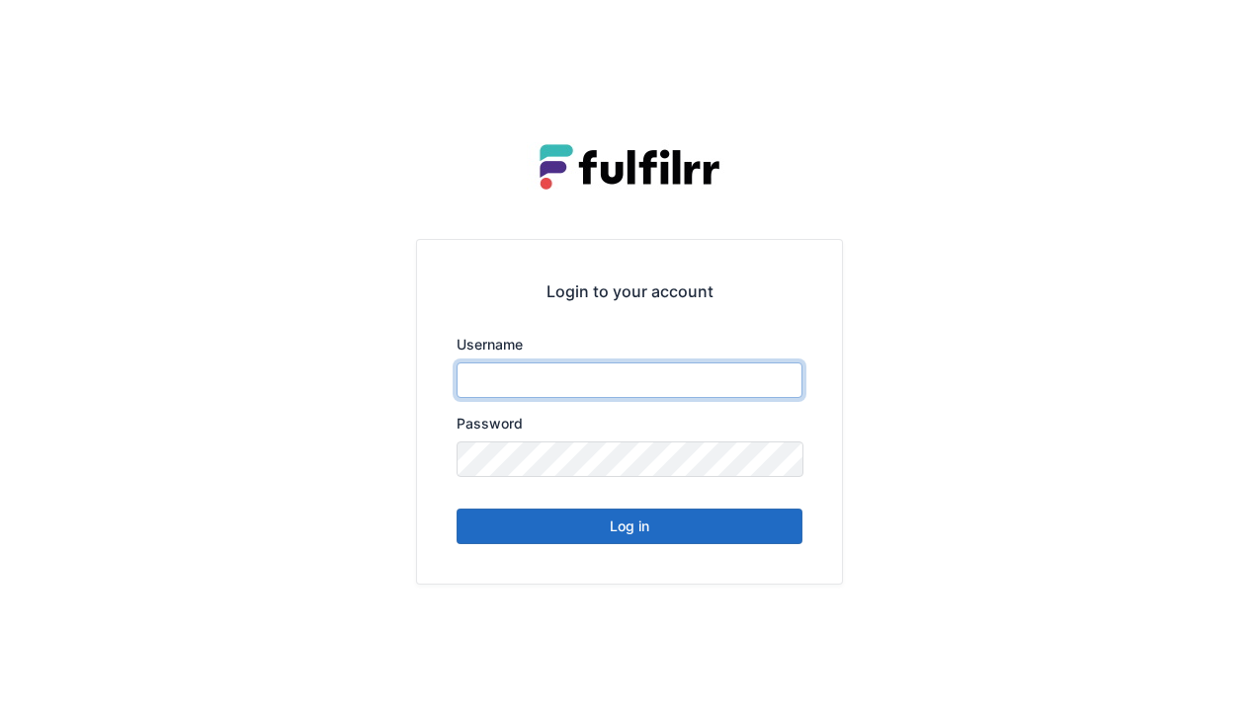
type input "******"
click at [663, 530] on button "Log in" at bounding box center [629, 527] width 346 height 36
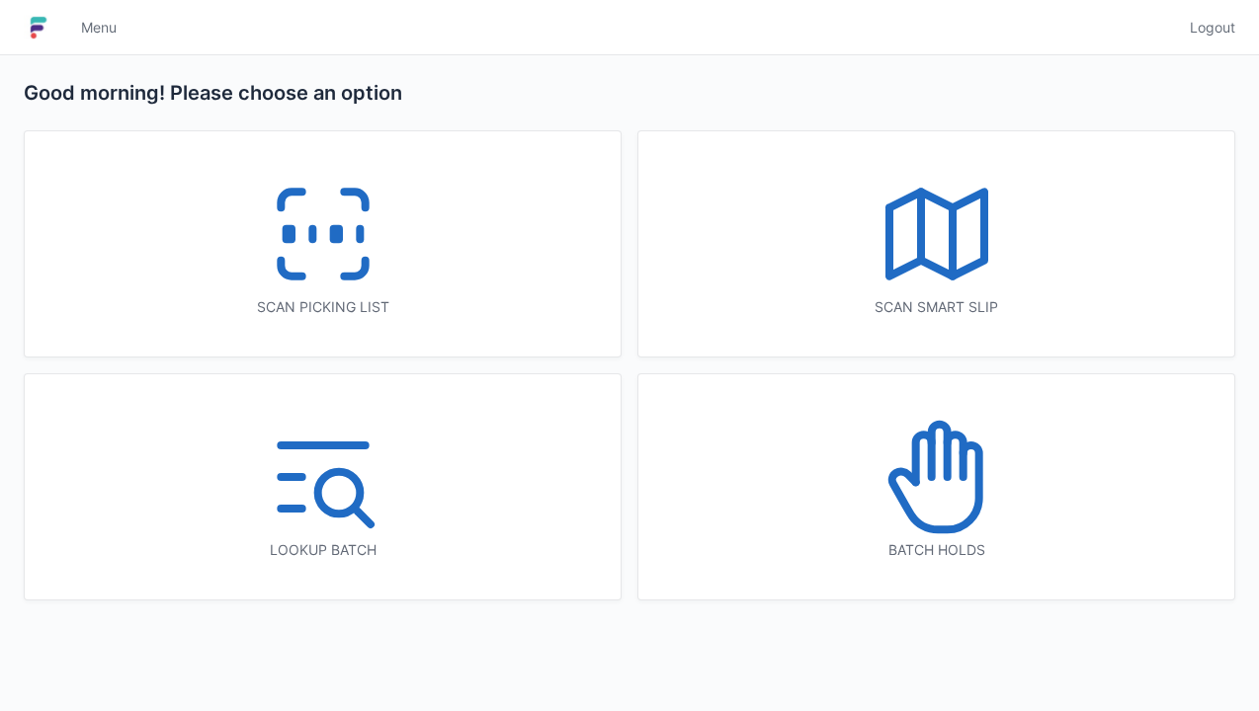
click at [330, 285] on icon at bounding box center [323, 234] width 126 height 126
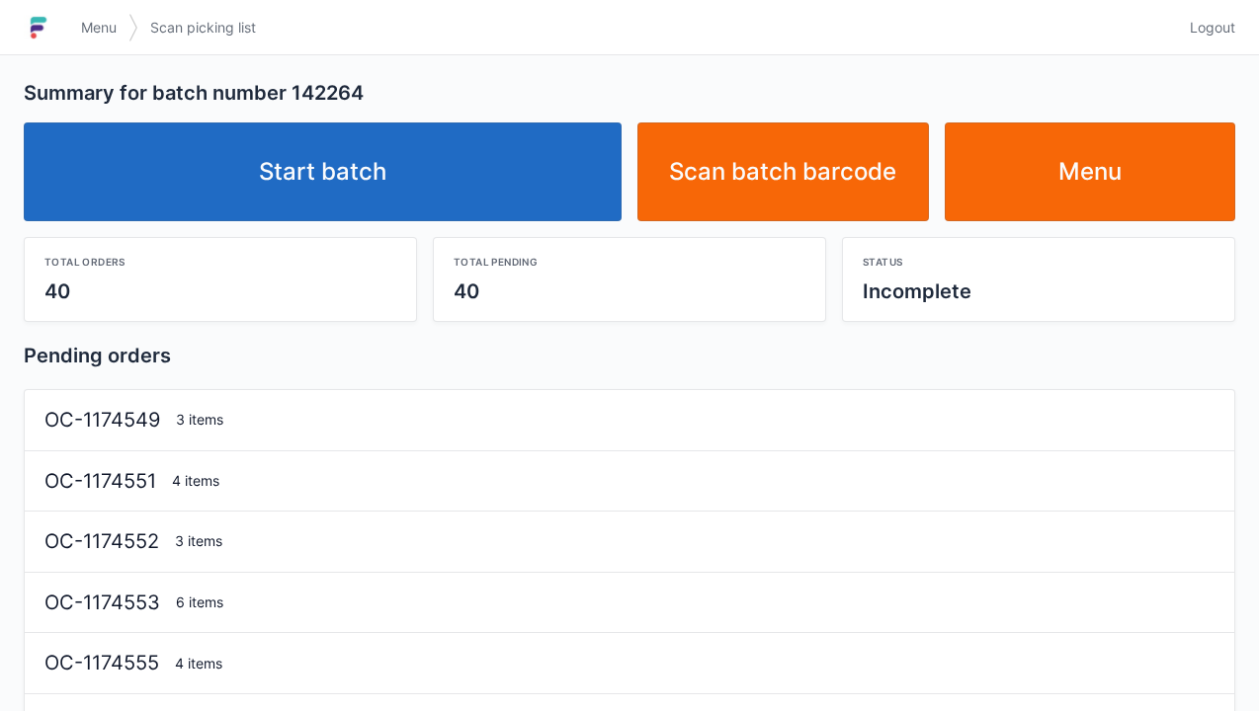
click at [469, 169] on link "Start batch" at bounding box center [323, 172] width 598 height 99
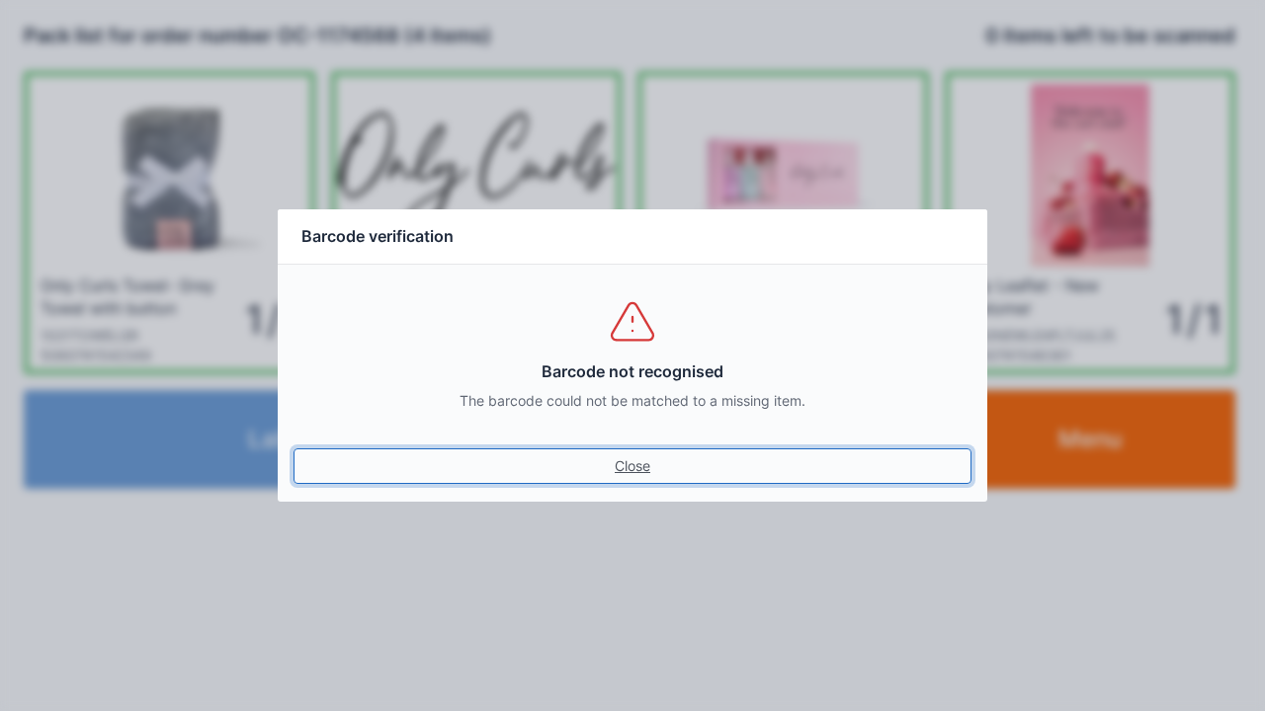
click at [293, 449] on link "Close" at bounding box center [632, 467] width 678 height 36
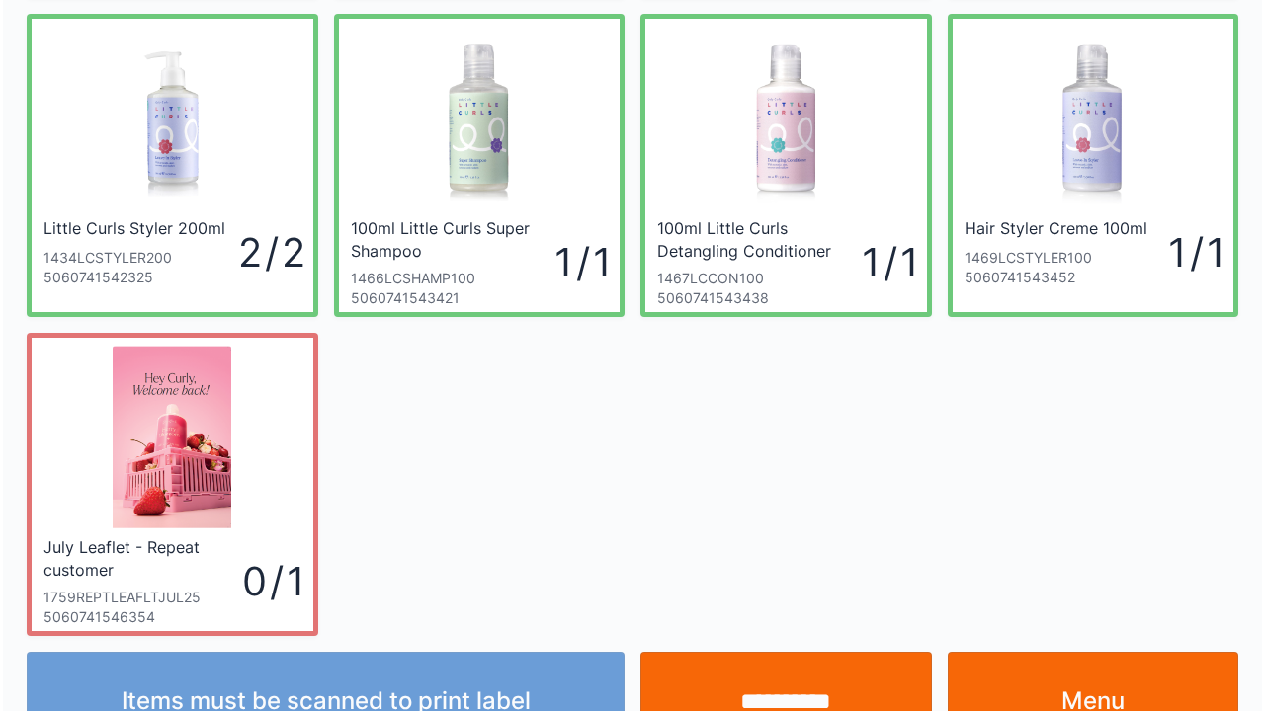
scroll to position [434, 0]
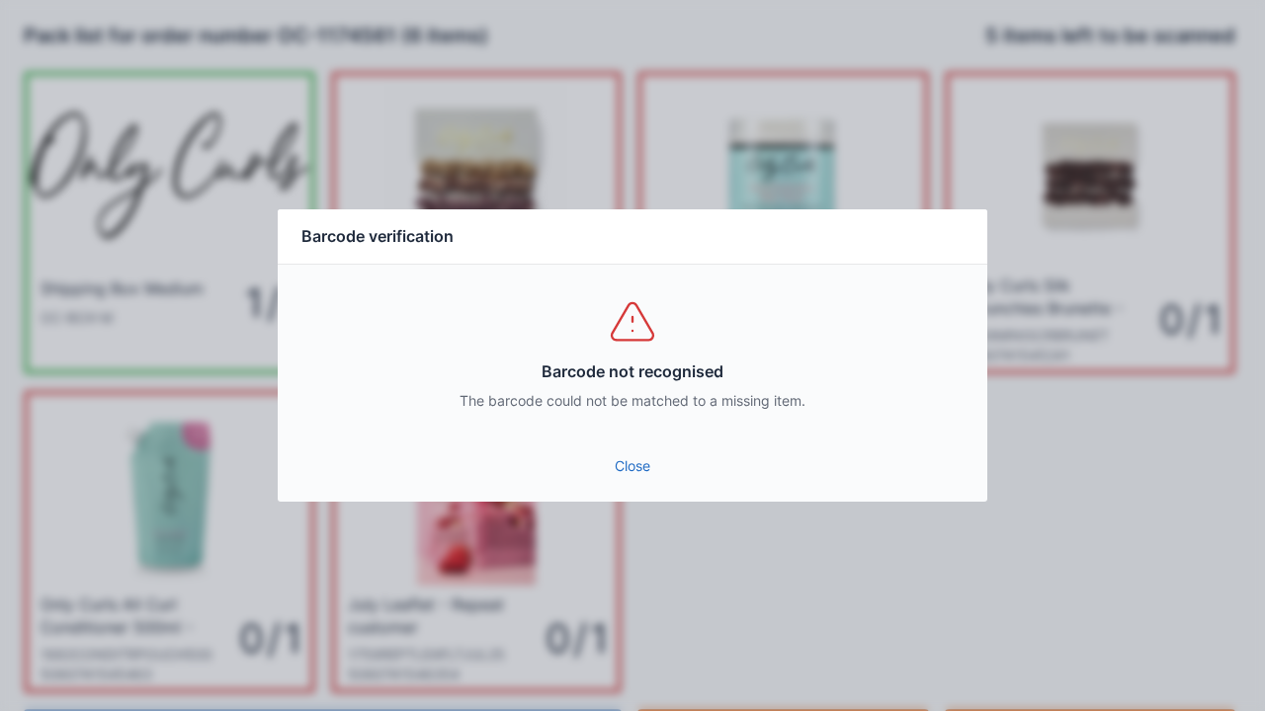
click at [630, 450] on link "Close" at bounding box center [632, 467] width 678 height 36
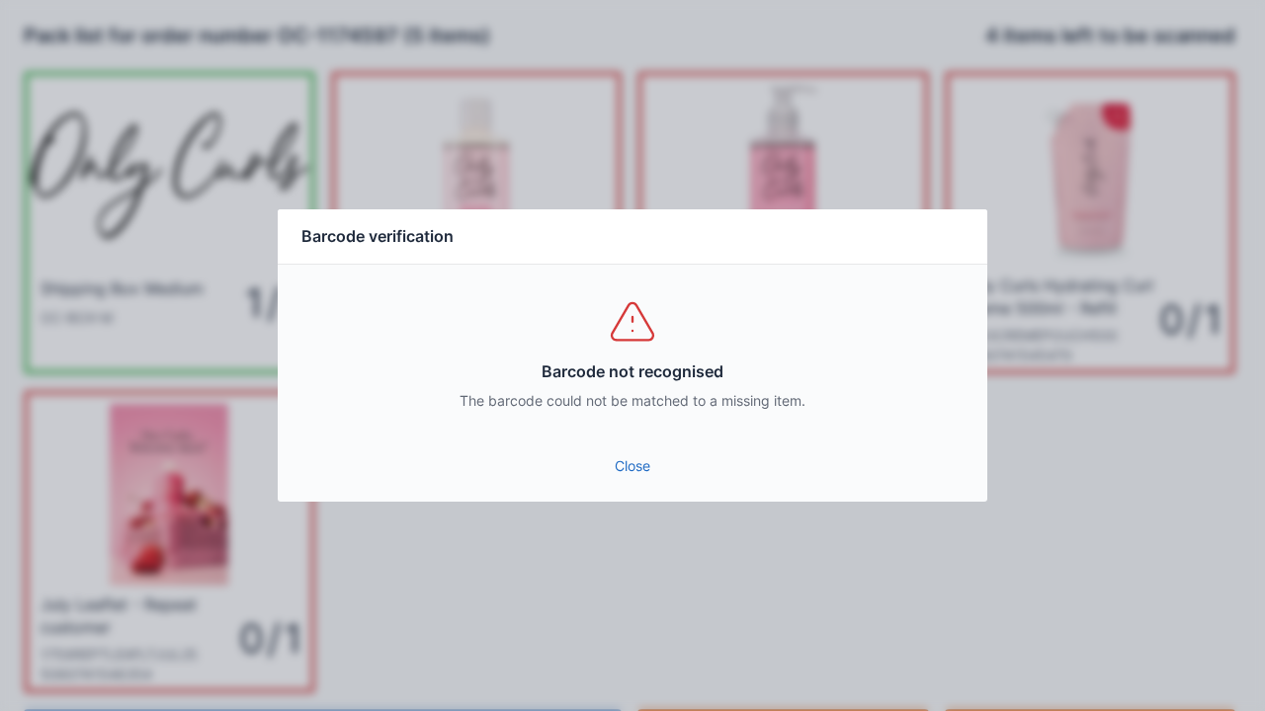
click at [624, 449] on link "Close" at bounding box center [632, 467] width 678 height 36
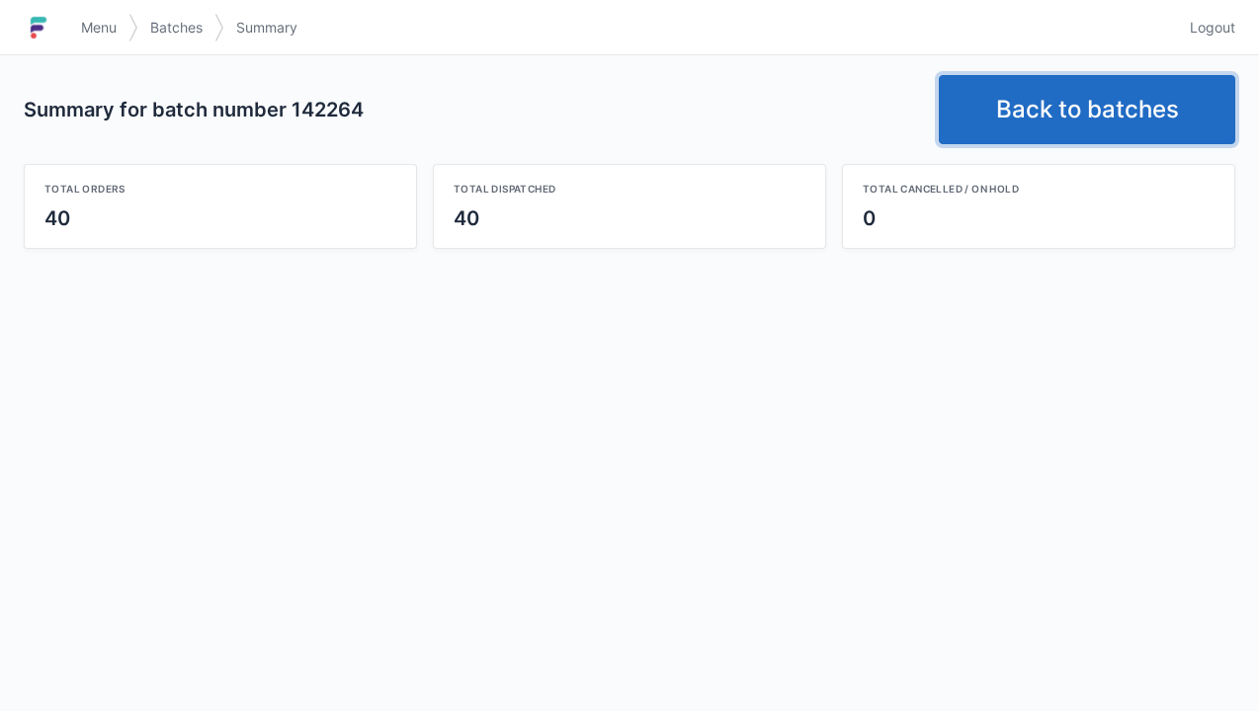
click at [1110, 103] on link "Back to batches" at bounding box center [1087, 109] width 296 height 69
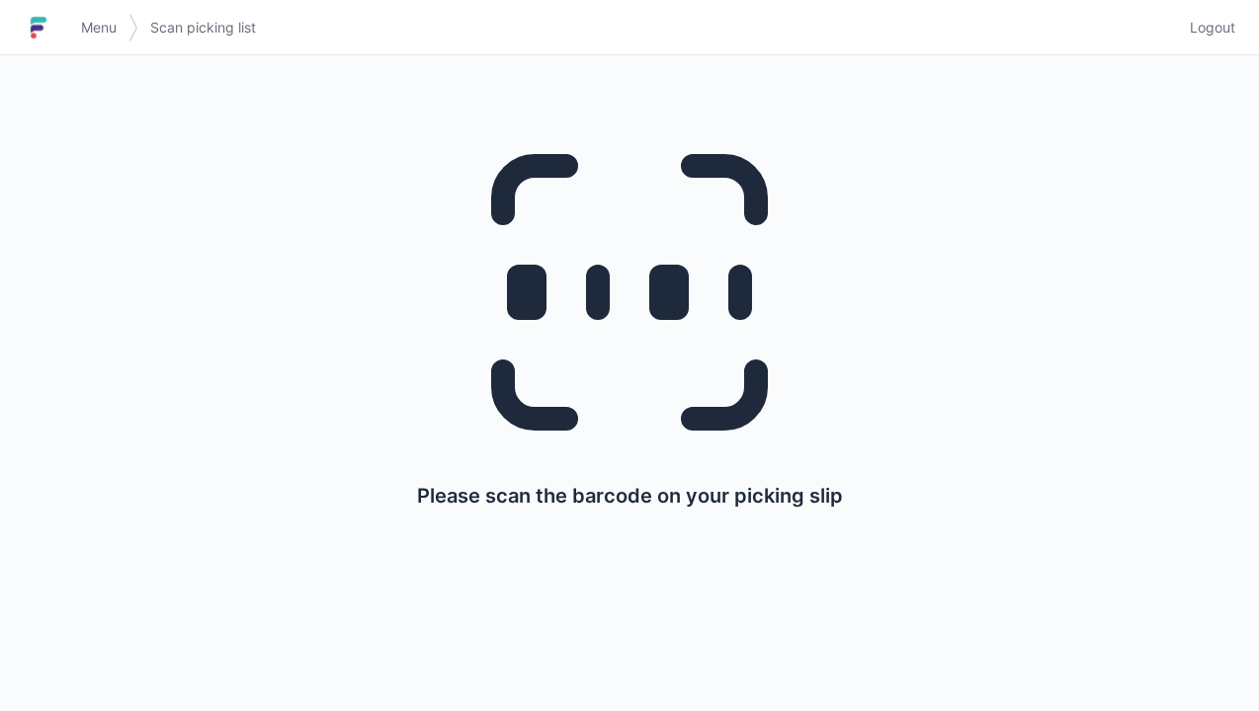
click at [1213, 35] on span "Logout" at bounding box center [1211, 28] width 45 height 20
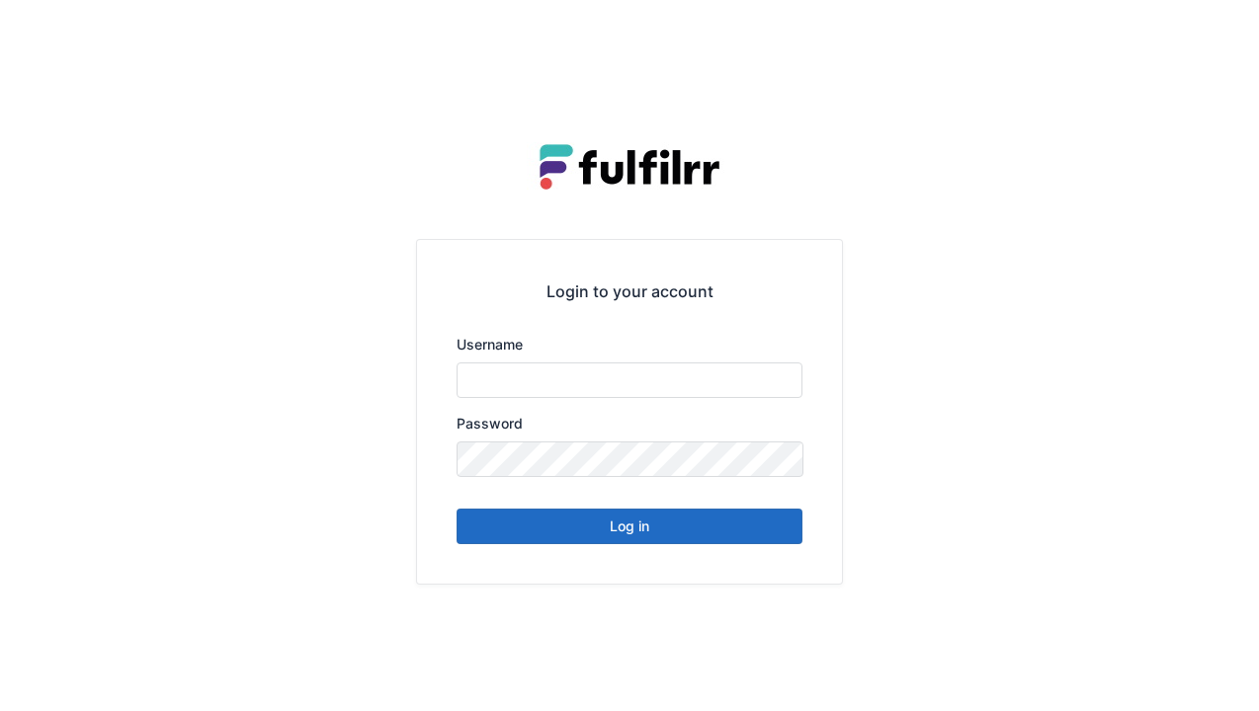
type input "******"
click at [625, 540] on button "Log in" at bounding box center [629, 527] width 346 height 36
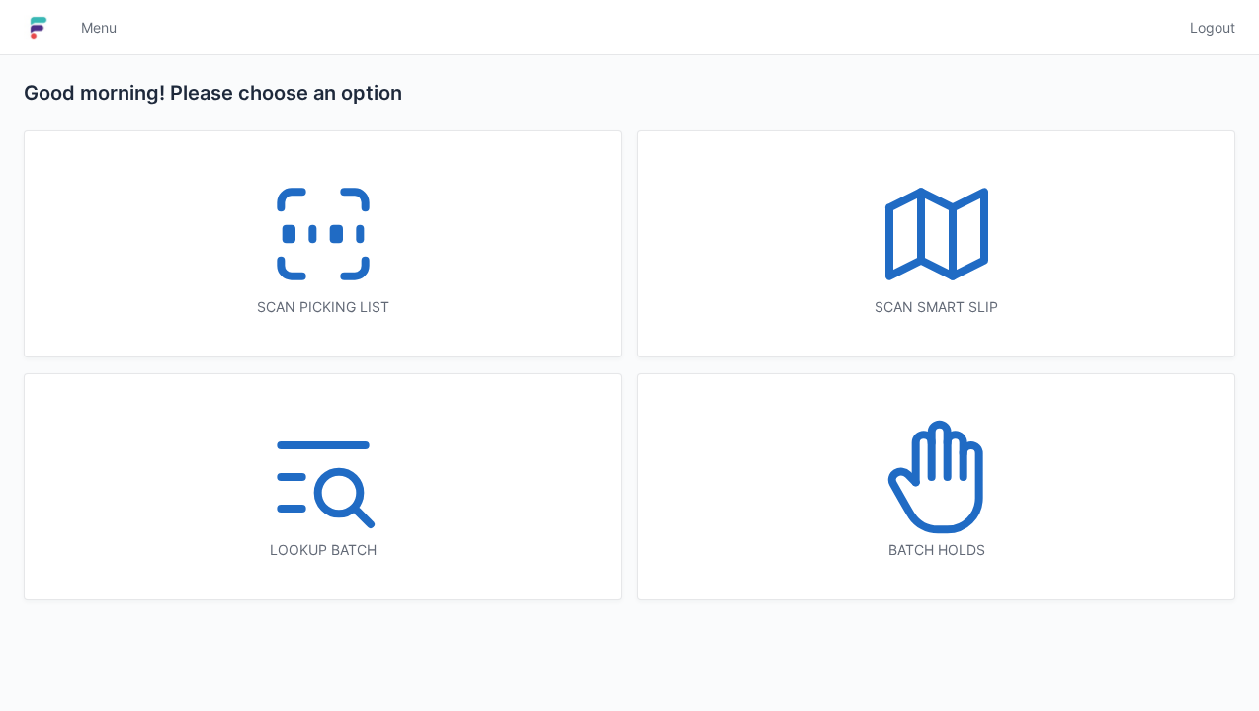
click at [341, 267] on icon at bounding box center [323, 234] width 126 height 126
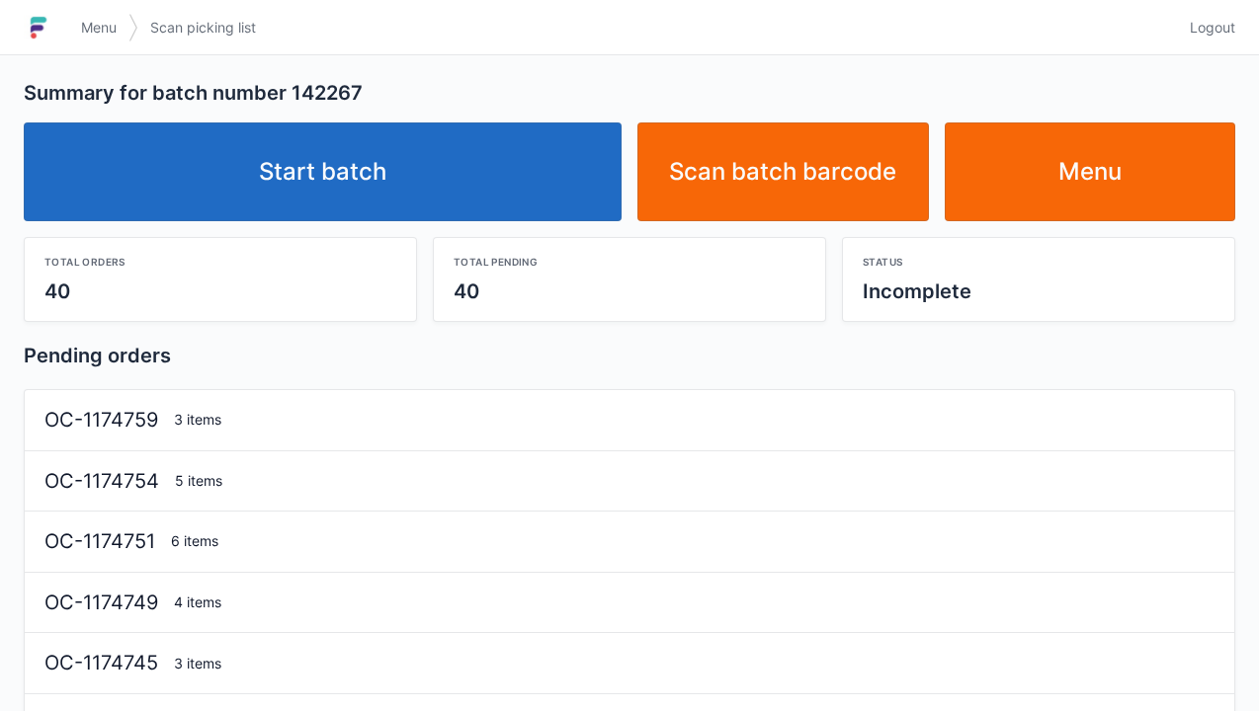
click at [528, 178] on link "Start batch" at bounding box center [323, 172] width 598 height 99
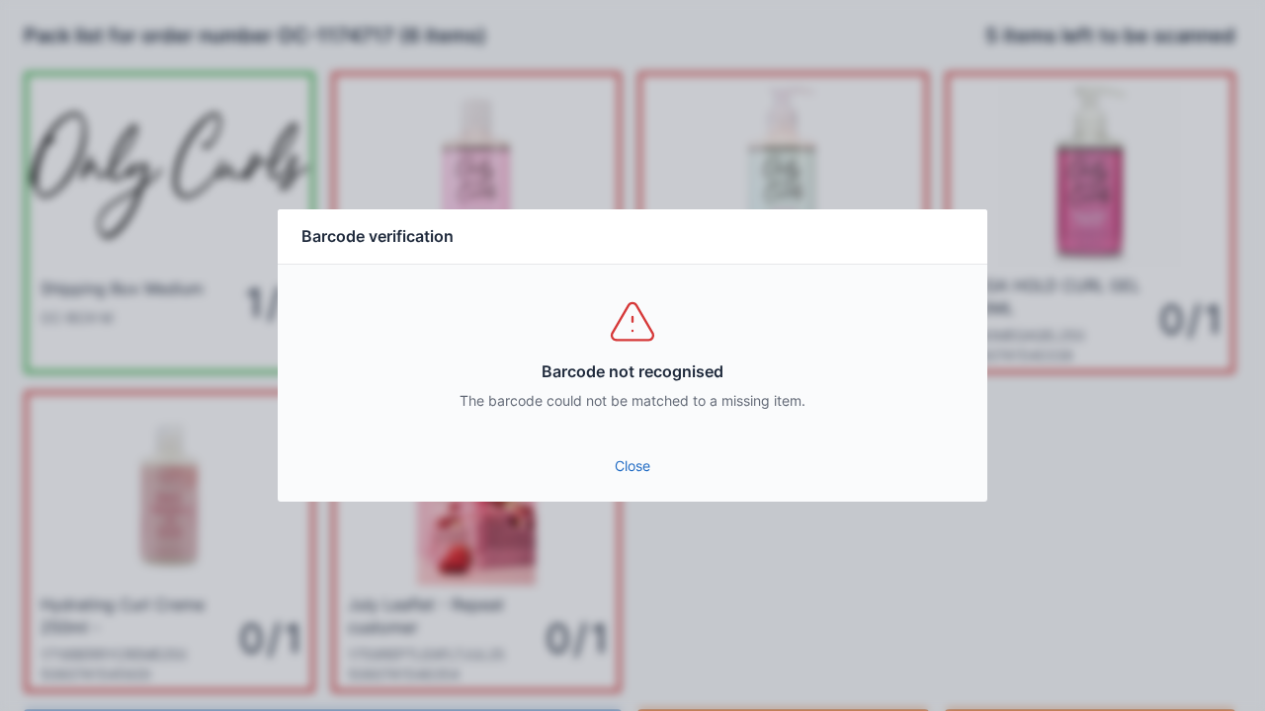
click at [660, 466] on link "Close" at bounding box center [632, 467] width 678 height 36
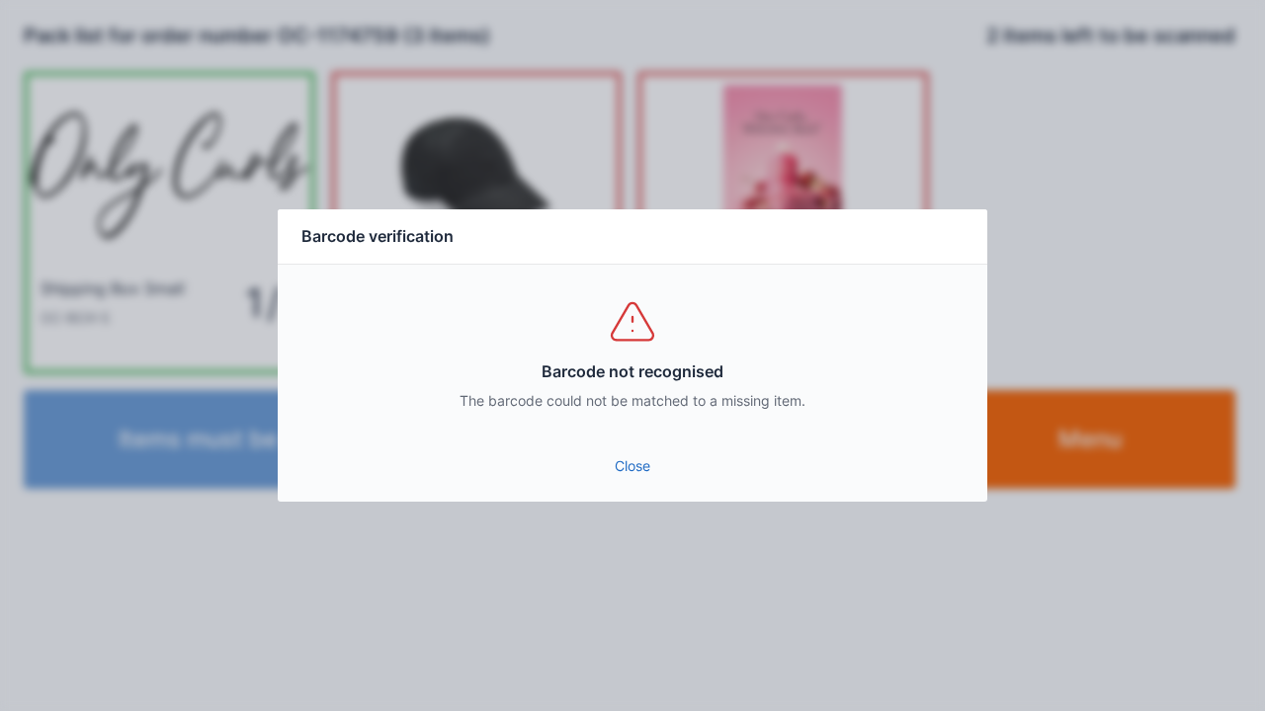
click at [625, 476] on link "Close" at bounding box center [632, 467] width 678 height 36
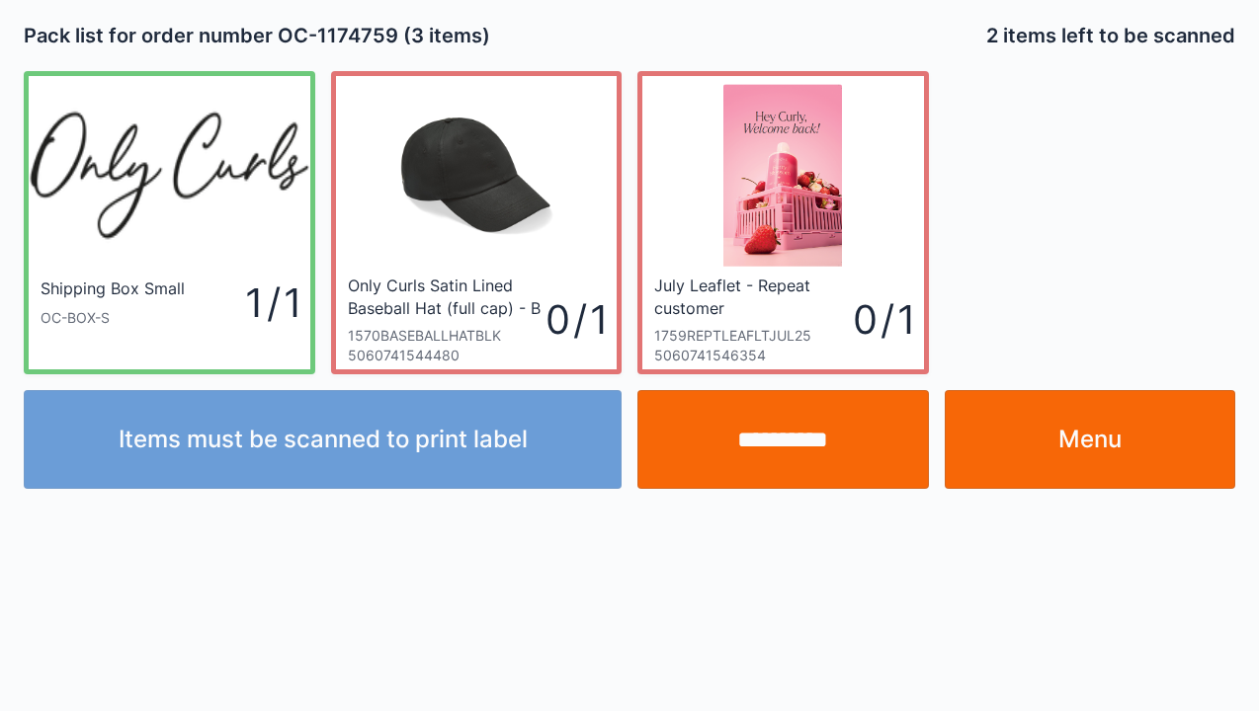
click at [756, 433] on input "**********" at bounding box center [782, 439] width 291 height 99
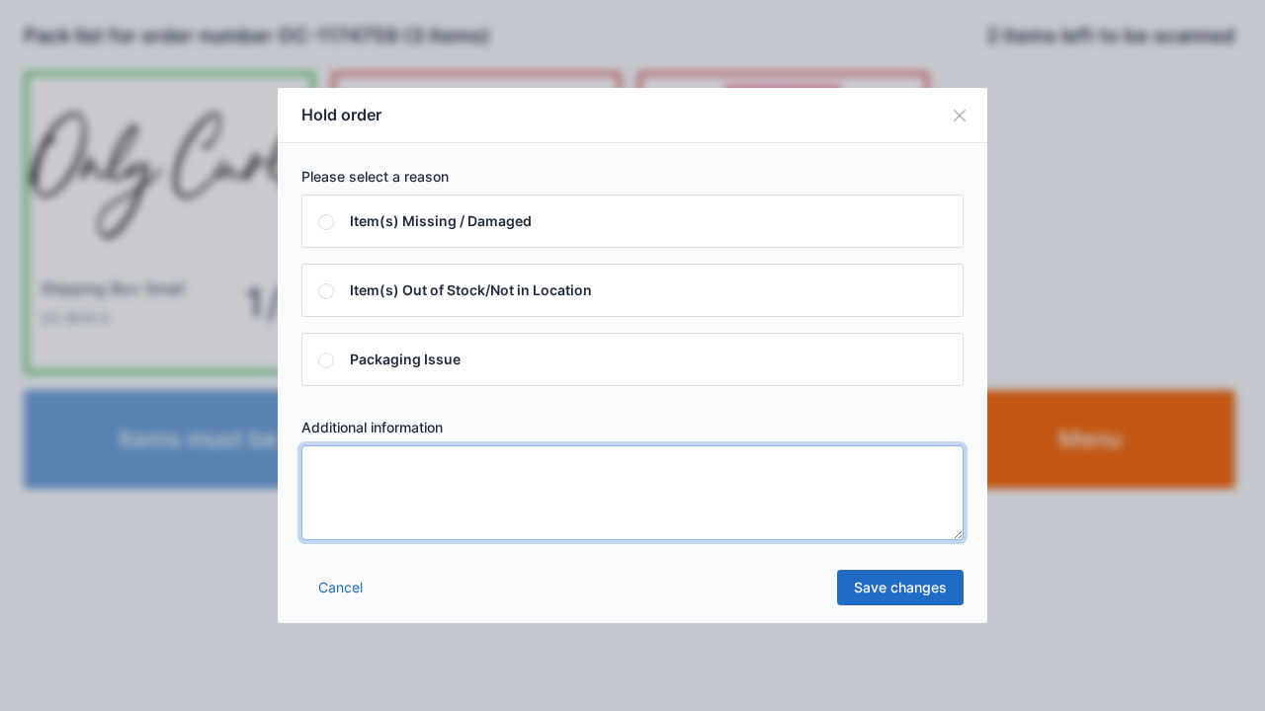
click at [409, 524] on textarea at bounding box center [632, 493] width 662 height 95
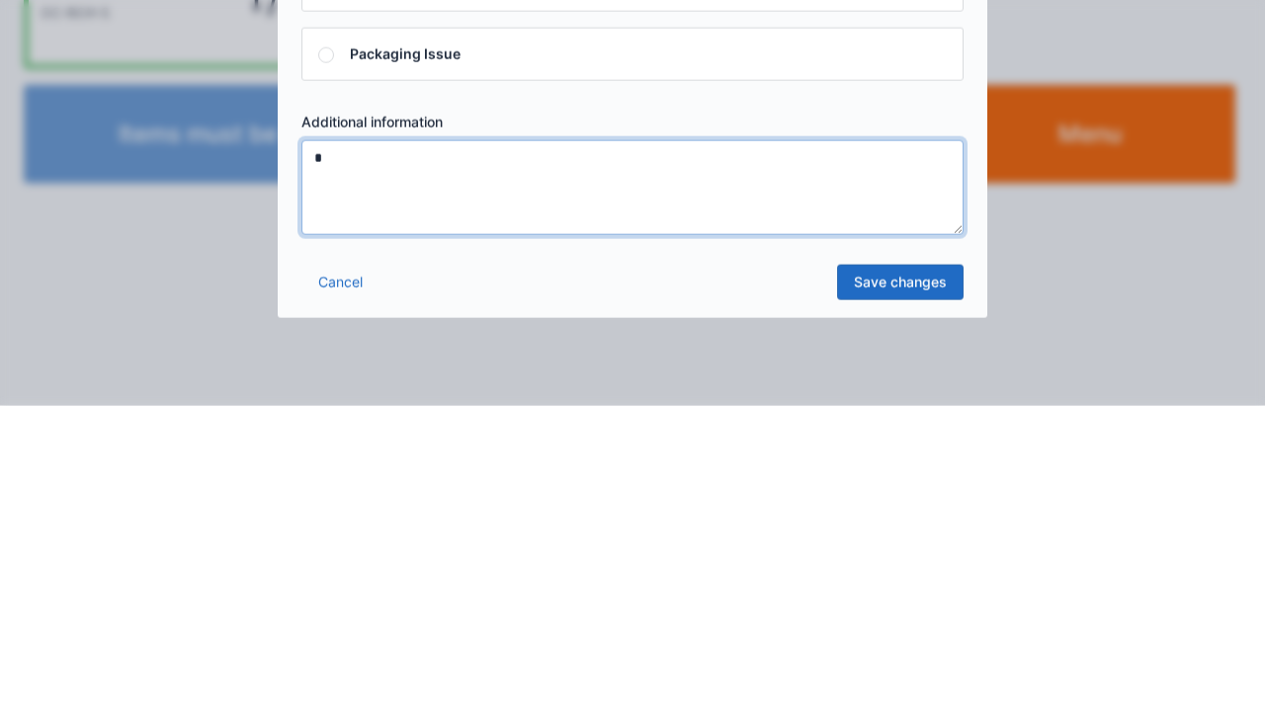
type textarea "*"
click at [952, 587] on link "Save changes" at bounding box center [900, 588] width 126 height 36
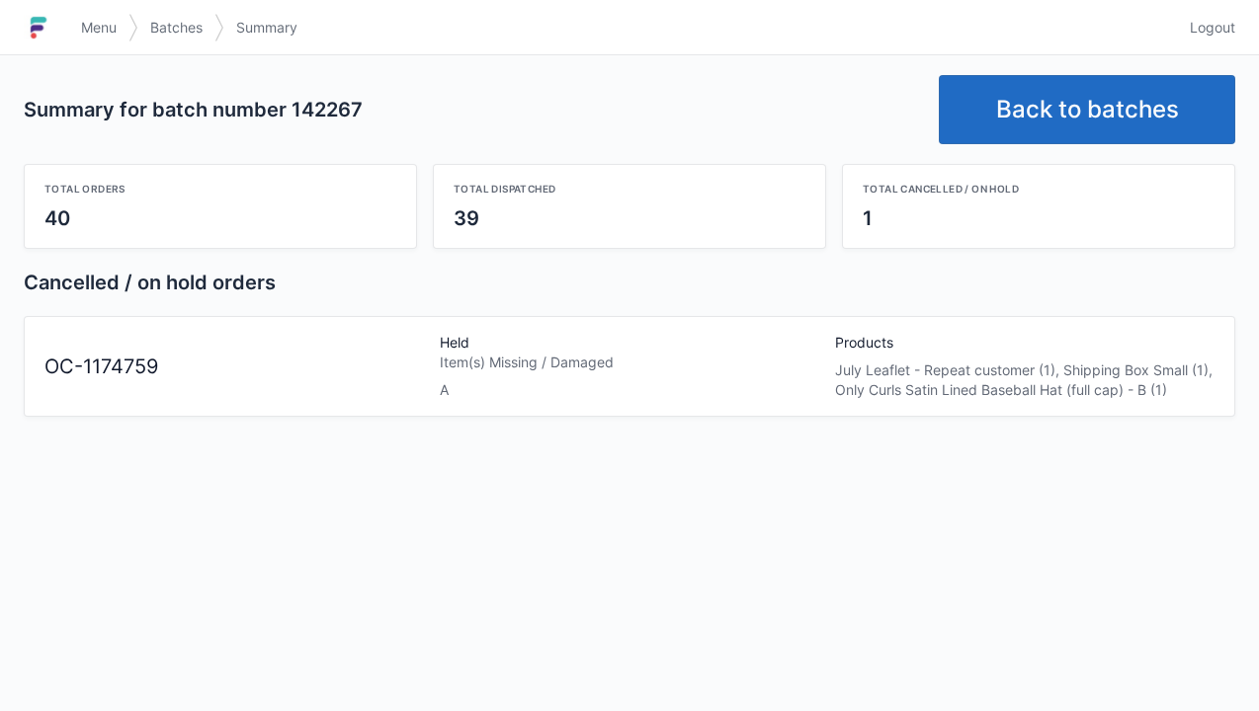
click at [1147, 111] on link "Back to batches" at bounding box center [1087, 109] width 296 height 69
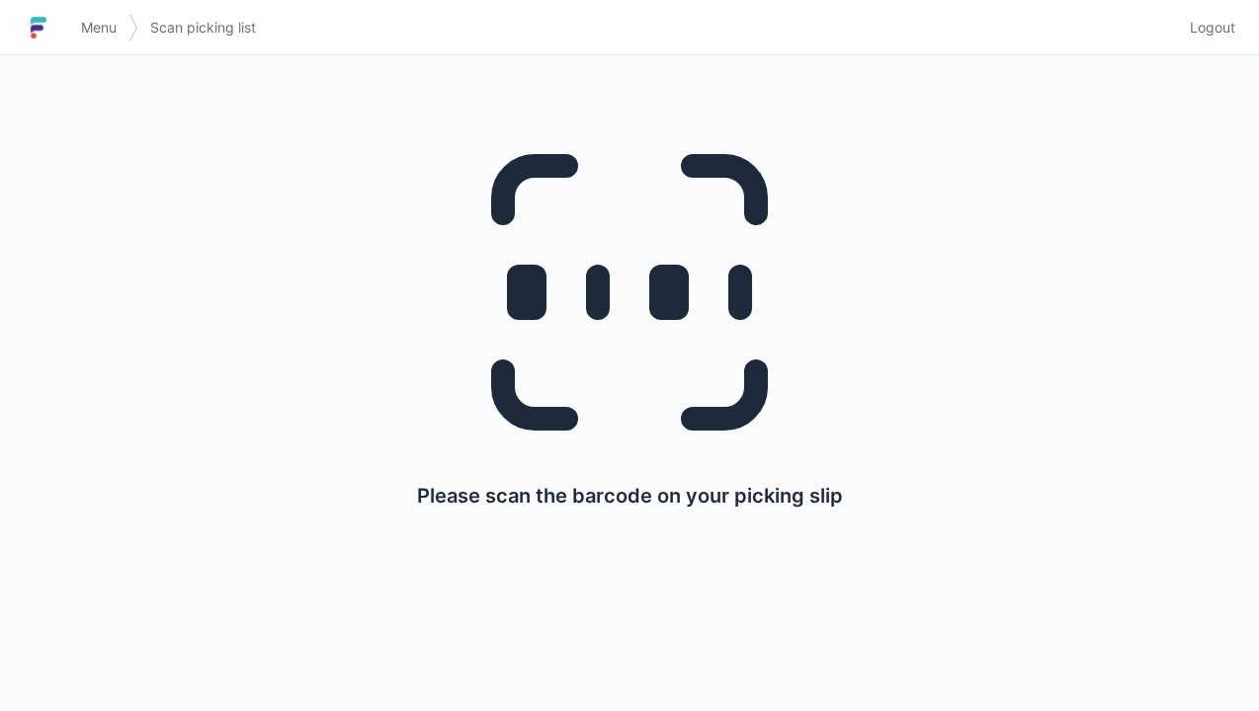
click at [1233, 35] on span "Logout" at bounding box center [1211, 28] width 45 height 20
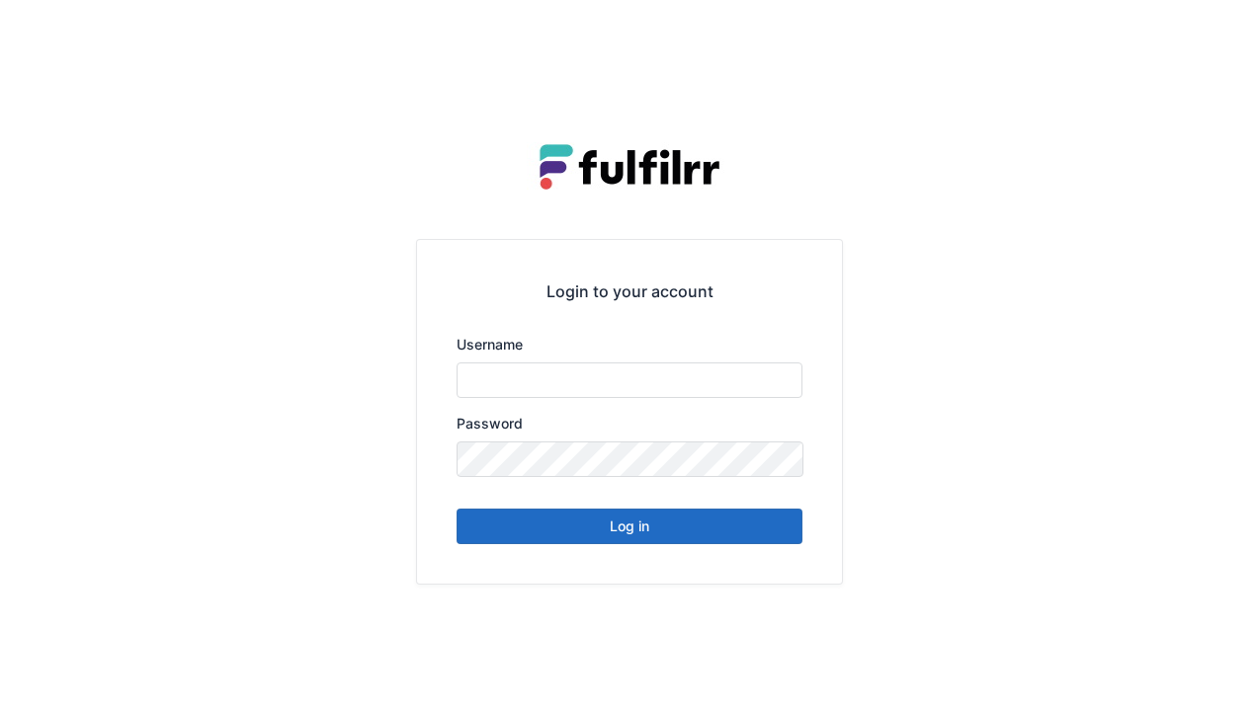
type input "******"
click at [749, 534] on button "Log in" at bounding box center [629, 527] width 346 height 36
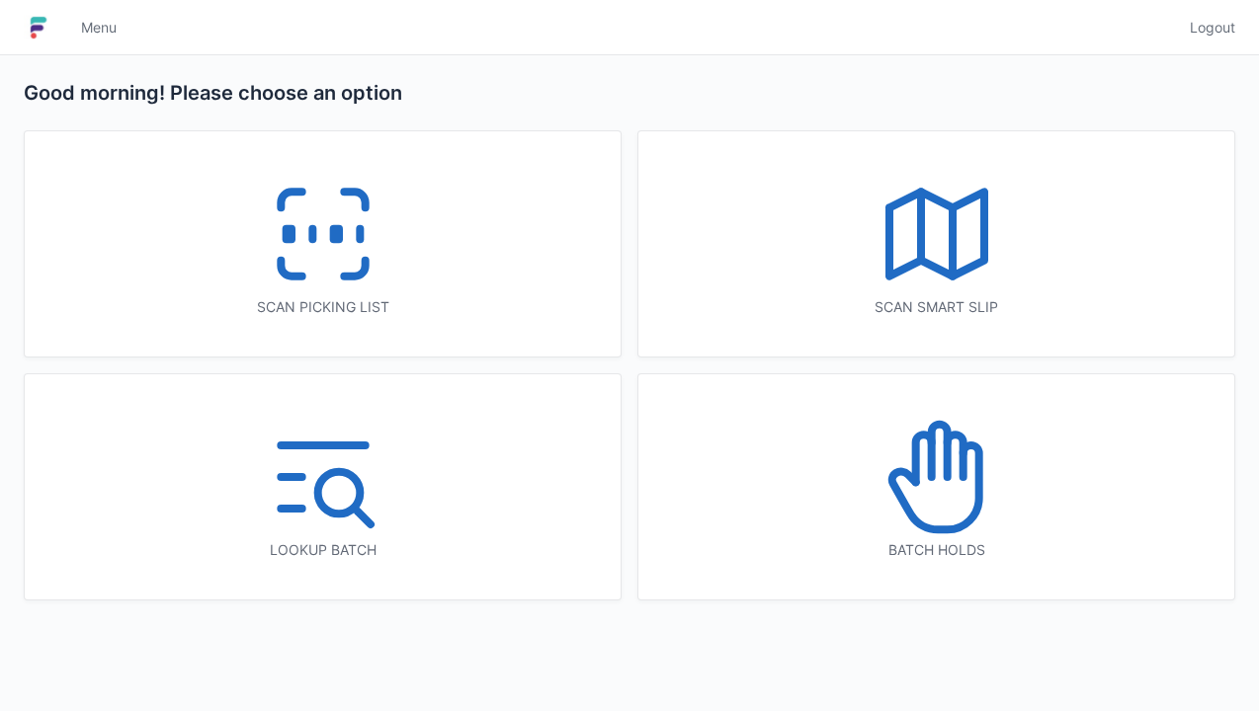
click at [430, 269] on div "Scan picking list" at bounding box center [323, 243] width 596 height 225
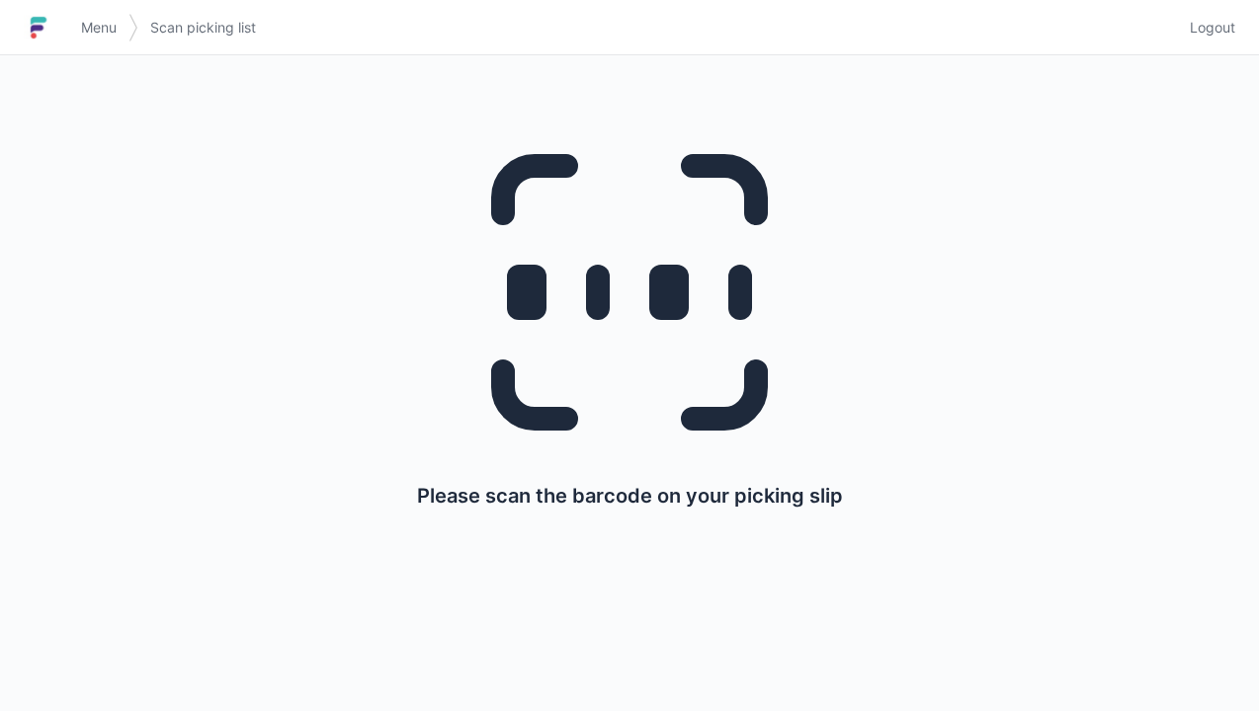
click at [1193, 14] on link "Logout" at bounding box center [1206, 28] width 57 height 36
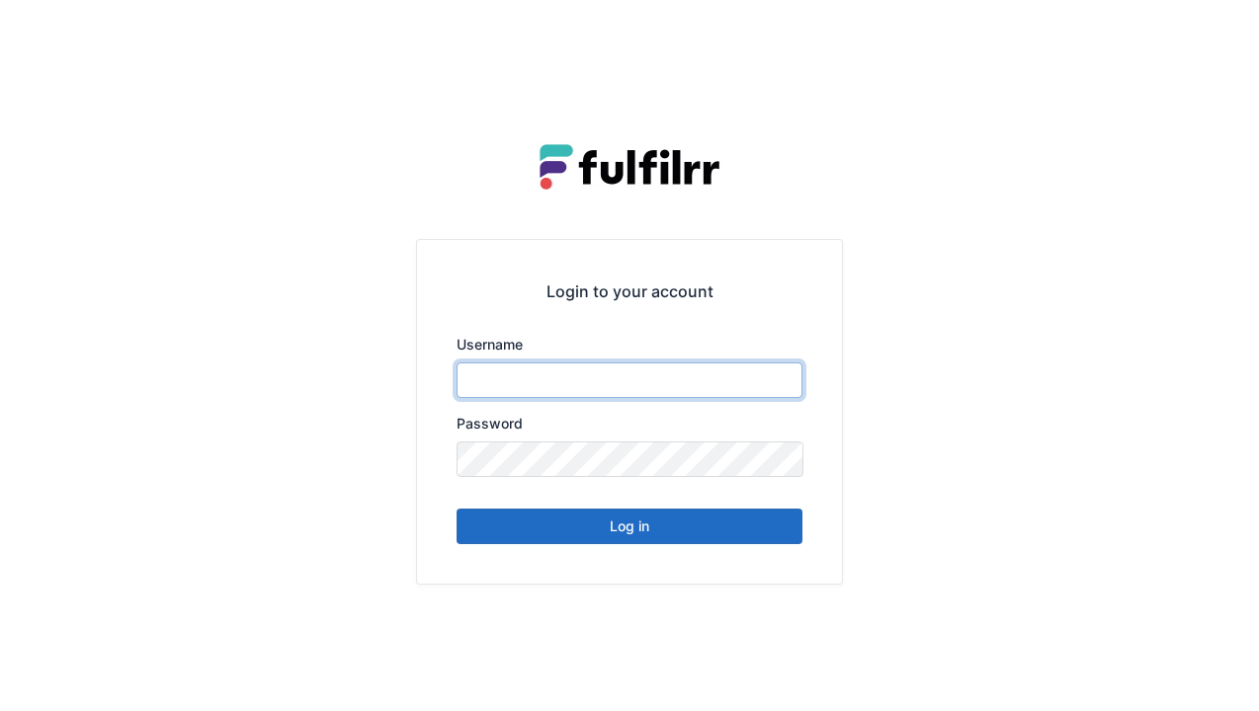
type input "******"
click at [725, 531] on button "Log in" at bounding box center [629, 527] width 346 height 36
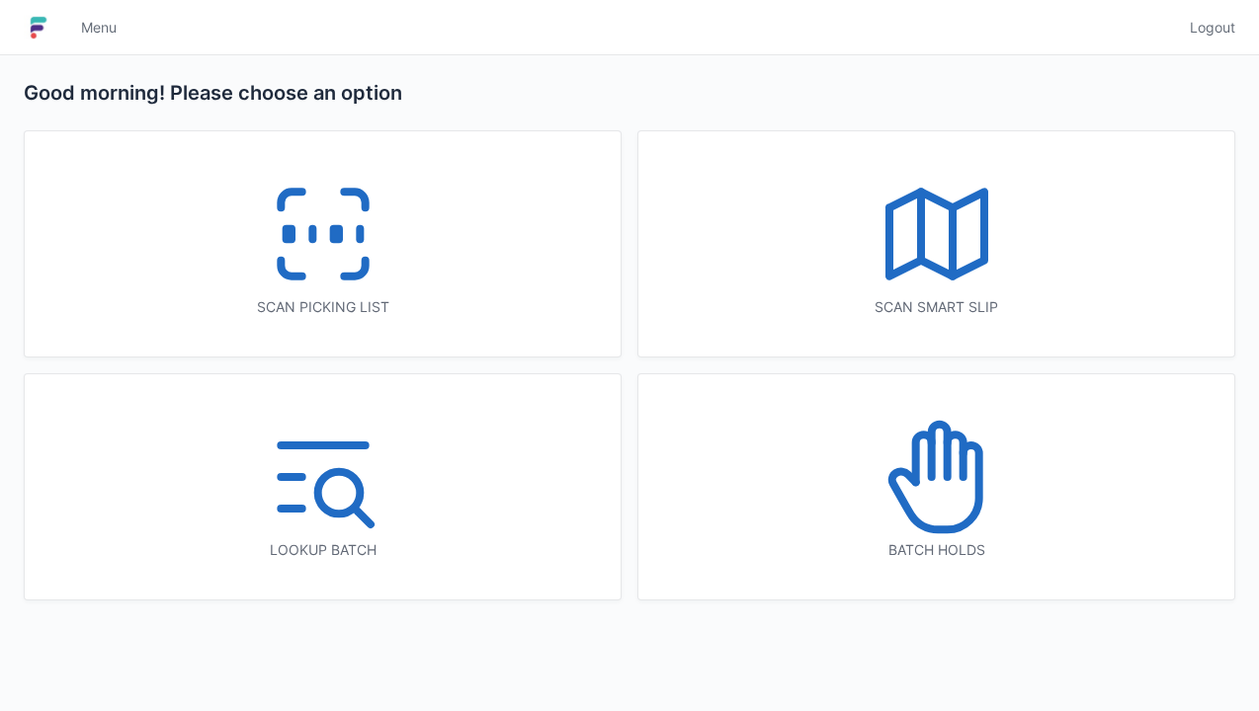
click at [971, 500] on icon at bounding box center [936, 477] width 126 height 126
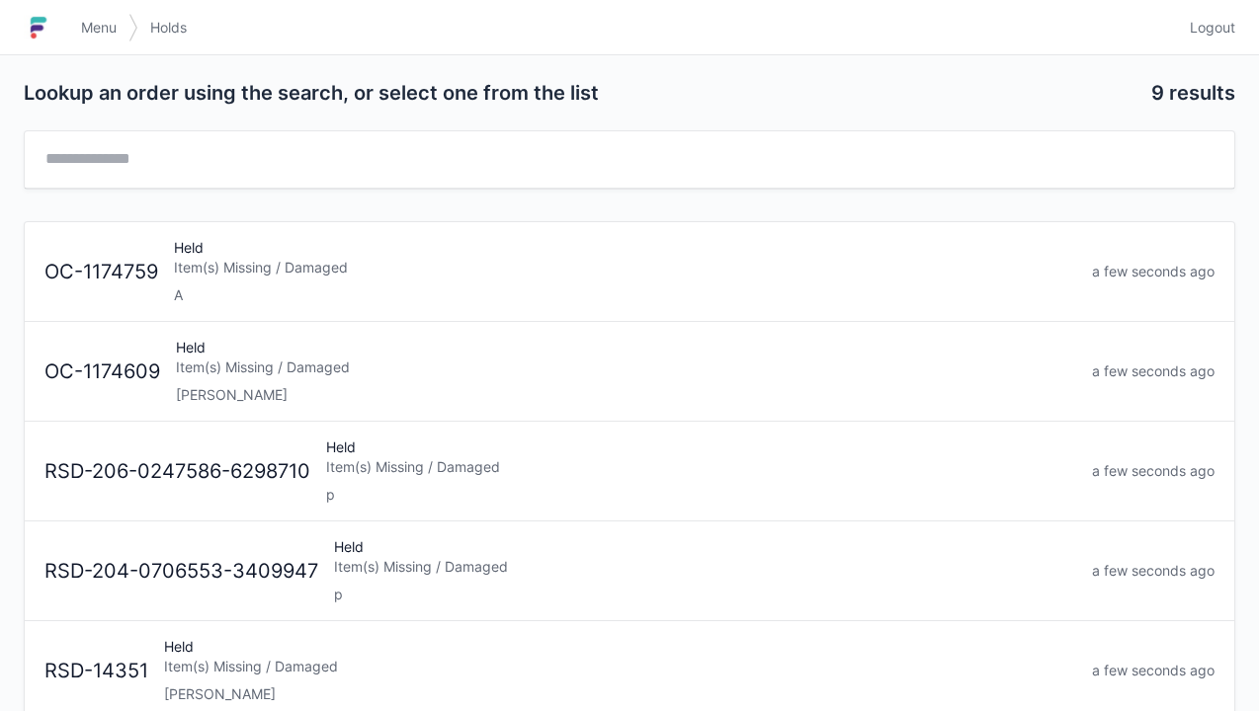
click at [597, 241] on div "Held Item(s) Missing / Damaged A" at bounding box center [625, 271] width 918 height 67
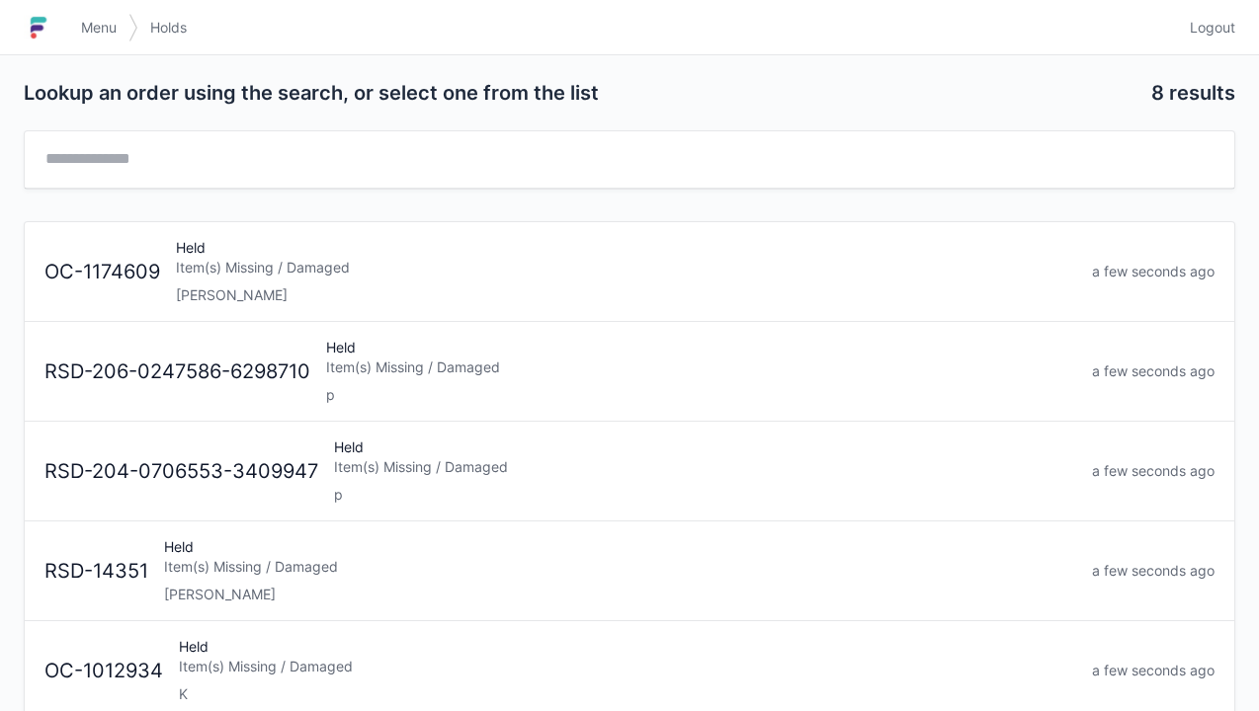
click at [1212, 17] on link "Logout" at bounding box center [1206, 28] width 57 height 36
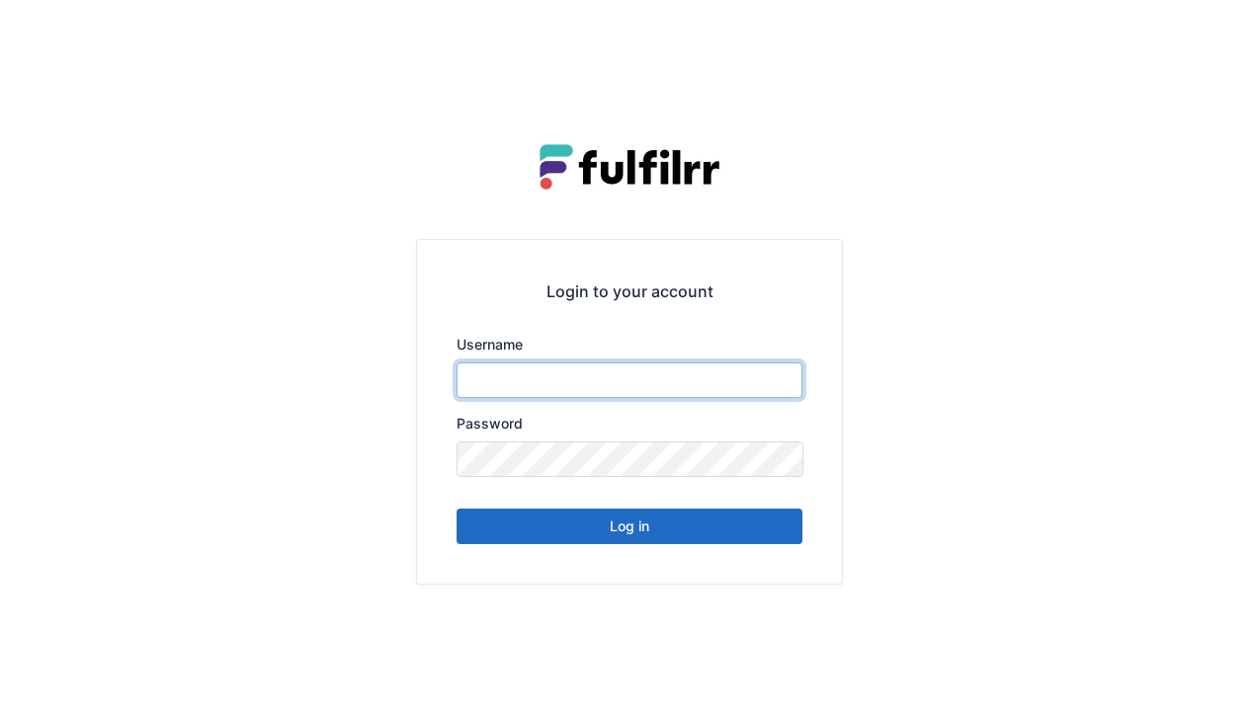
type input "******"
click at [701, 540] on button "Log in" at bounding box center [629, 527] width 346 height 36
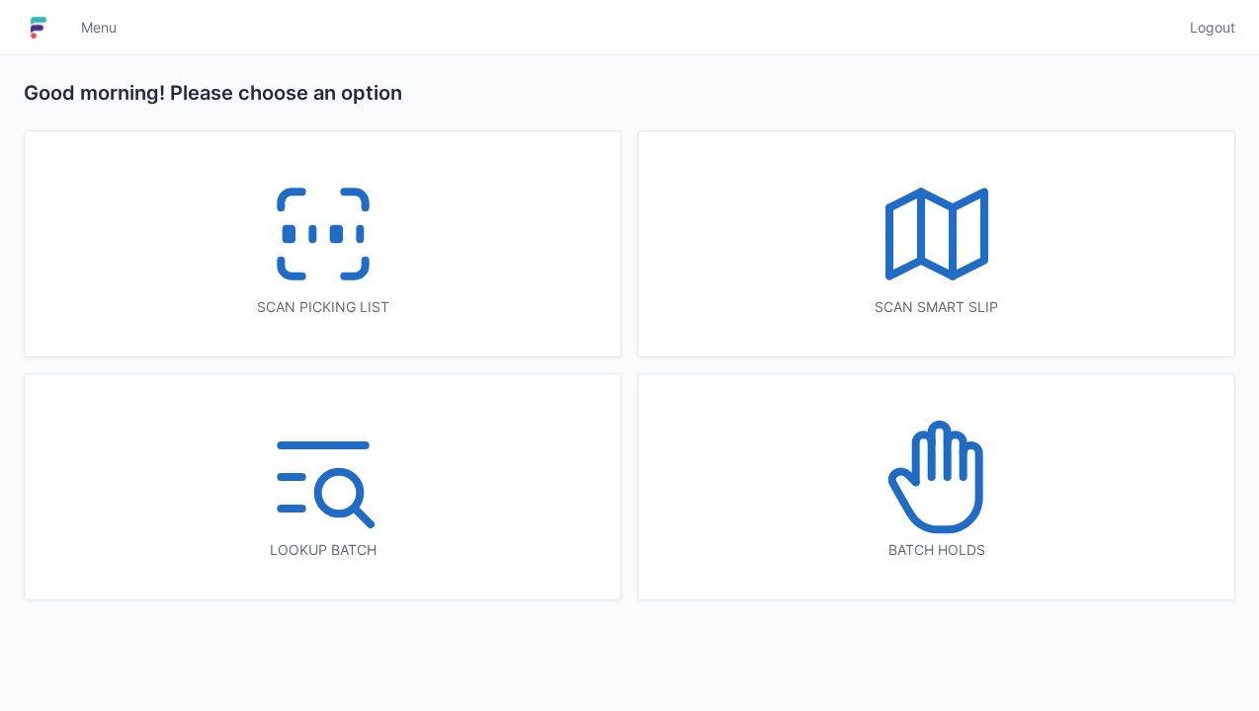
click at [945, 263] on icon at bounding box center [936, 234] width 126 height 126
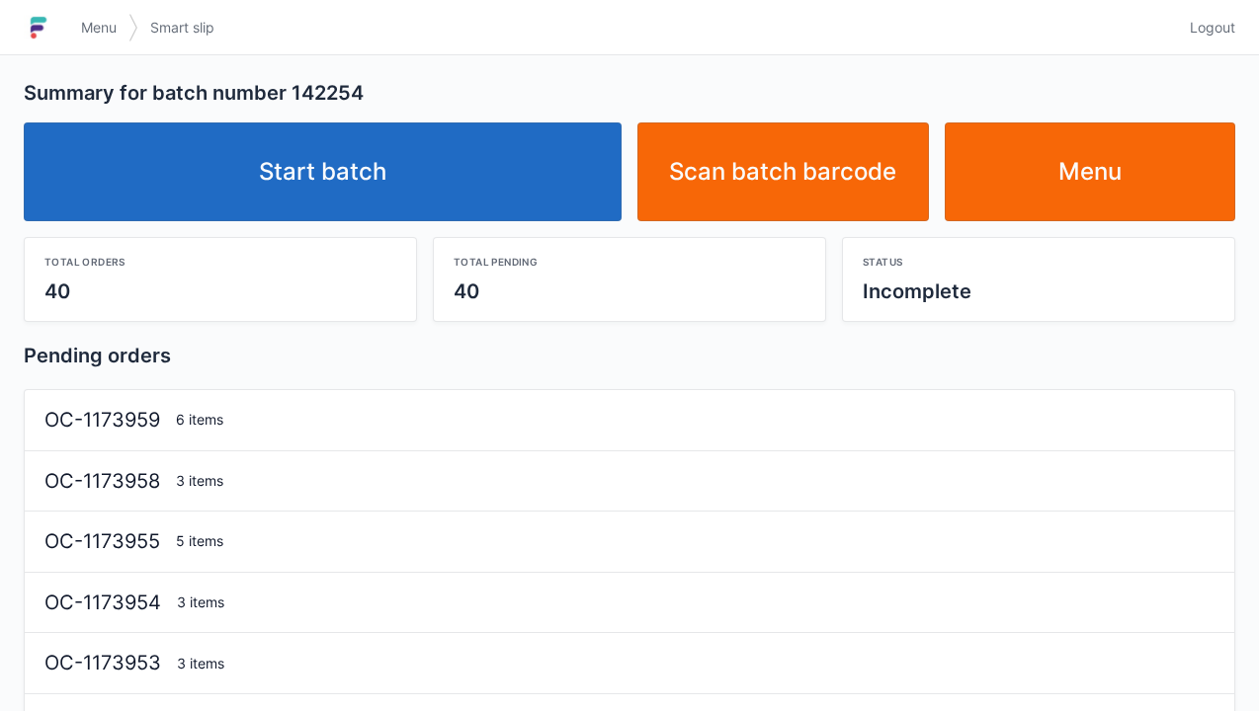
click at [502, 174] on link "Start batch" at bounding box center [323, 172] width 598 height 99
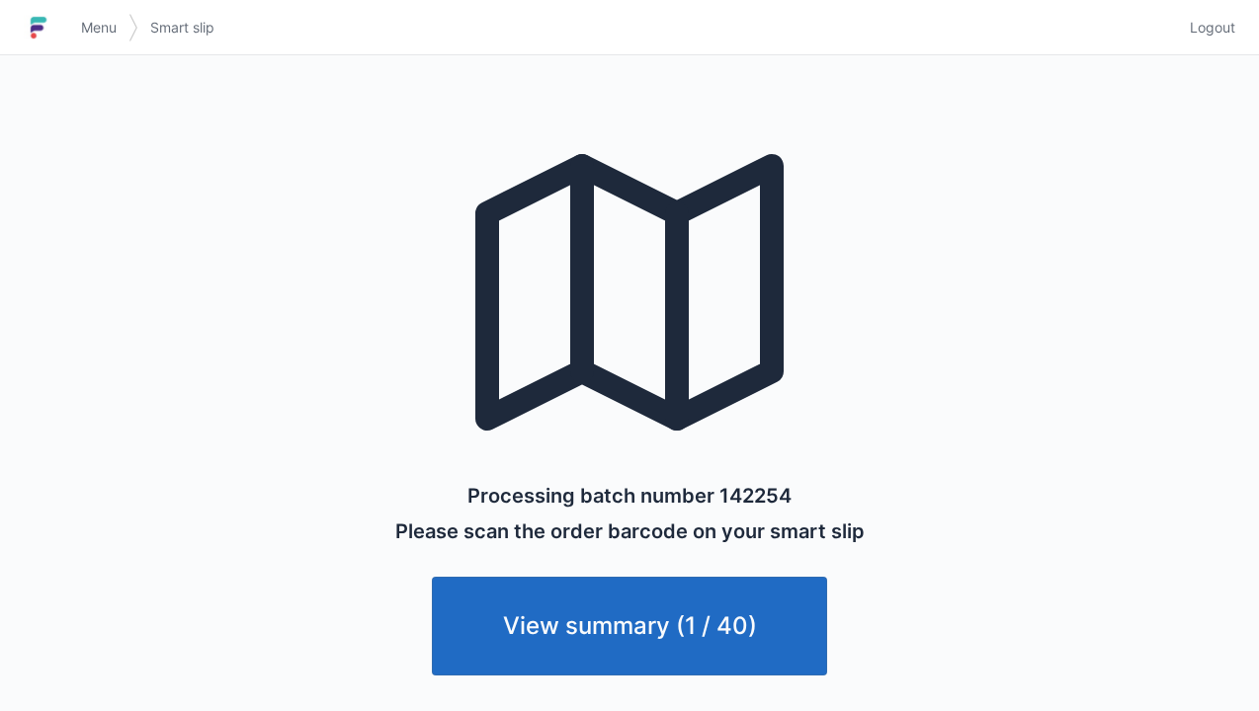
click at [684, 613] on link "View summary (1 / 40)" at bounding box center [629, 626] width 395 height 99
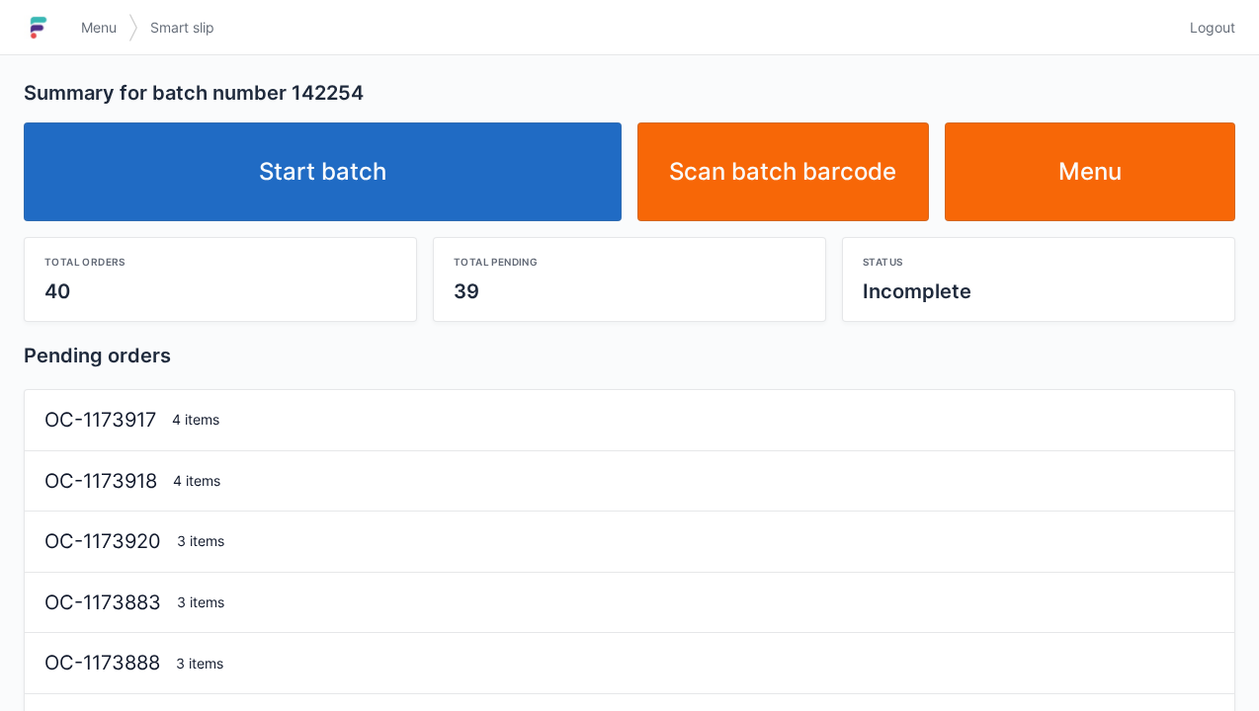
click at [512, 196] on link "Start batch" at bounding box center [323, 172] width 598 height 99
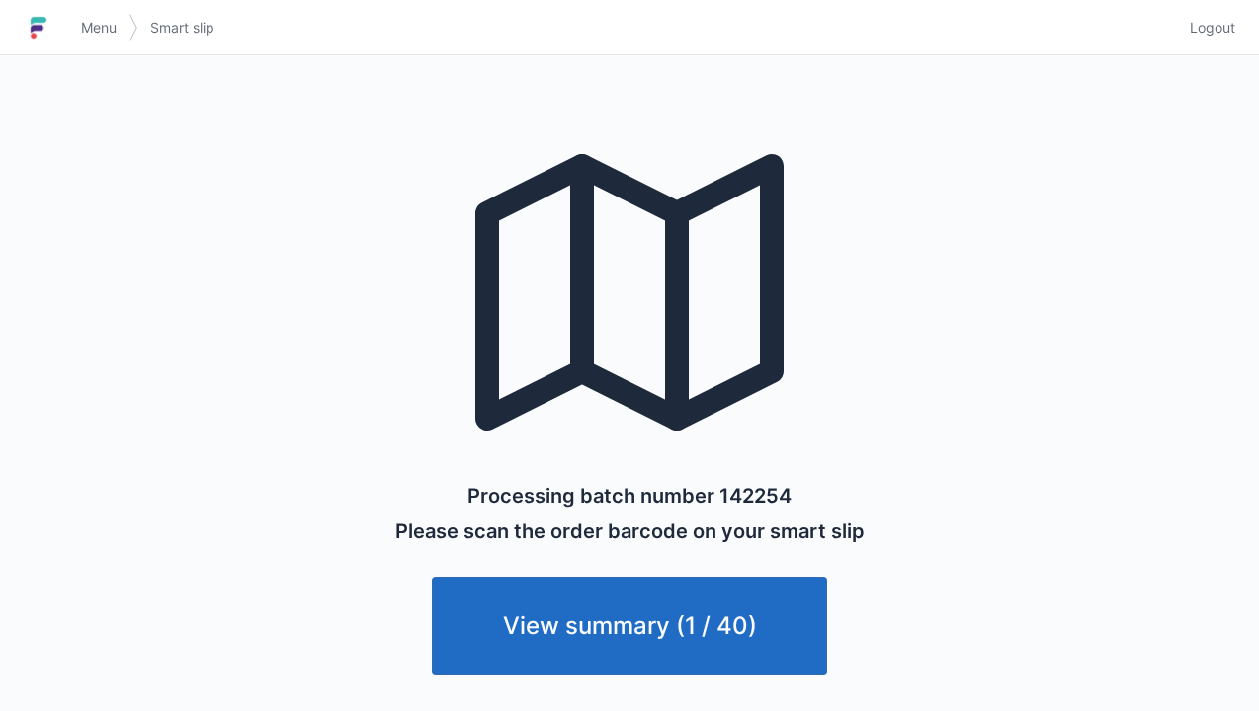
click at [723, 623] on link "View summary (1 / 40)" at bounding box center [629, 626] width 395 height 99
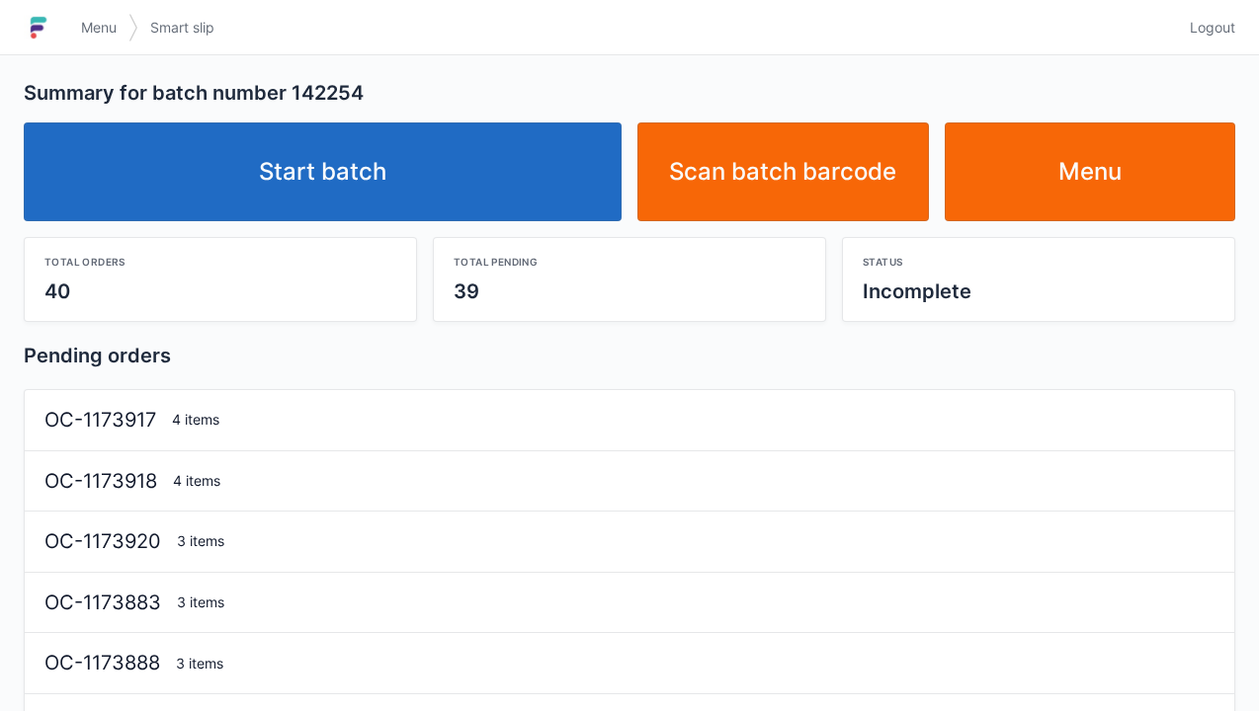
click at [1130, 200] on link "Menu" at bounding box center [1089, 172] width 291 height 99
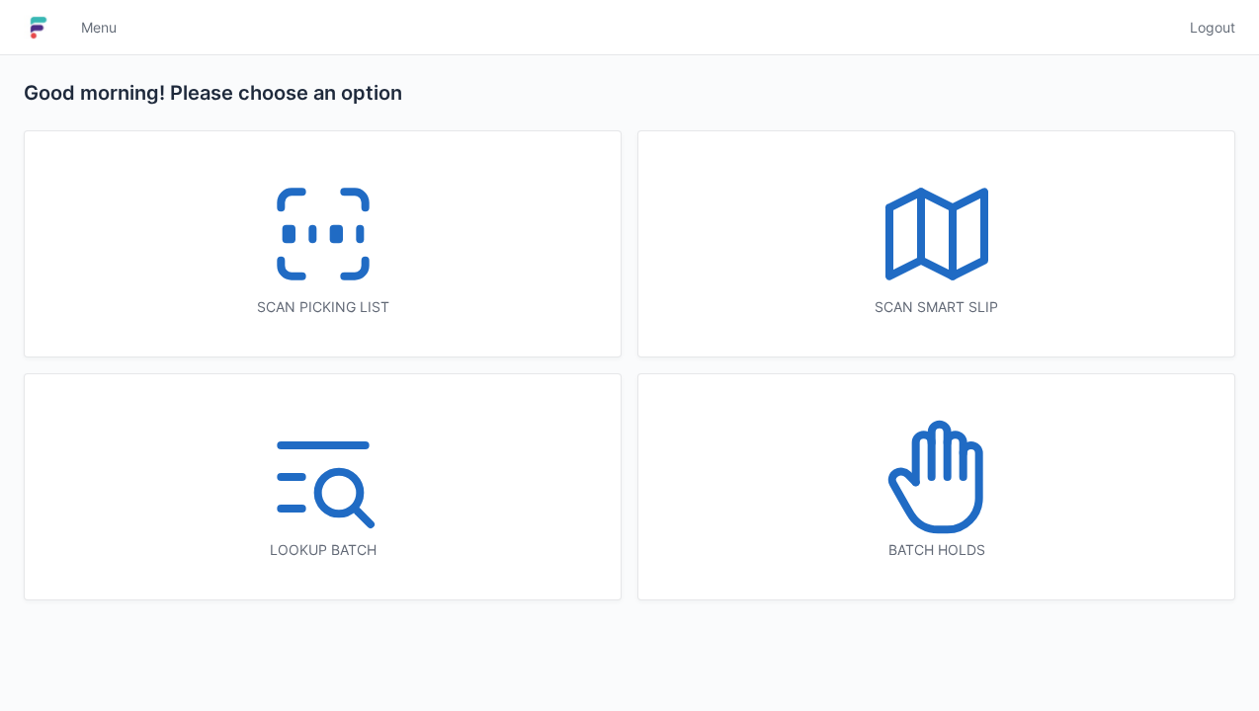
click at [441, 215] on div "Scan picking list" at bounding box center [323, 243] width 596 height 225
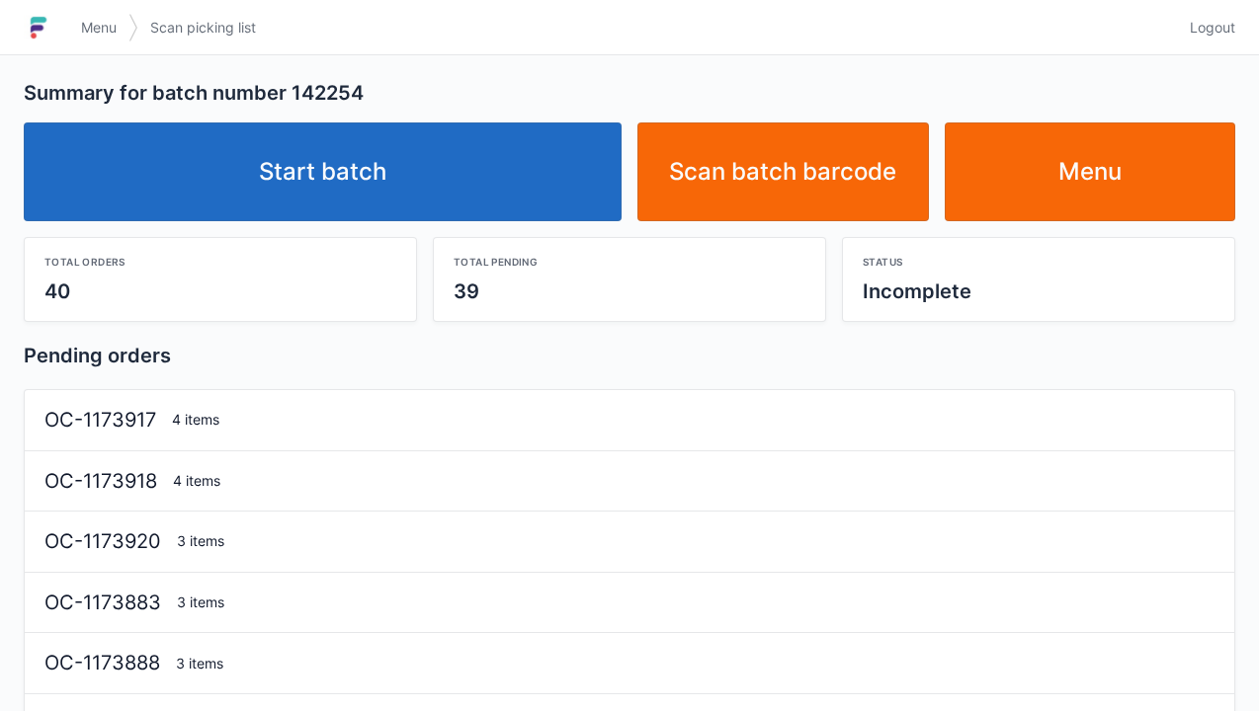
click at [486, 218] on link "Start batch" at bounding box center [323, 172] width 598 height 99
